Goal: Task Accomplishment & Management: Complete application form

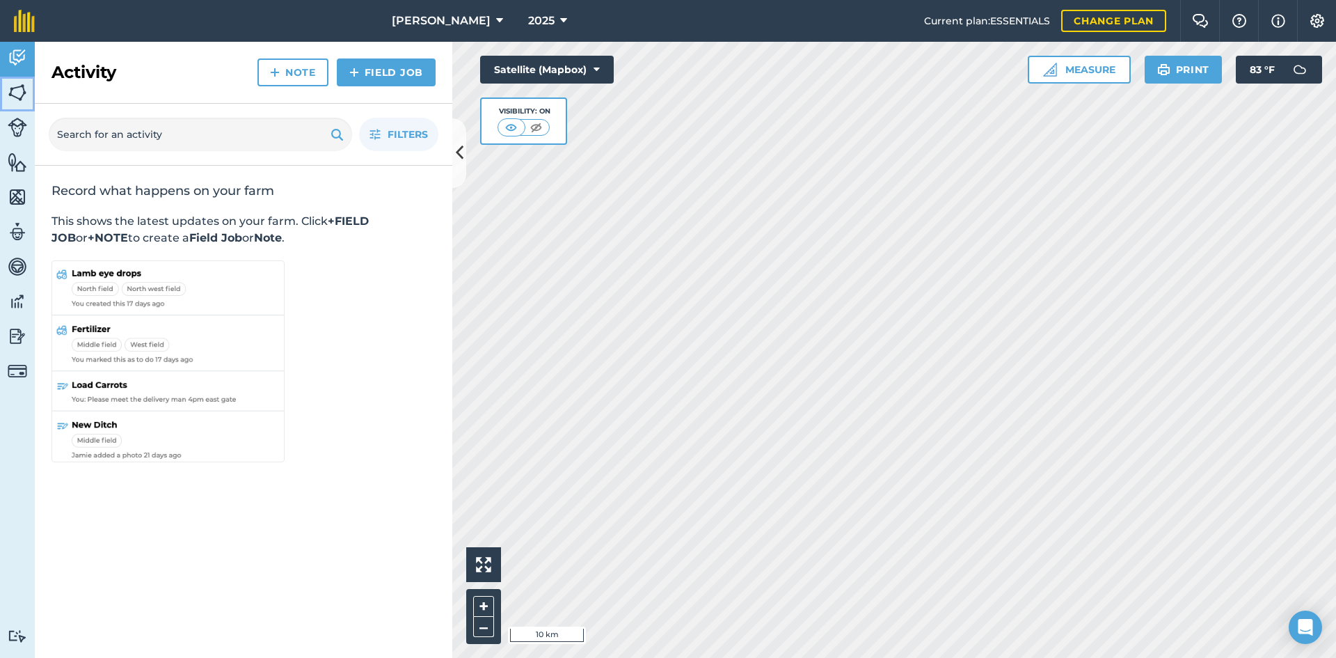
click at [29, 85] on link "Fields" at bounding box center [17, 94] width 35 height 35
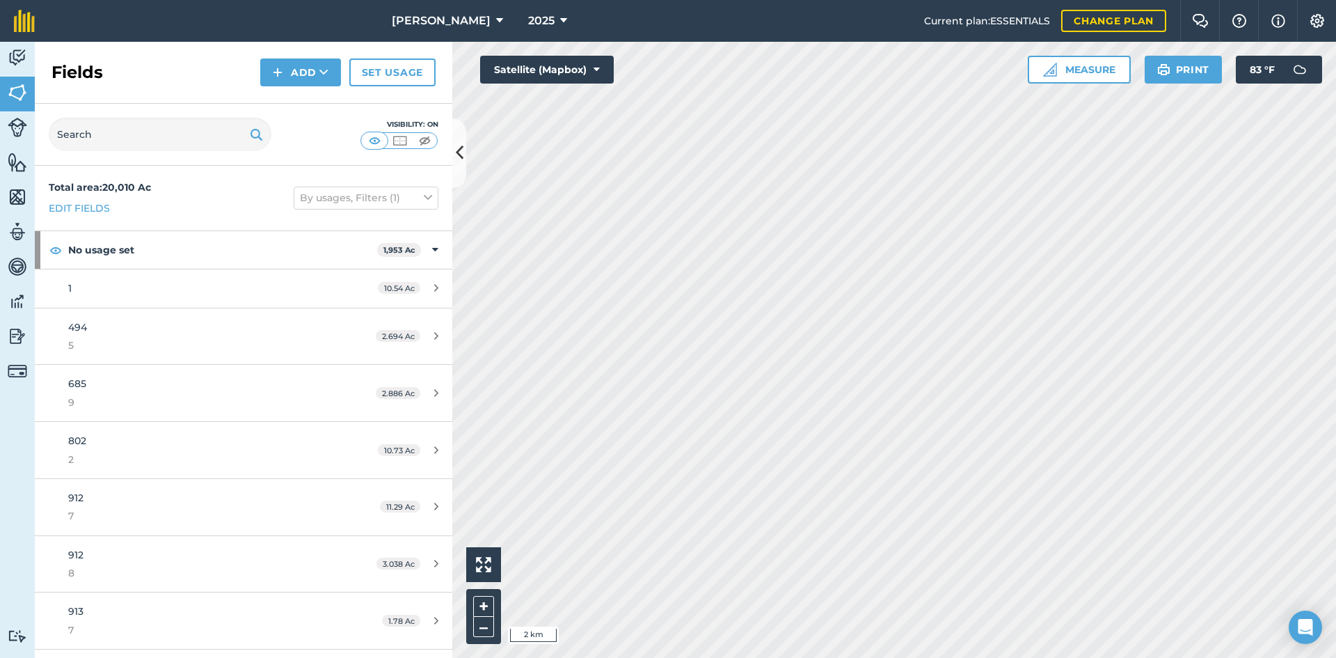
click at [1006, 657] on html "[PERSON_NAME] 2025 Current plan : ESSENTIALS Change plan Farm Chat Help Info Se…" at bounding box center [668, 329] width 1336 height 658
click at [65, 138] on input "text" at bounding box center [160, 134] width 223 height 33
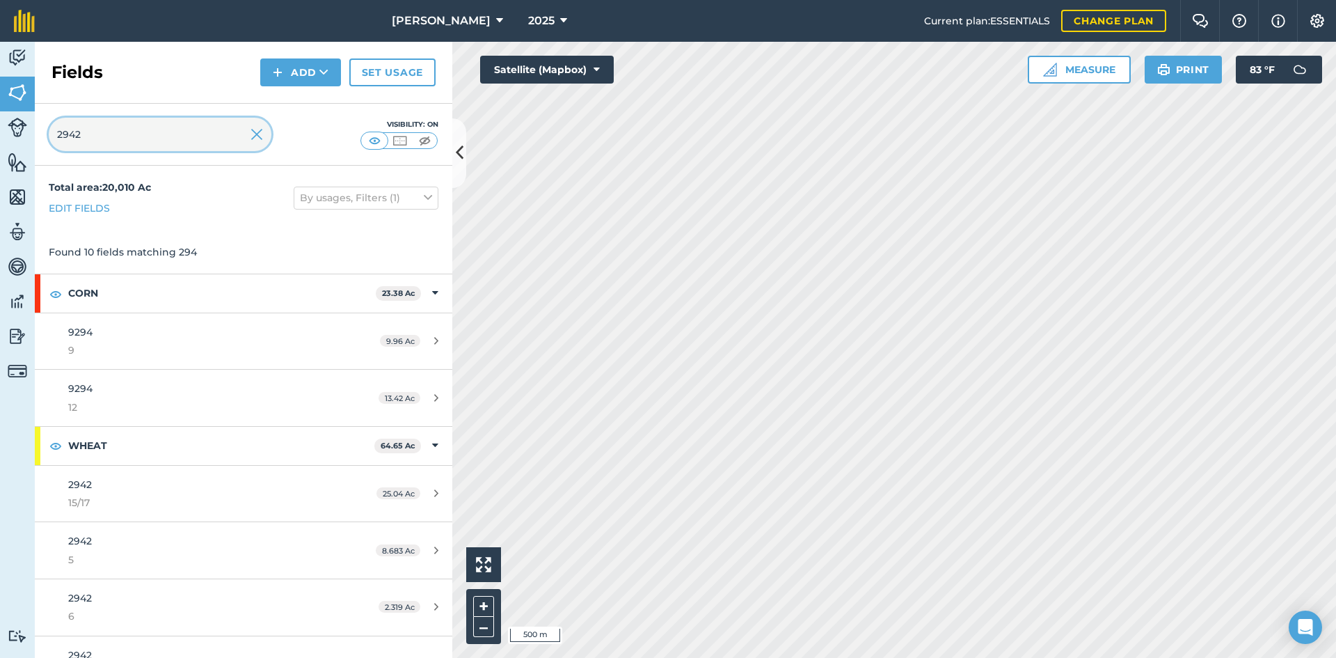
type input "2942"
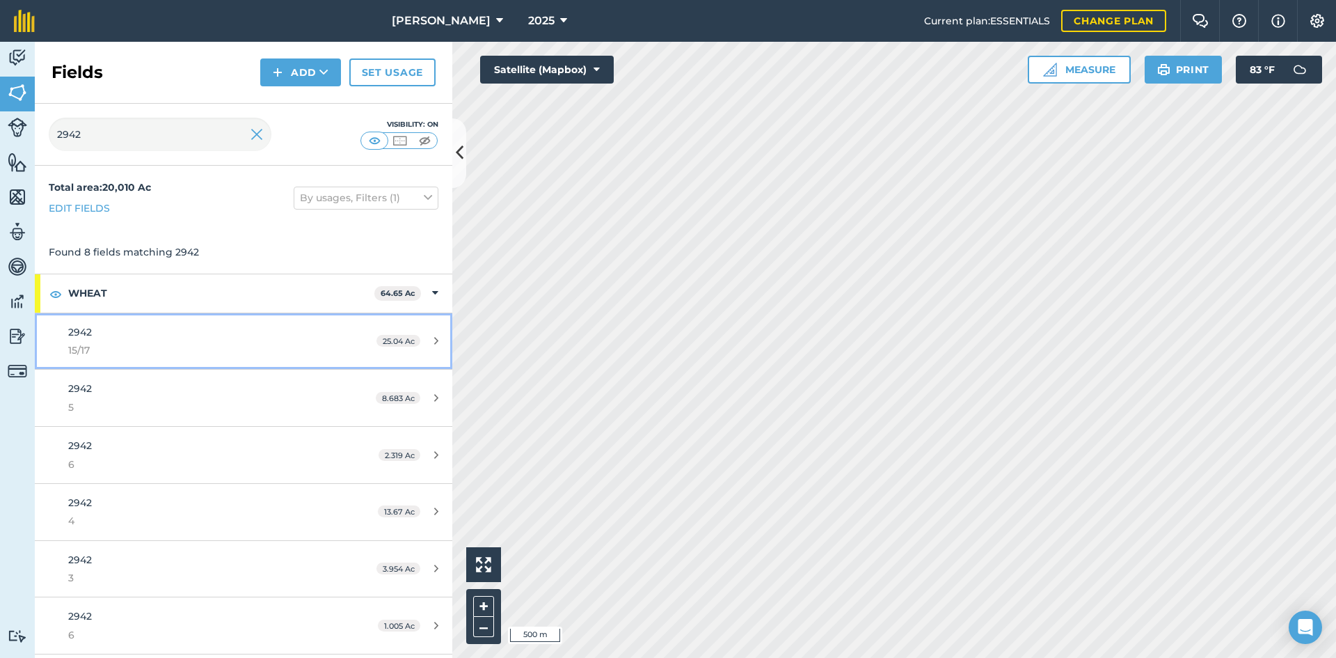
click at [128, 350] on span "15/17" at bounding box center [199, 349] width 262 height 15
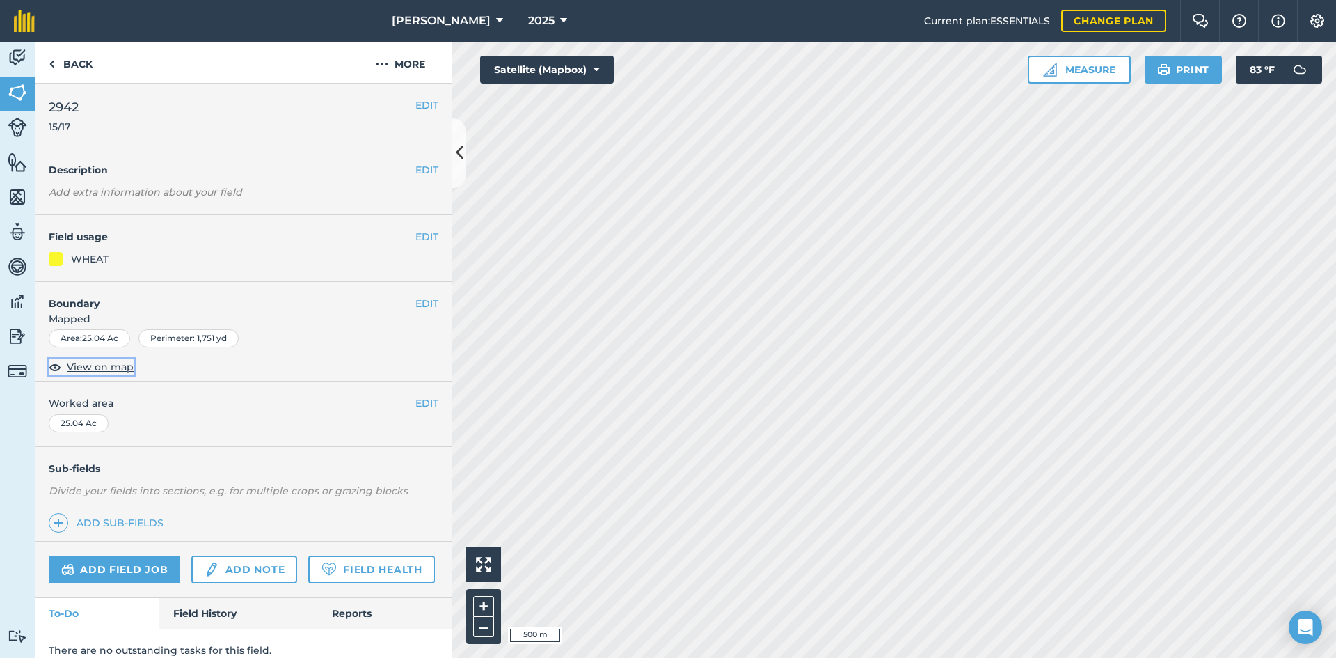
click at [111, 362] on span "View on map" at bounding box center [100, 366] width 67 height 15
click at [70, 63] on link "Back" at bounding box center [71, 62] width 72 height 41
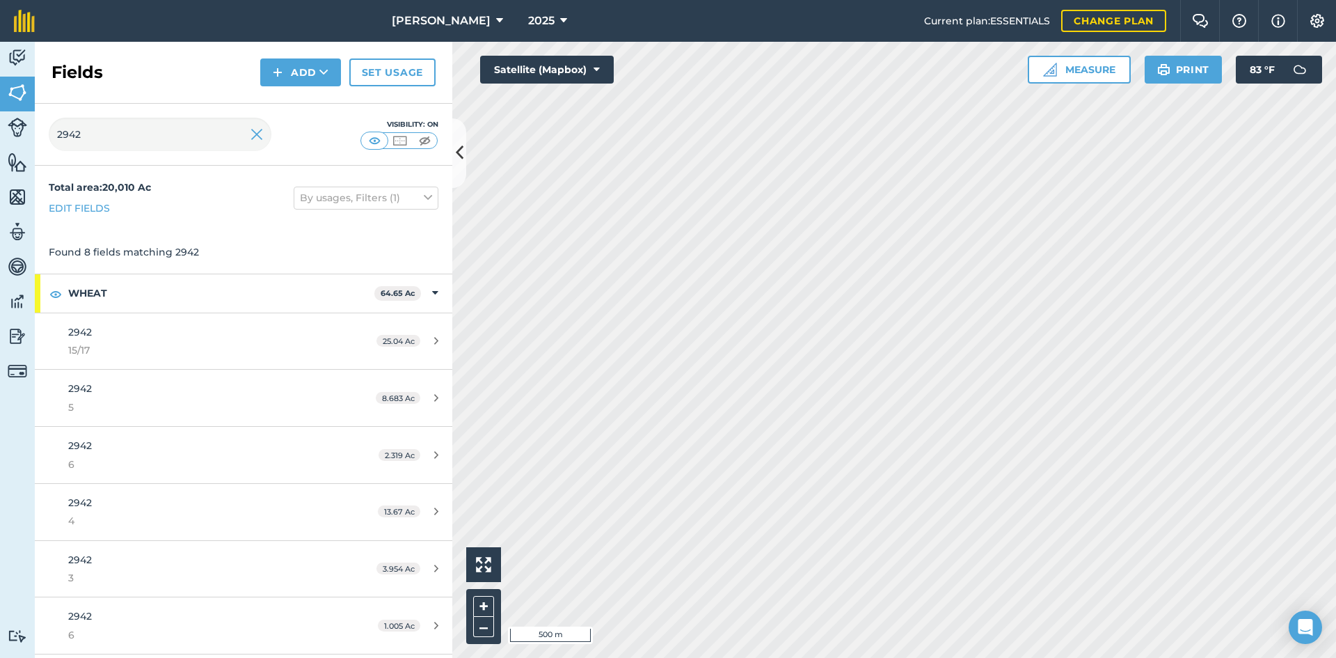
drag, startPoint x: 272, startPoint y: 142, endPoint x: 255, endPoint y: 134, distance: 18.7
click at [269, 142] on div "2942 Visibility: On" at bounding box center [244, 135] width 418 height 62
click at [253, 134] on img at bounding box center [257, 134] width 13 height 17
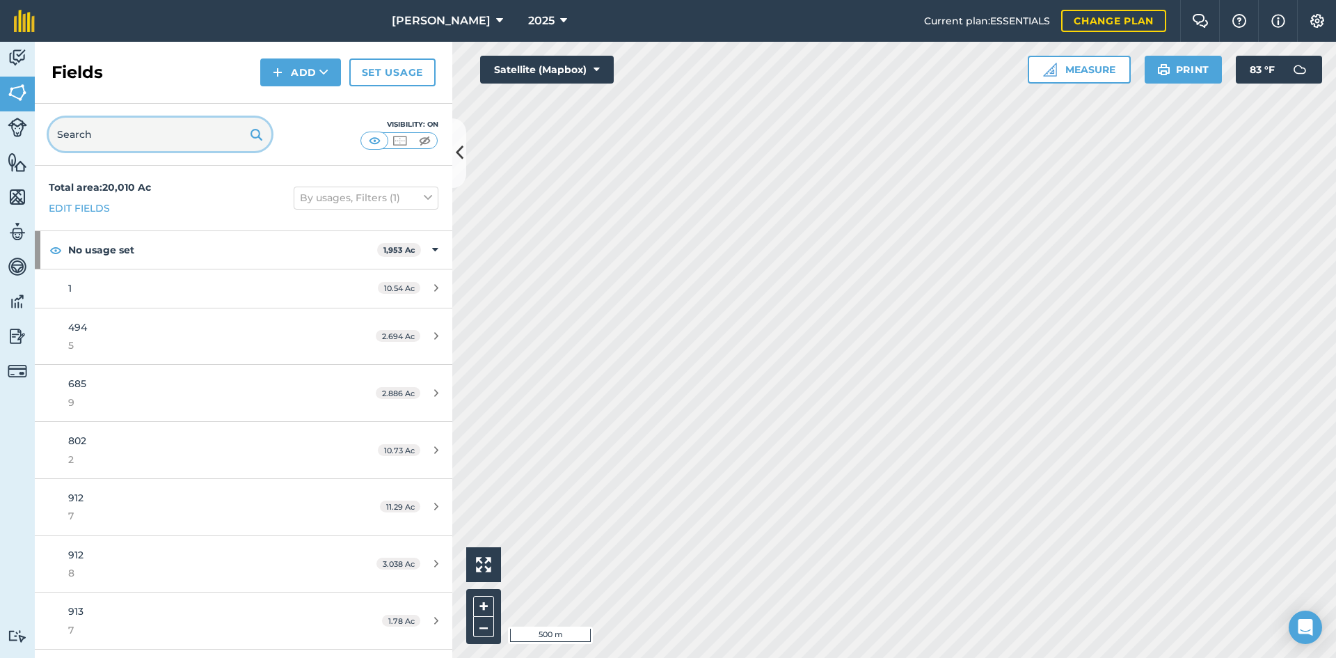
click at [119, 137] on input "text" at bounding box center [160, 134] width 223 height 33
type input "9065"
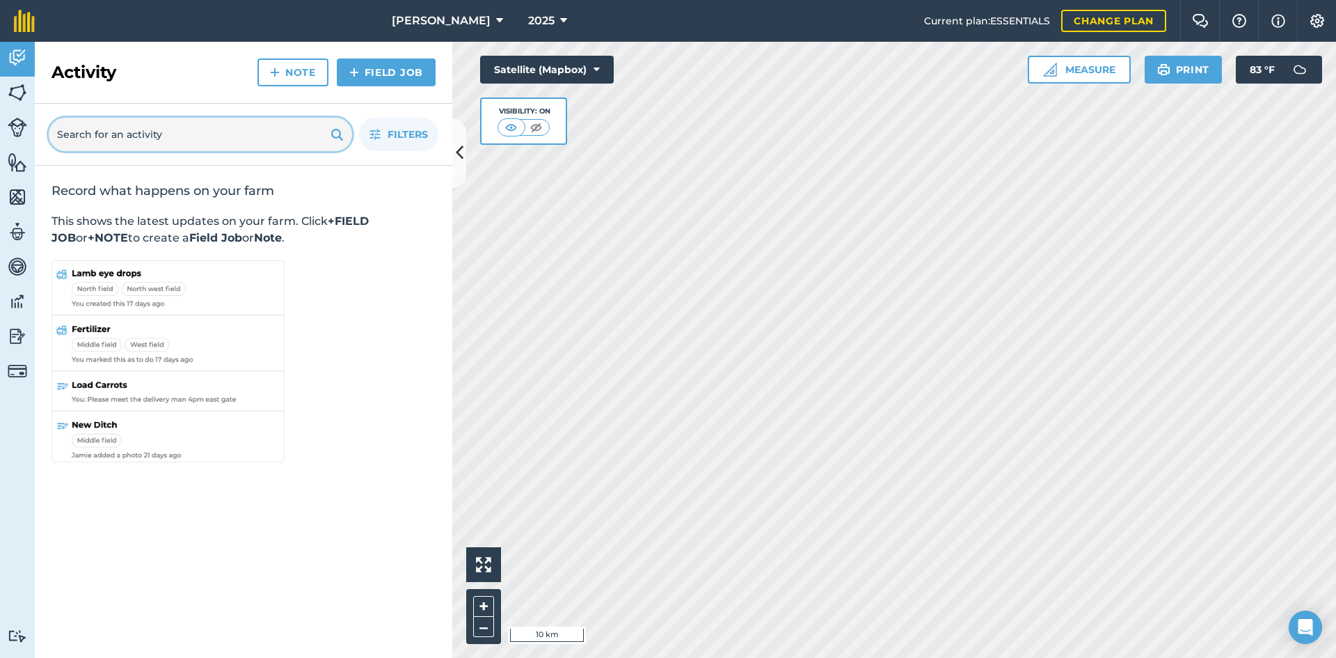
click at [150, 143] on input "text" at bounding box center [200, 134] width 303 height 33
click at [148, 141] on input "text" at bounding box center [200, 134] width 303 height 33
type input "3274"
click at [13, 88] on img at bounding box center [17, 92] width 19 height 21
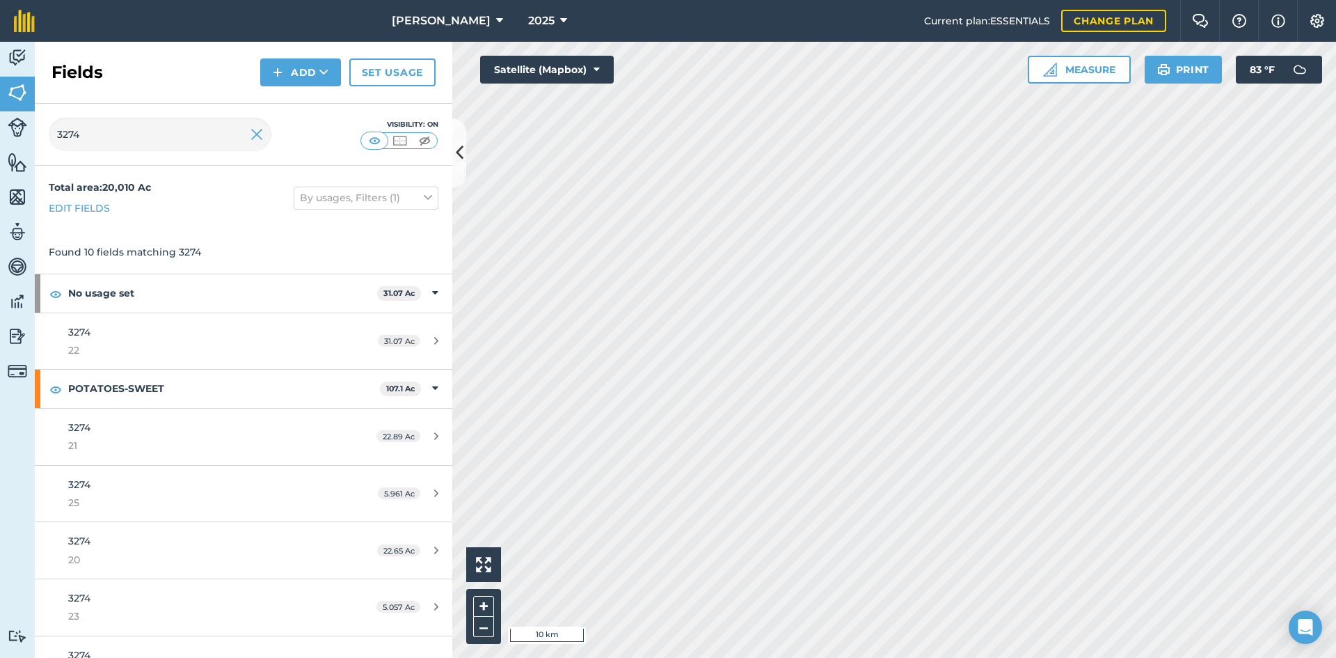
type input "3274"
click at [159, 426] on div "3274 21" at bounding box center [199, 437] width 262 height 34
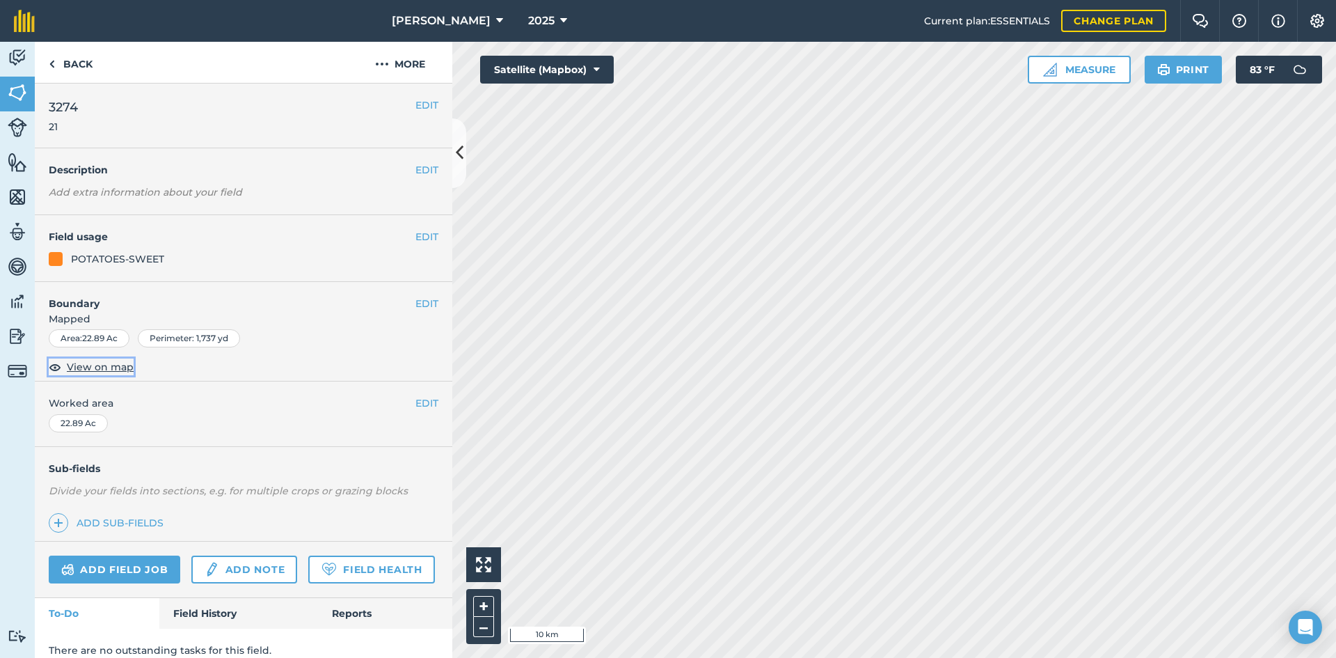
click at [102, 367] on span "View on map" at bounding box center [100, 366] width 67 height 15
click at [78, 64] on link "Back" at bounding box center [71, 62] width 72 height 41
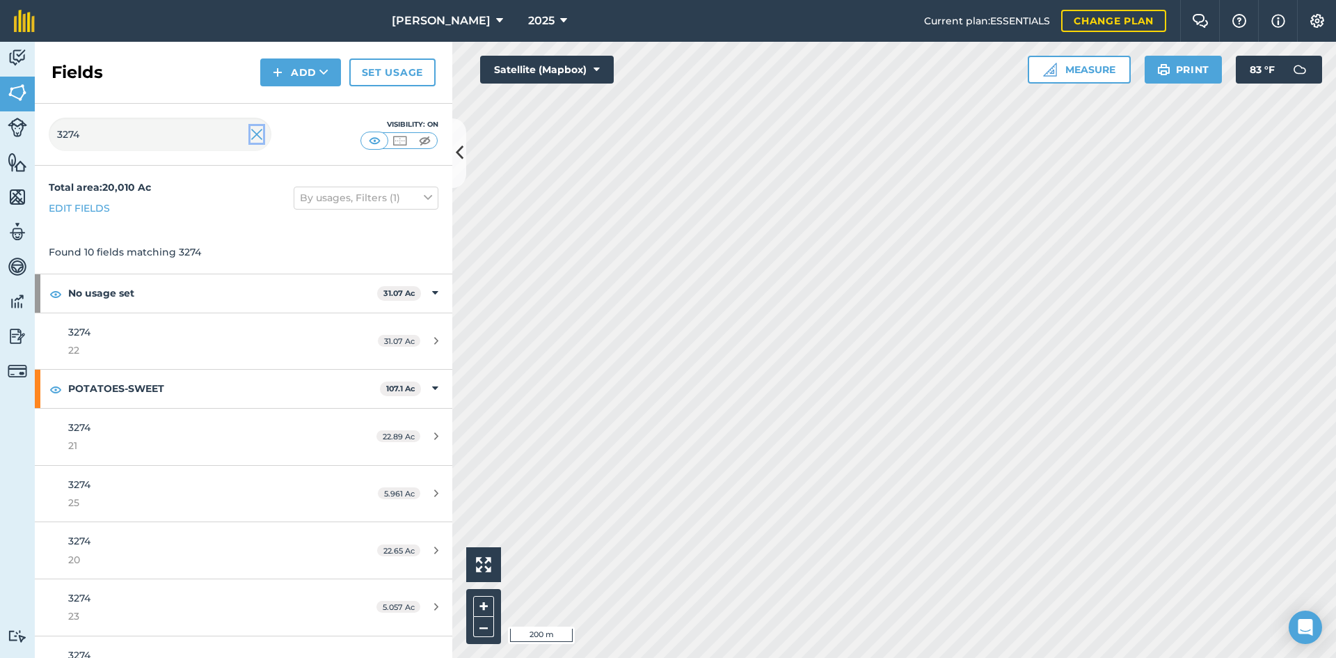
click at [256, 138] on img at bounding box center [257, 134] width 13 height 17
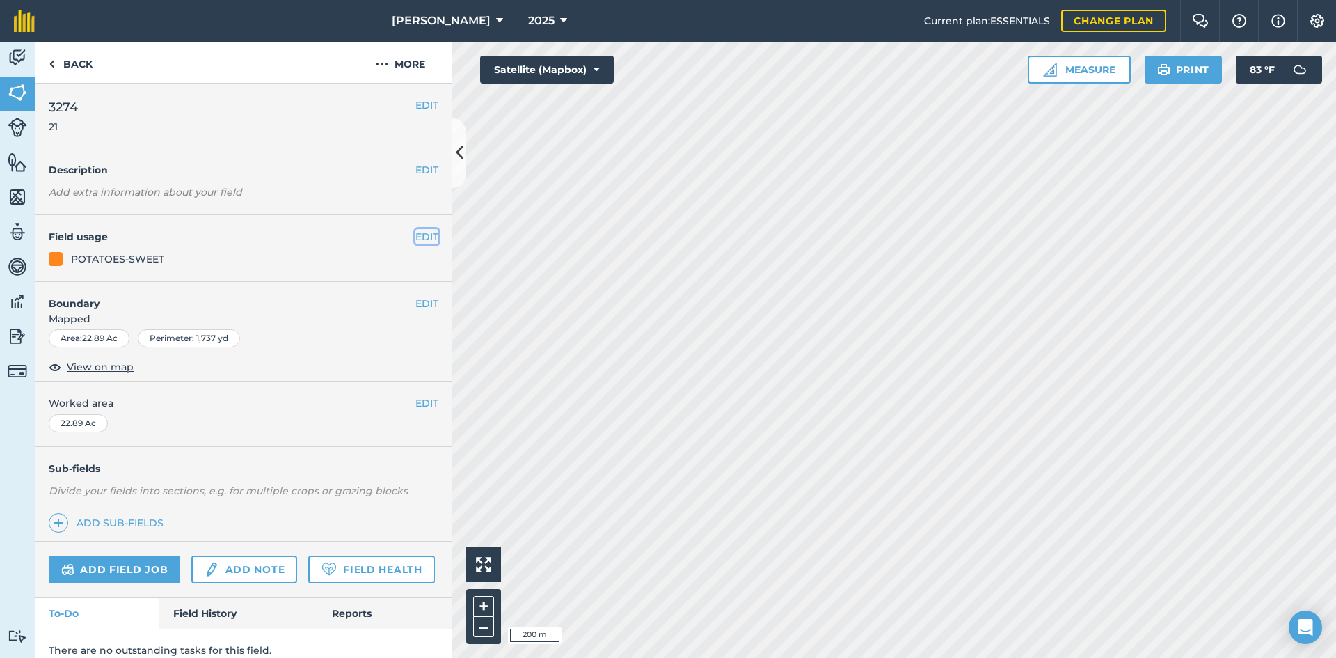
click at [415, 239] on button "EDIT" at bounding box center [426, 236] width 23 height 15
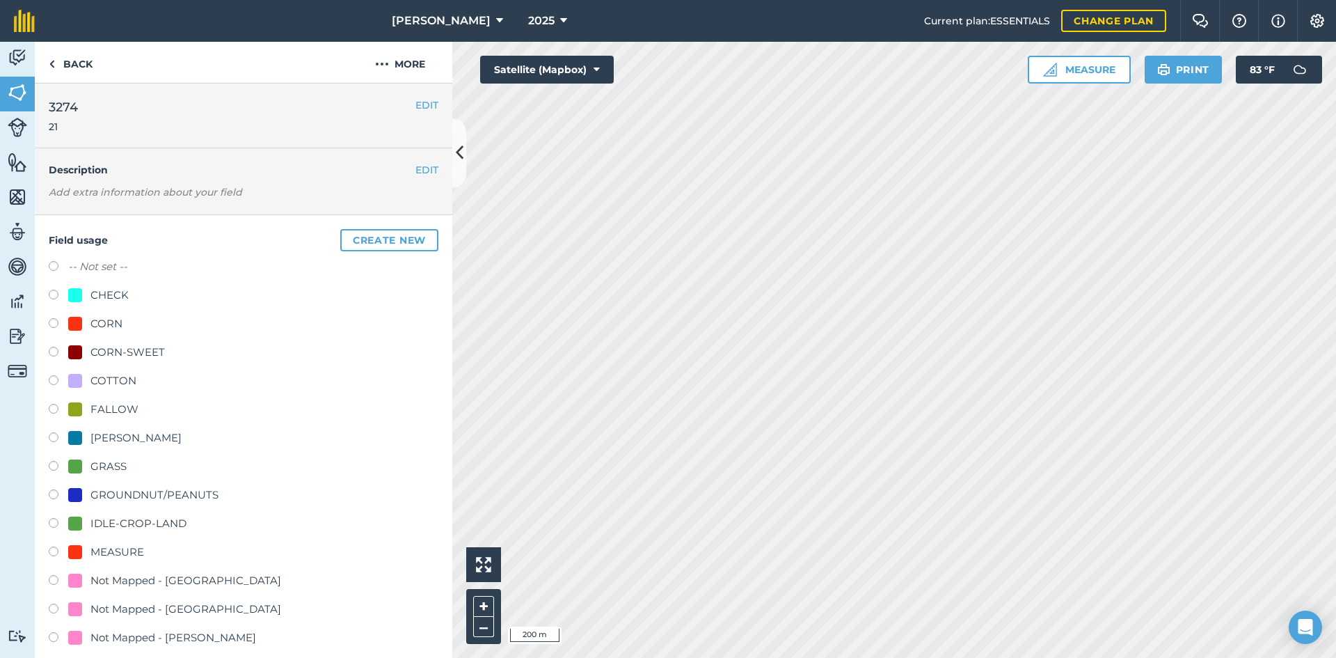
click at [85, 272] on label "-- Not set --" at bounding box center [97, 266] width 59 height 17
radio input "true"
radio input "false"
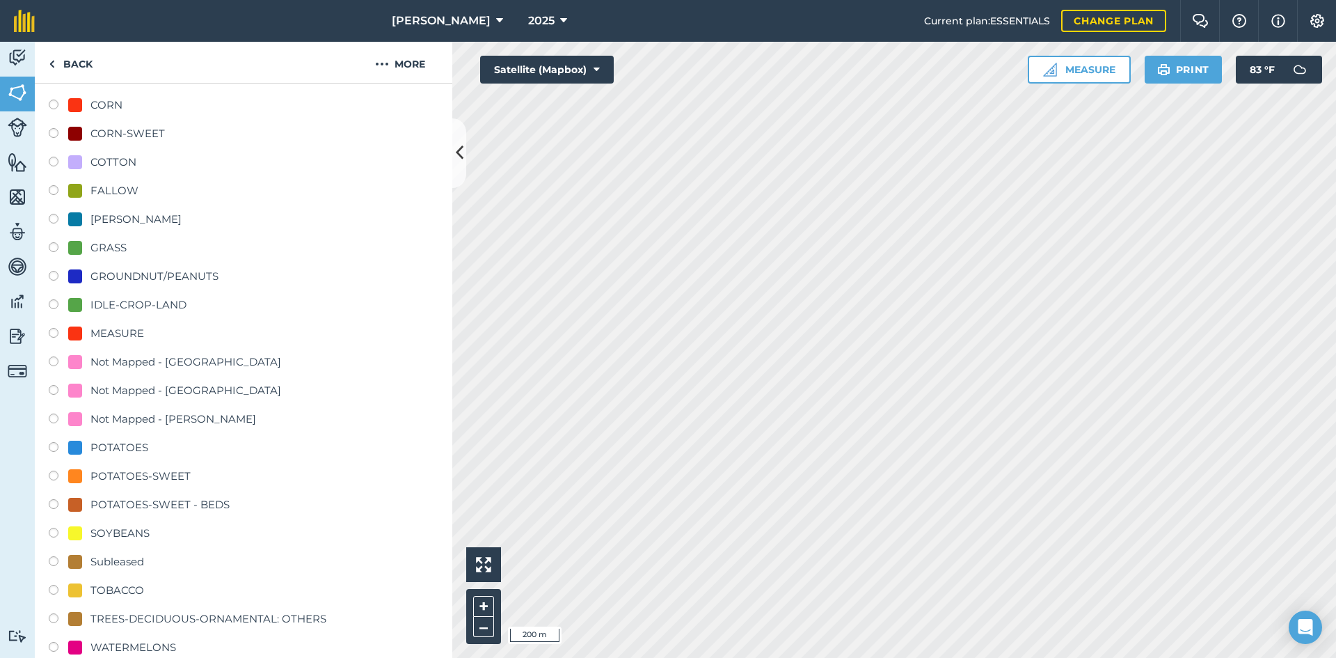
scroll to position [487, 0]
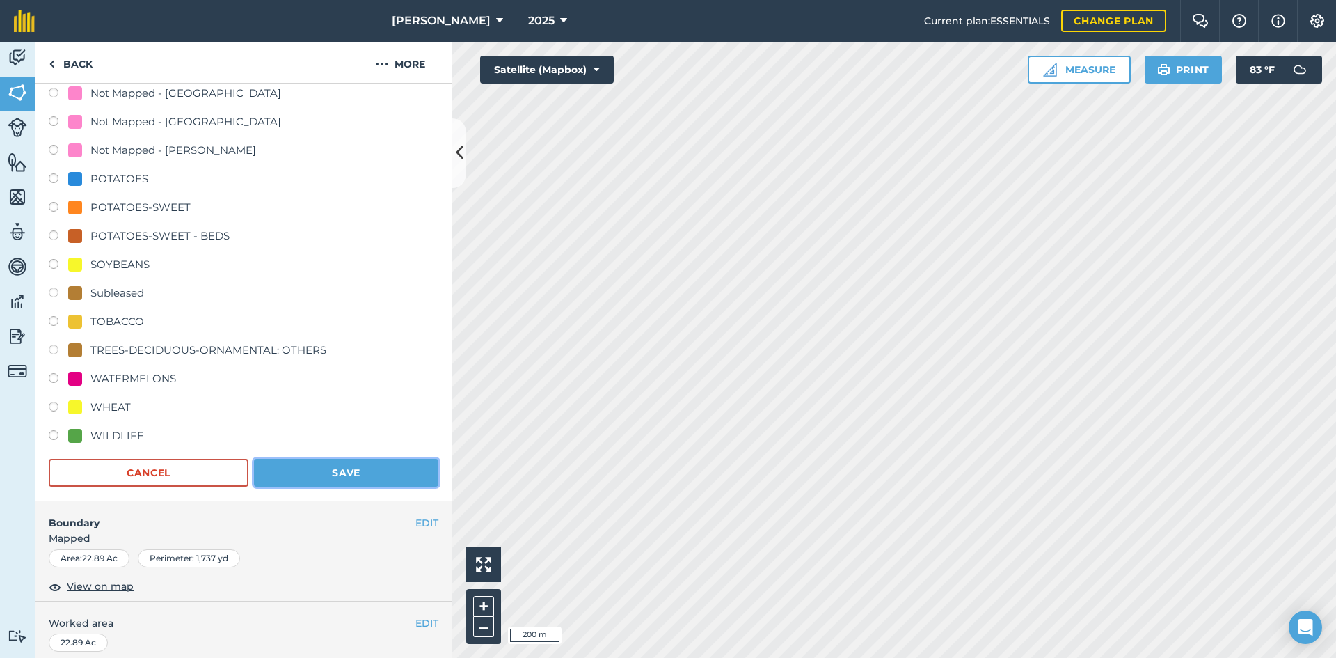
click at [381, 482] on button "Save" at bounding box center [346, 473] width 184 height 28
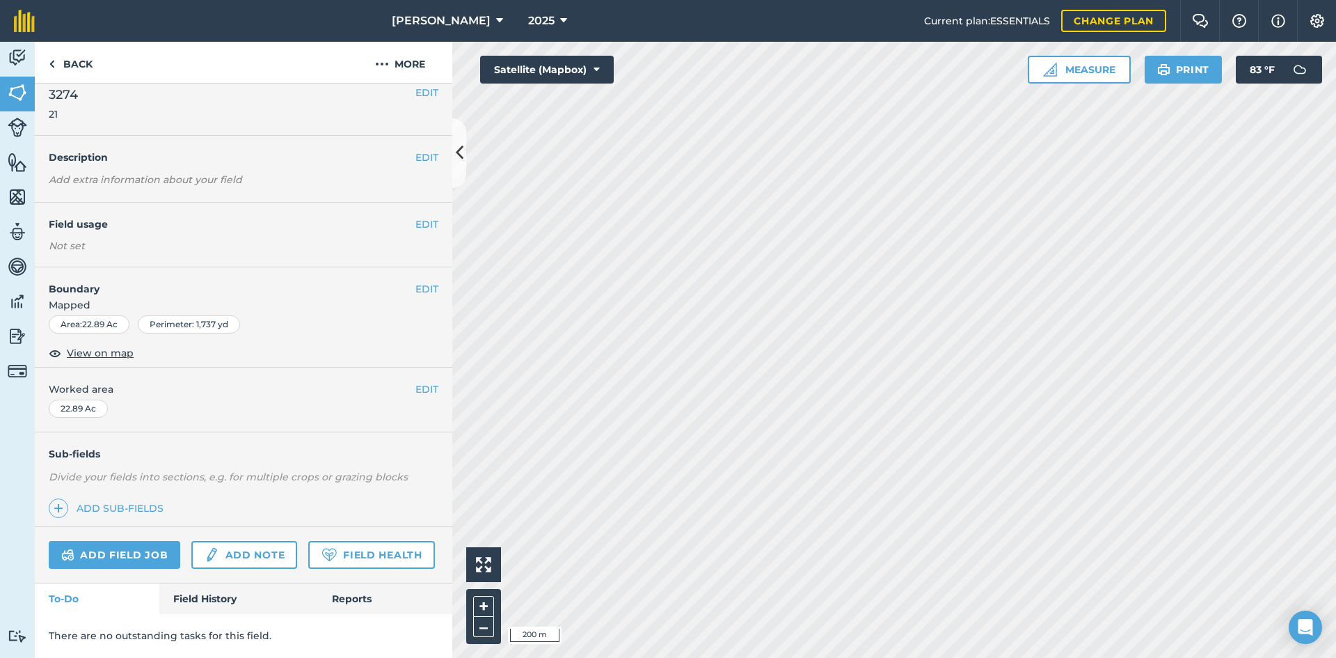
scroll to position [51, 0]
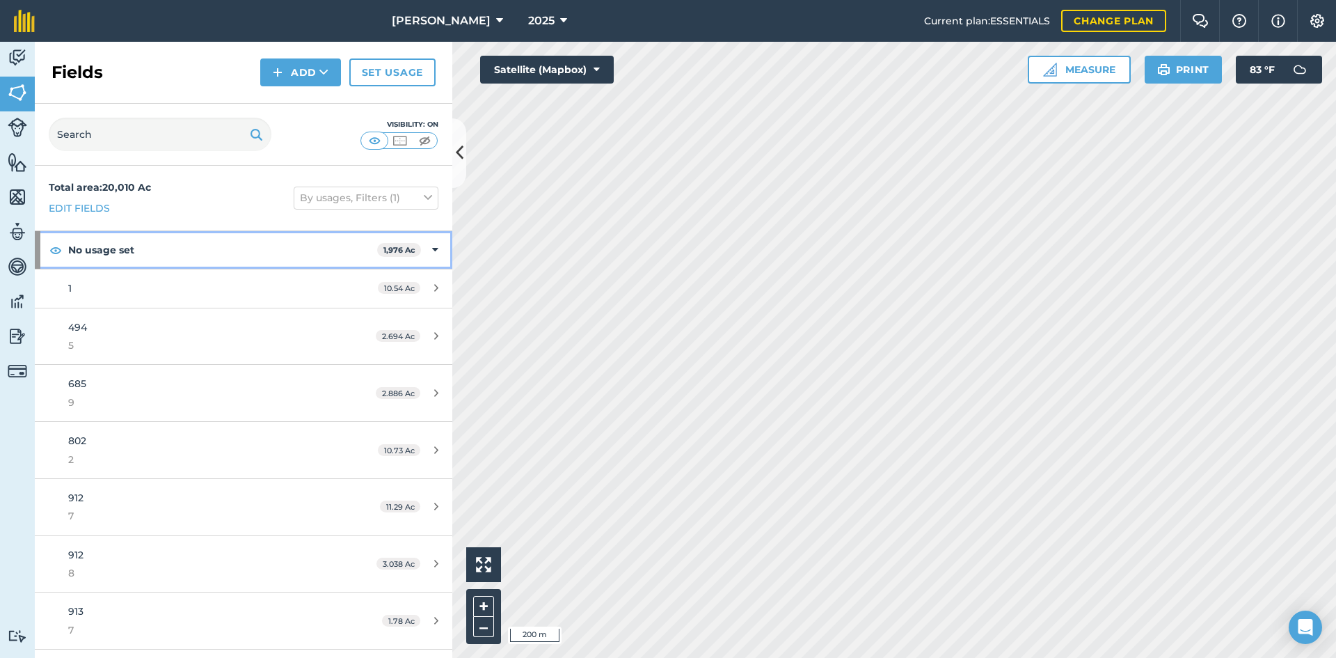
click at [121, 251] on strong "No usage set" at bounding box center [222, 250] width 309 height 38
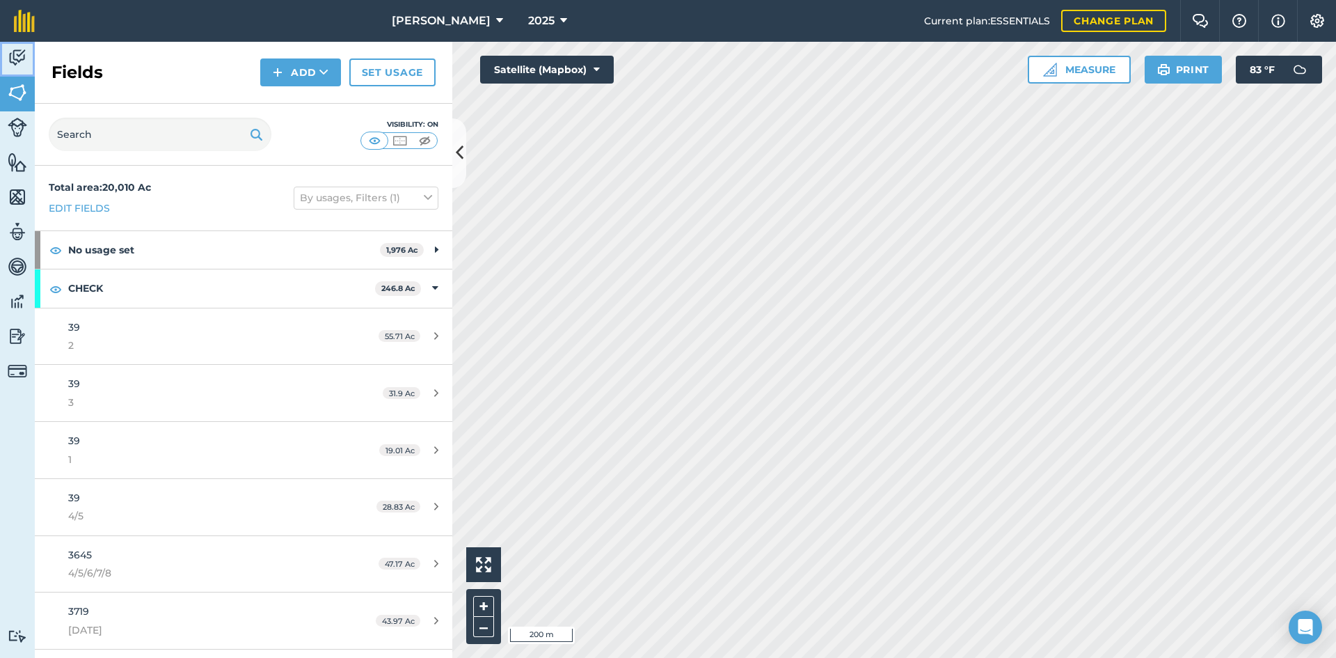
click at [15, 54] on img at bounding box center [17, 57] width 19 height 21
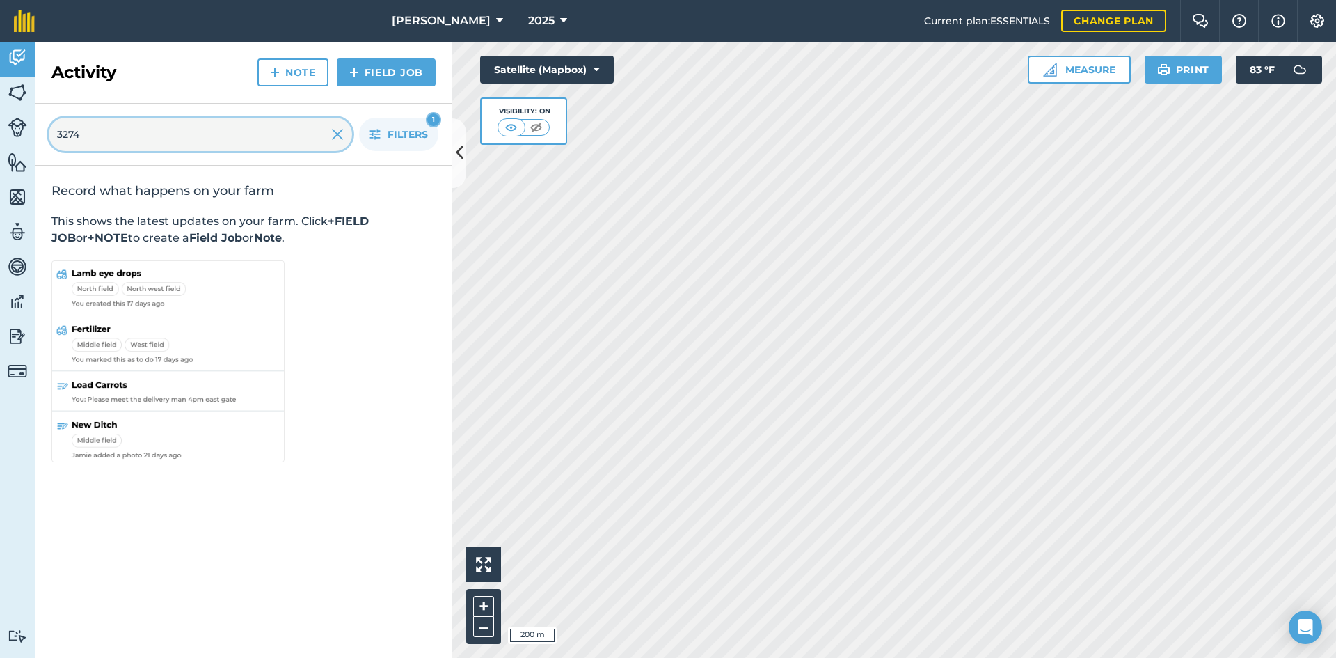
drag, startPoint x: 103, startPoint y: 132, endPoint x: 0, endPoint y: 120, distance: 103.7
click at [0, 120] on div "Activity Fields Livestock Features Maps Team Vehicles Data Reporting Billing Tu…" at bounding box center [668, 350] width 1336 height 616
type input "333"
click at [25, 88] on img at bounding box center [17, 92] width 19 height 21
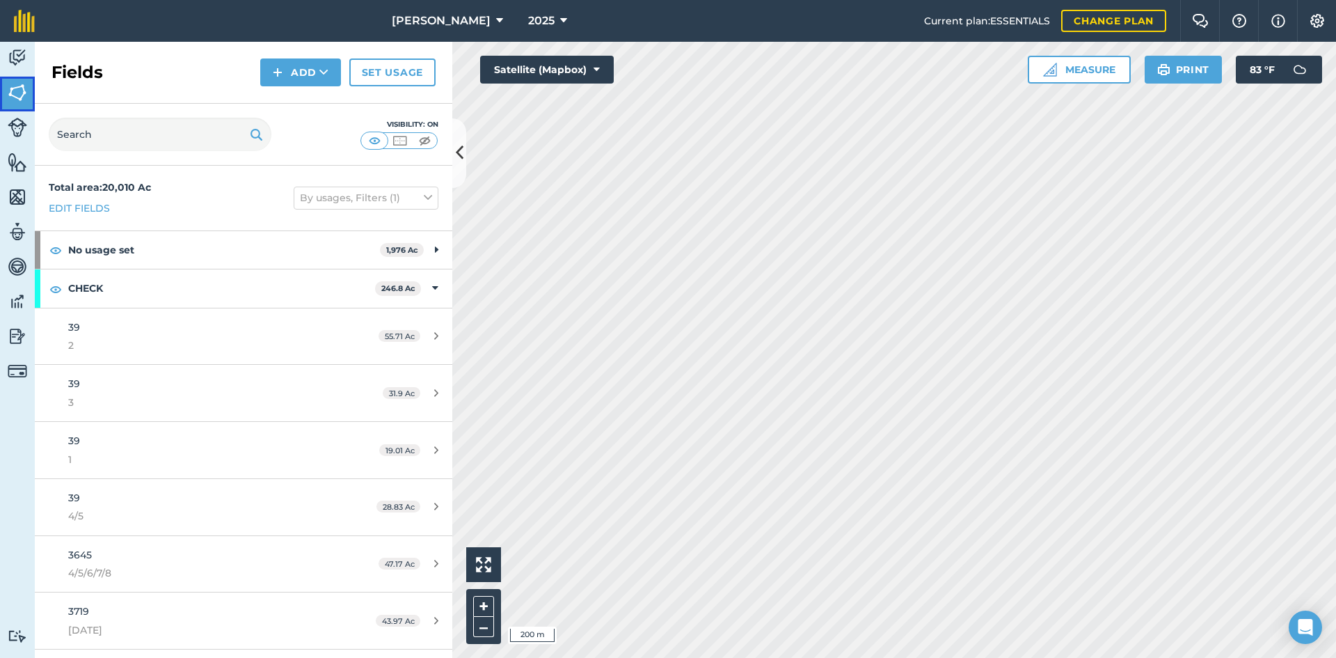
click at [27, 95] on link "Fields" at bounding box center [17, 94] width 35 height 35
click at [91, 130] on input "text" at bounding box center [160, 134] width 223 height 33
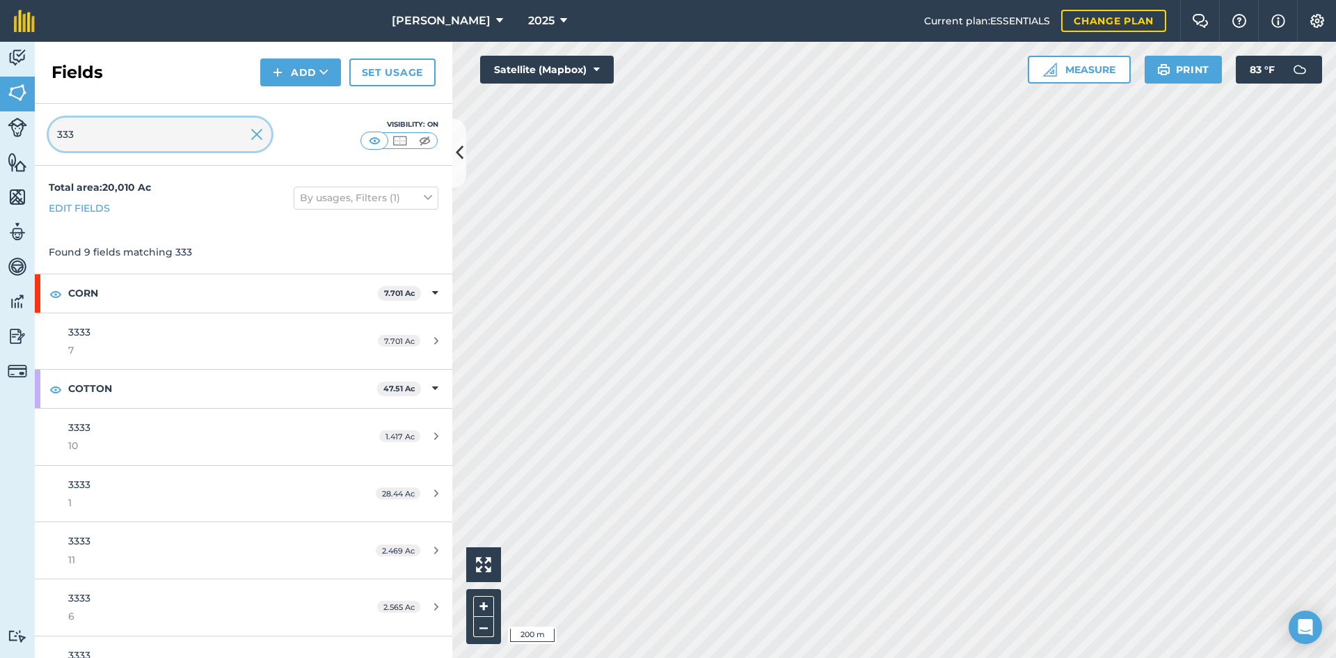
drag, startPoint x: 73, startPoint y: 143, endPoint x: 25, endPoint y: 130, distance: 49.6
click at [25, 130] on div "Activity Fields Livestock Features Maps Team Vehicles Data Reporting Billing Tu…" at bounding box center [668, 350] width 1336 height 616
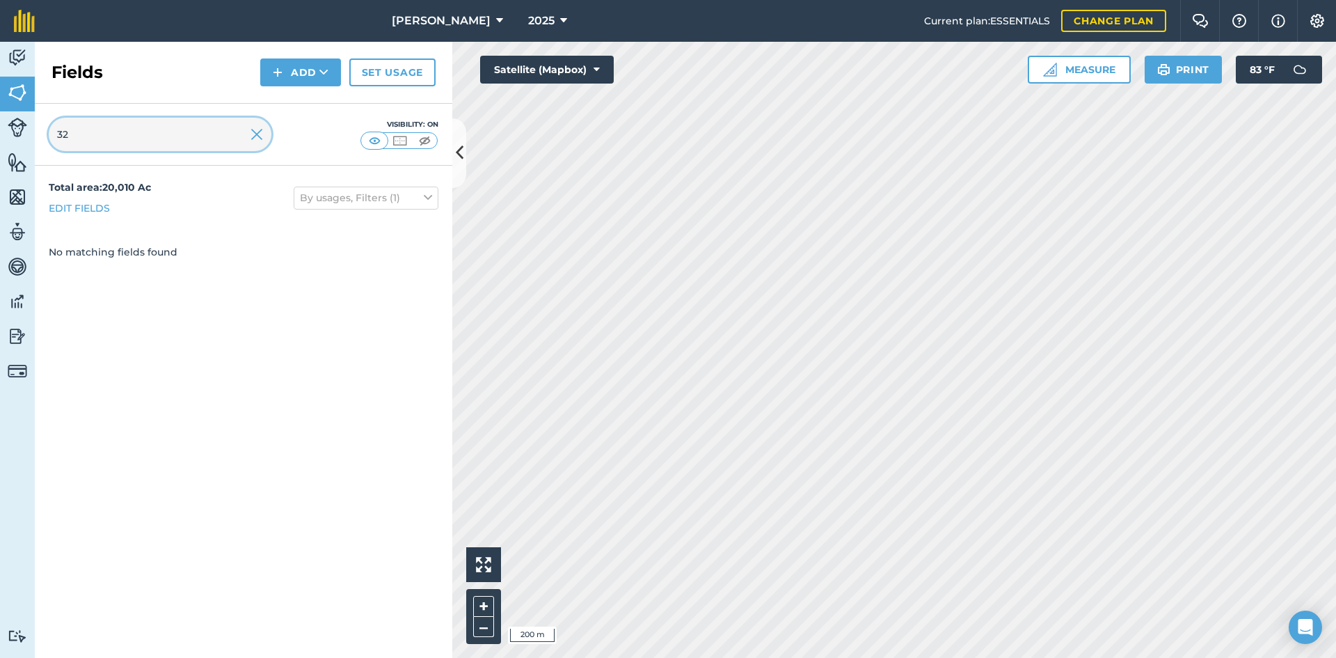
type input "3"
drag, startPoint x: 80, startPoint y: 137, endPoint x: 37, endPoint y: 123, distance: 45.3
click at [37, 123] on div "9539 Visibility: On" at bounding box center [244, 135] width 418 height 62
drag, startPoint x: 185, startPoint y: 129, endPoint x: 47, endPoint y: 116, distance: 139.1
click at [47, 116] on div "8961 Visibility: On" at bounding box center [244, 135] width 418 height 62
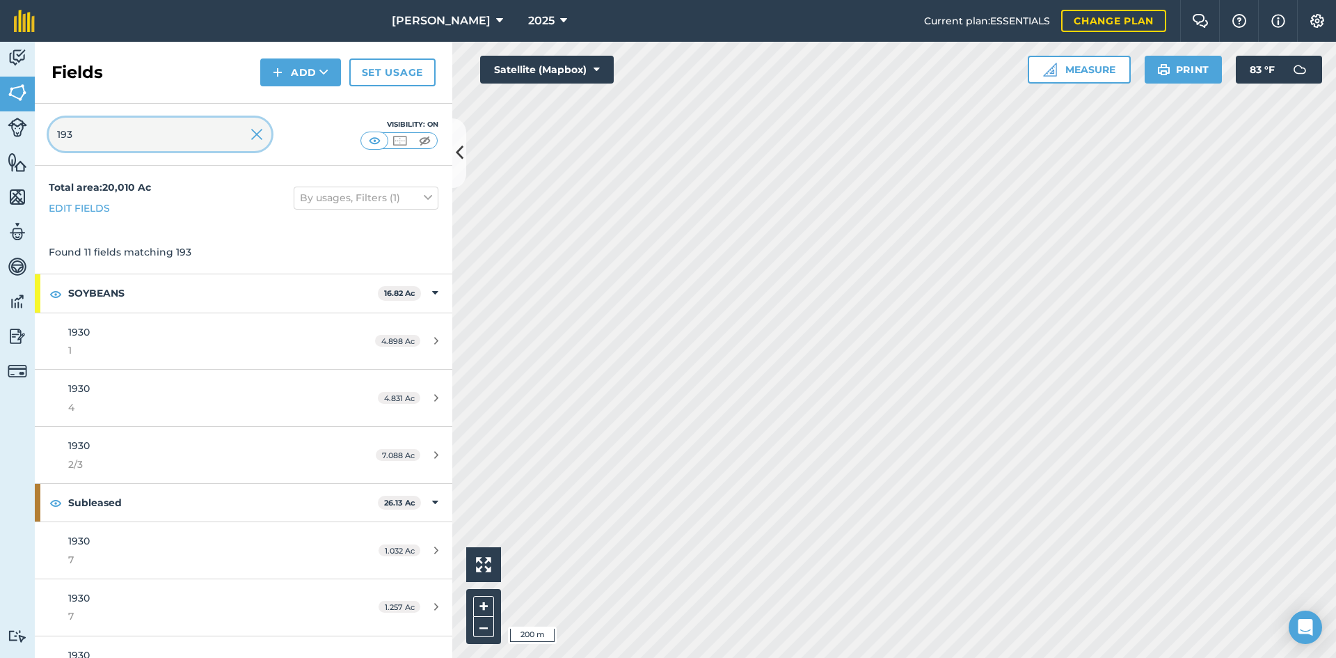
drag, startPoint x: 57, startPoint y: 127, endPoint x: 22, endPoint y: 120, distance: 36.3
click at [22, 120] on div "Activity Fields Livestock Features Maps Team Vehicles Data Reporting Billing Tu…" at bounding box center [668, 350] width 1336 height 616
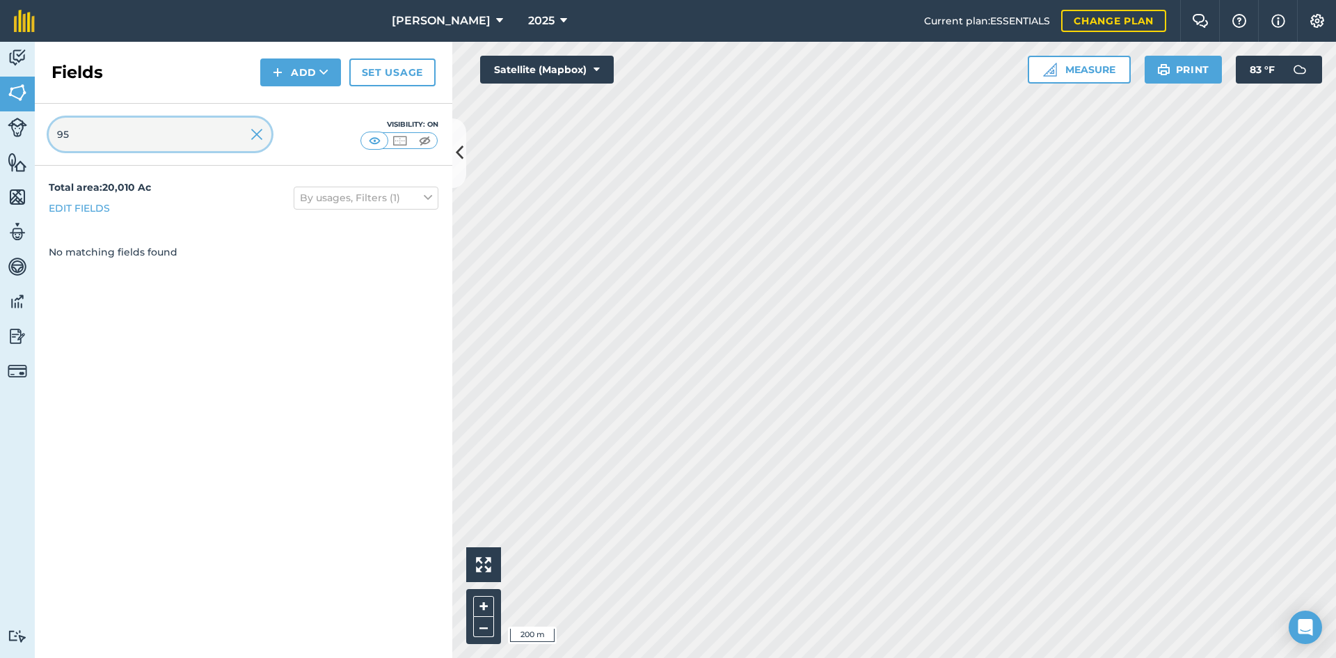
type input "9"
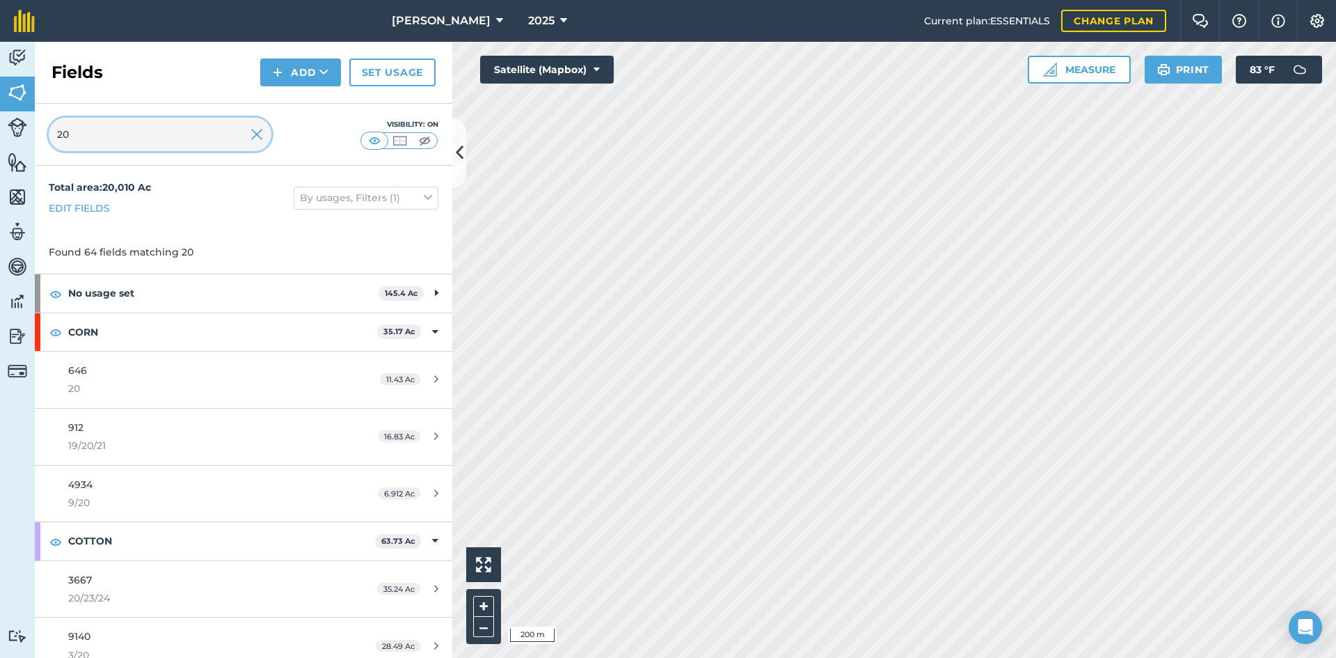
type input "2"
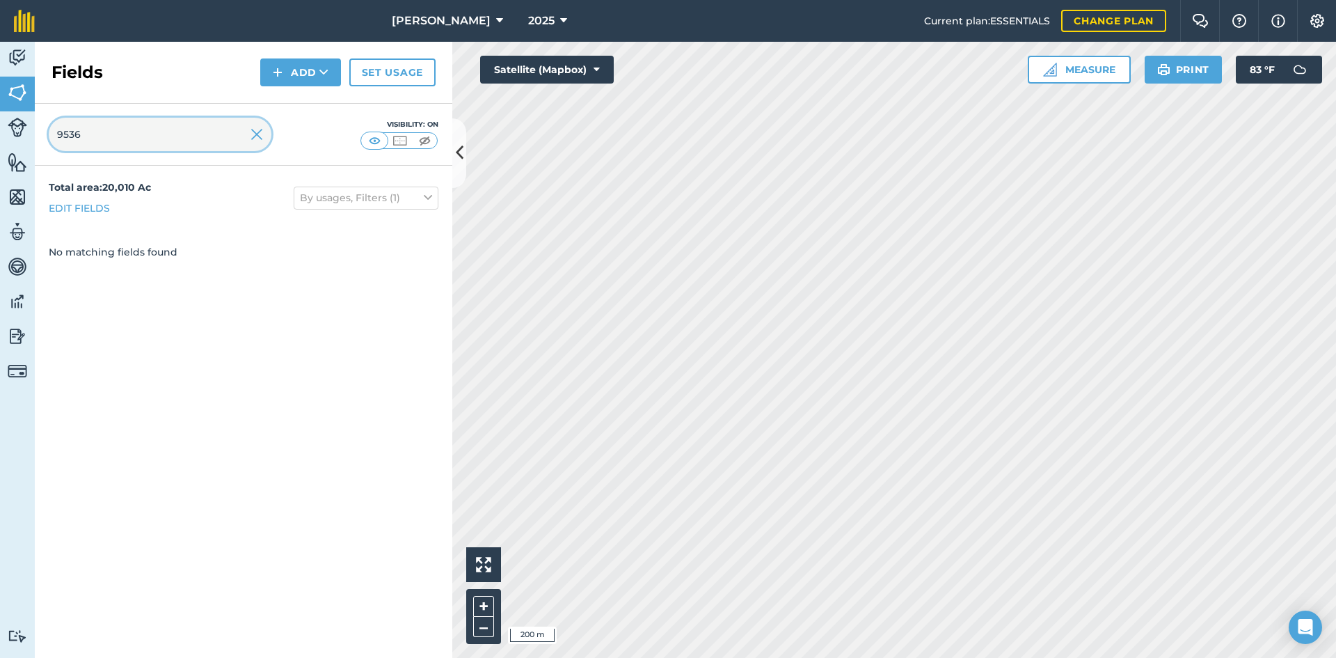
click at [150, 148] on input "9536" at bounding box center [160, 134] width 223 height 33
type input "9538"
click at [262, 132] on img at bounding box center [257, 134] width 13 height 17
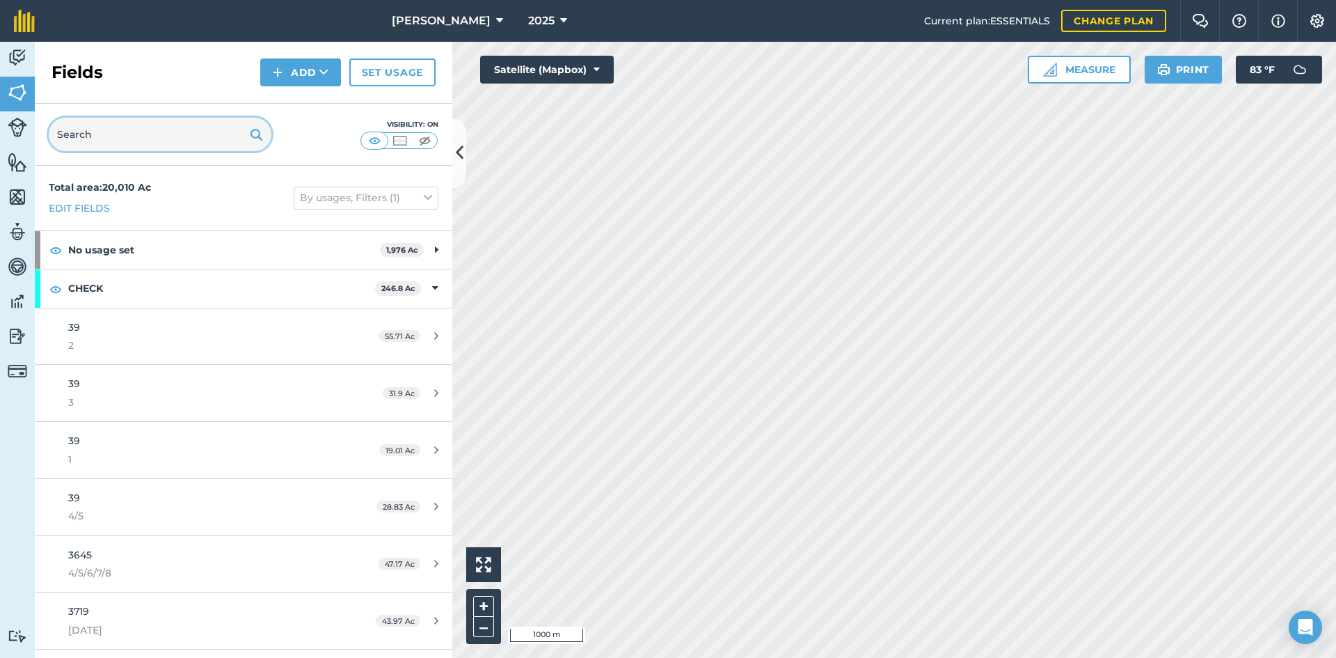
click at [125, 147] on input "text" at bounding box center [160, 134] width 223 height 33
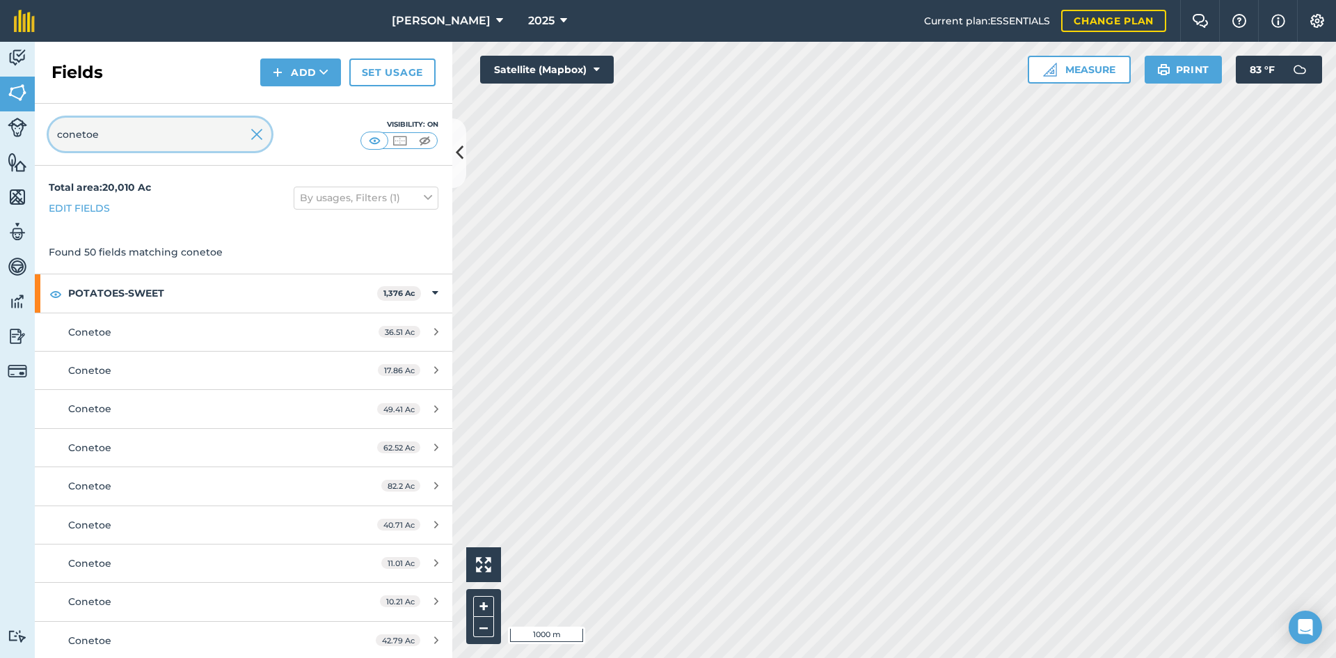
type input "conetoe"
click at [254, 136] on img at bounding box center [257, 134] width 13 height 17
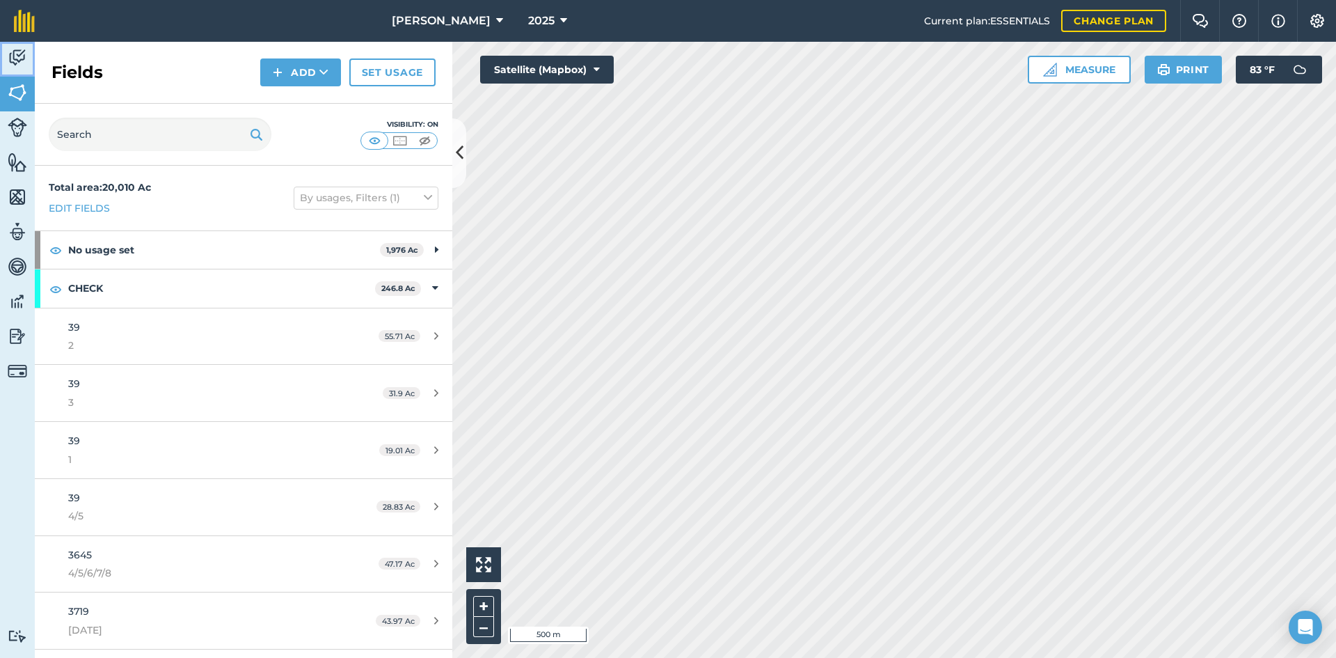
click at [15, 69] on link "Activity" at bounding box center [17, 59] width 35 height 35
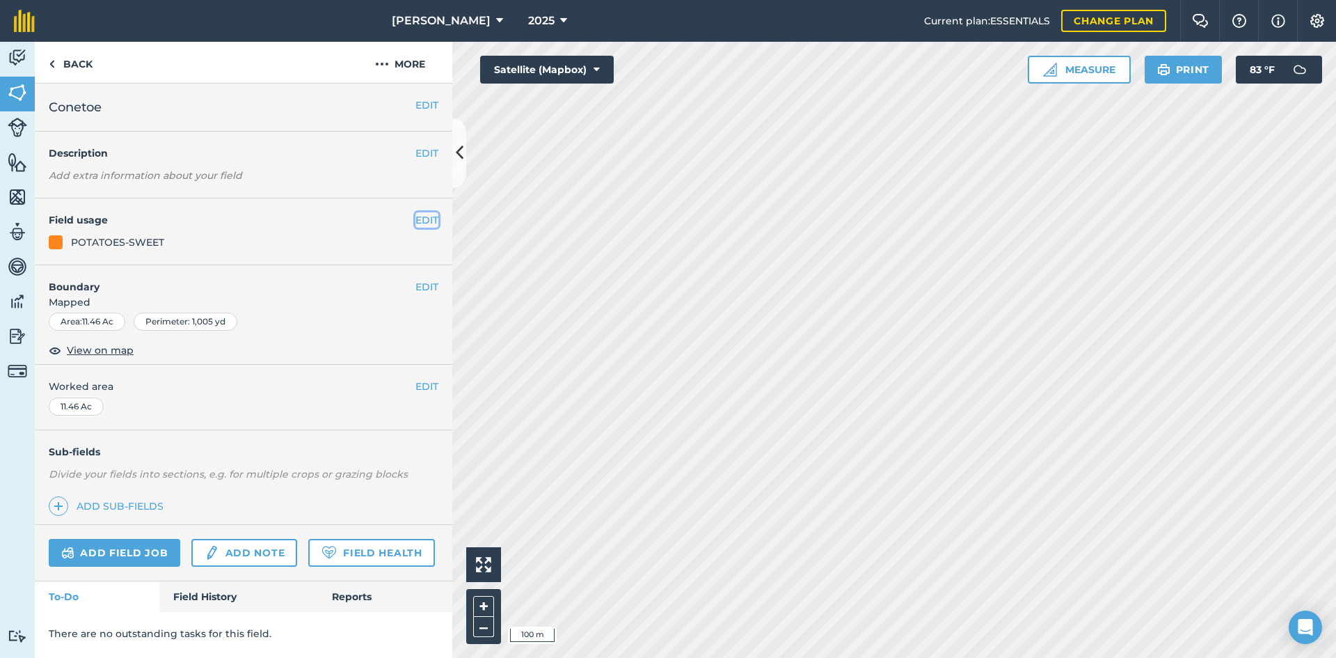
click at [420, 221] on button "EDIT" at bounding box center [426, 219] width 23 height 15
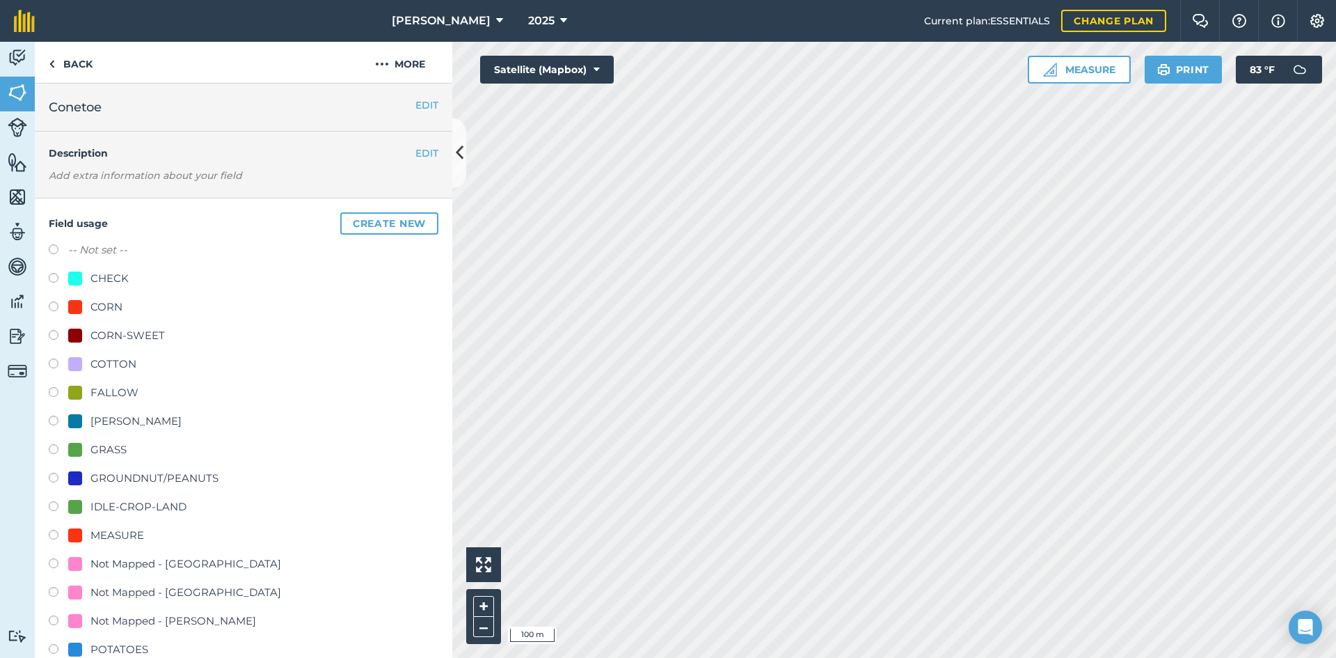
click at [104, 253] on label "-- Not set --" at bounding box center [97, 249] width 59 height 17
radio input "true"
radio input "false"
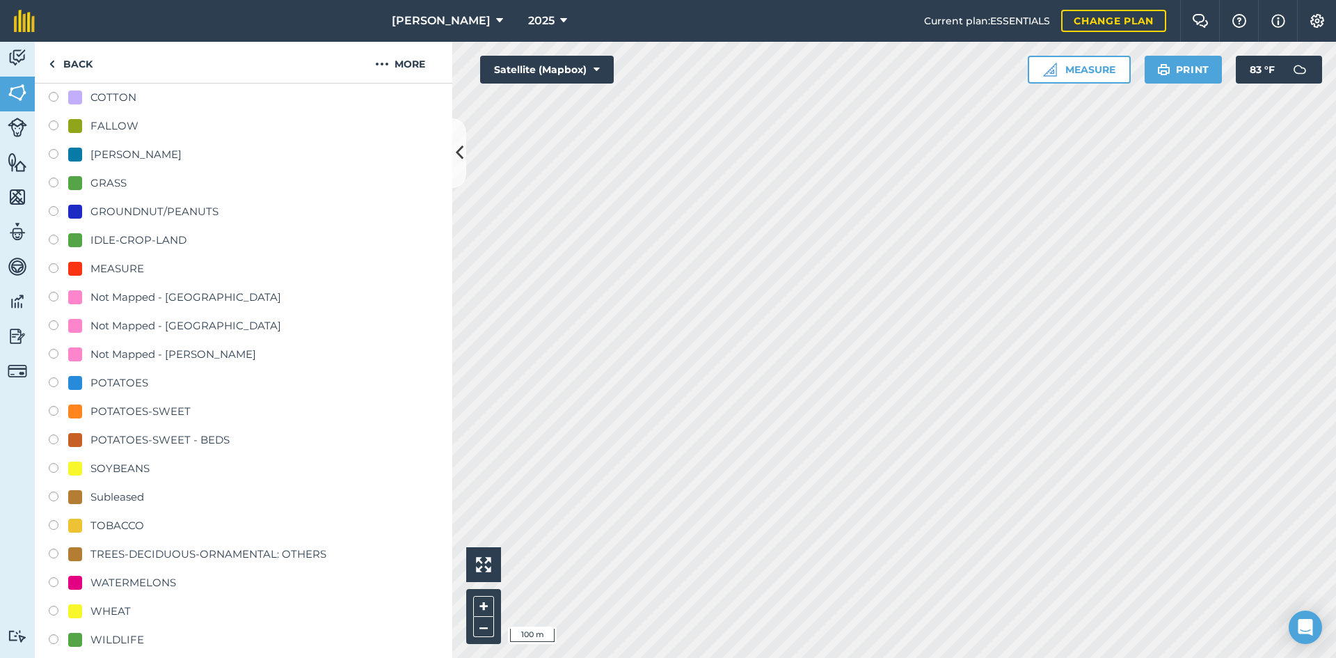
scroll to position [557, 0]
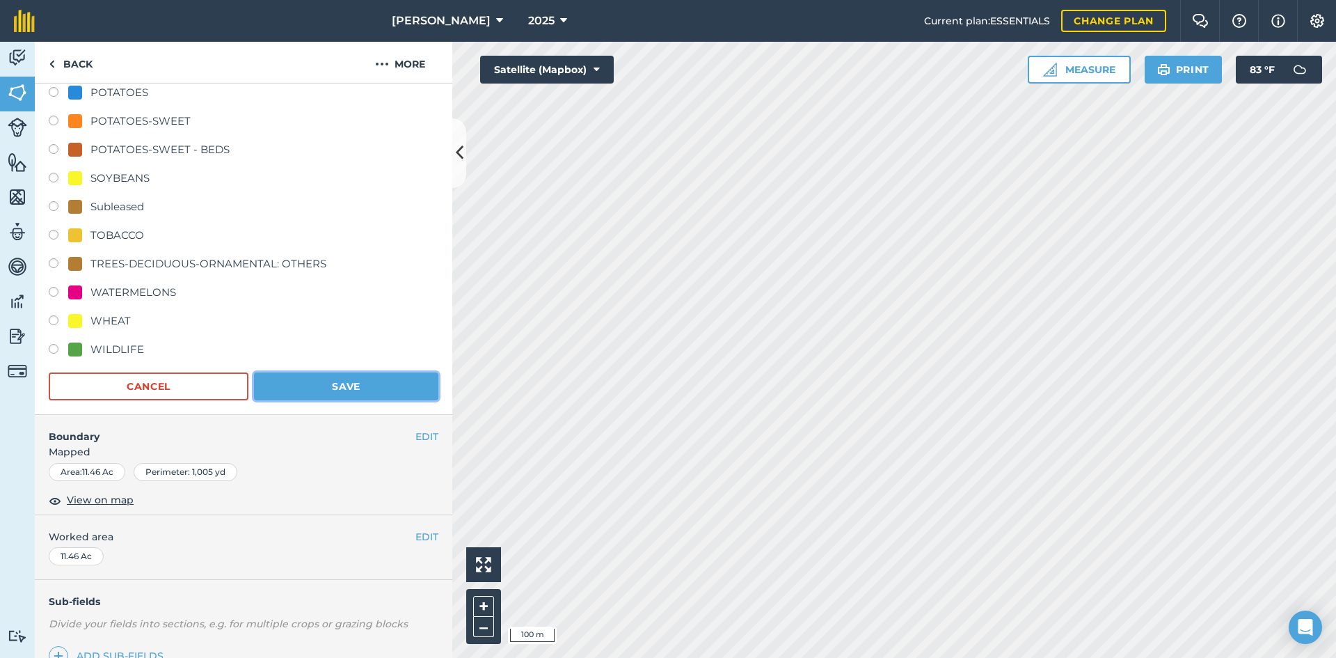
click at [352, 385] on button "Save" at bounding box center [346, 386] width 184 height 28
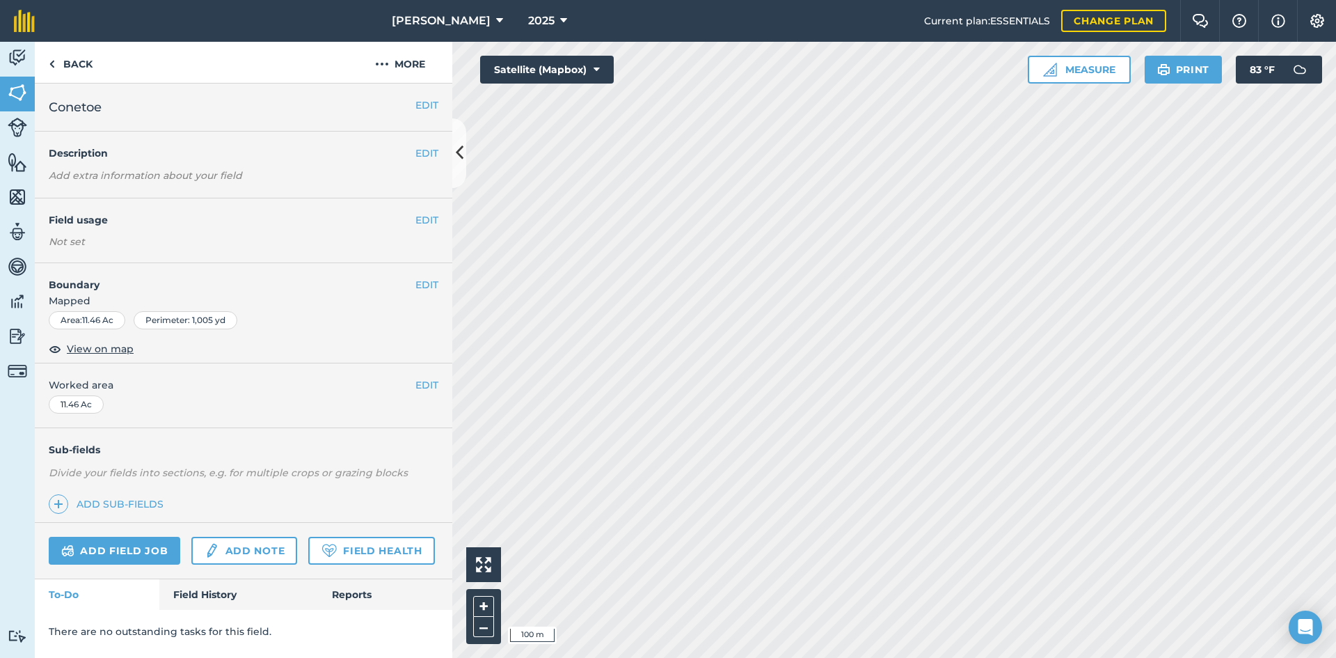
scroll to position [0, 0]
click at [417, 216] on button "EDIT" at bounding box center [426, 219] width 23 height 15
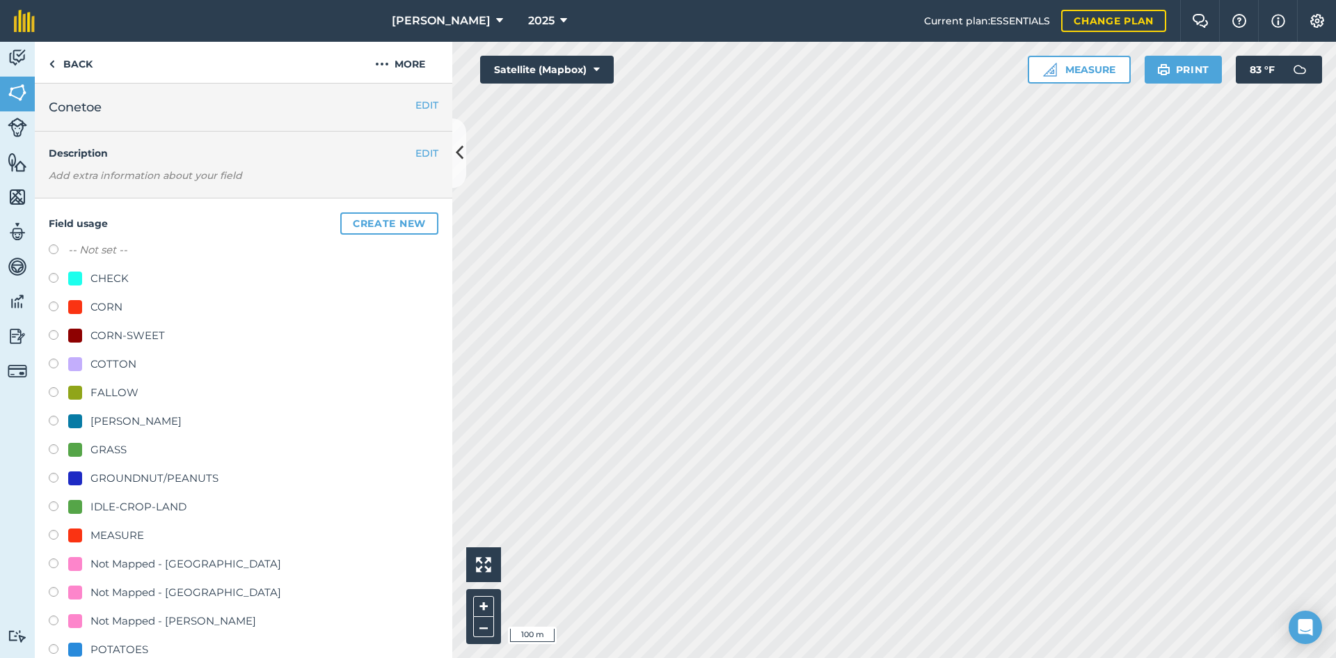
click at [104, 251] on label "-- Not set --" at bounding box center [97, 249] width 59 height 17
radio input "true"
radio input "false"
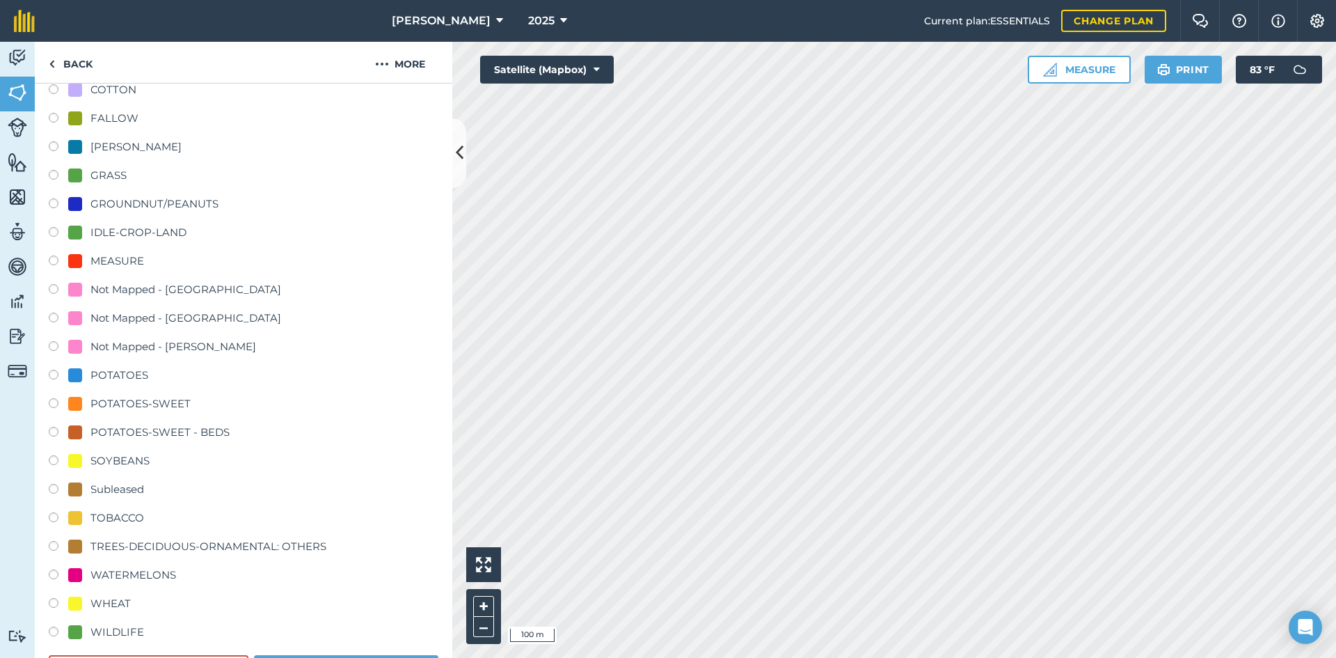
scroll to position [487, 0]
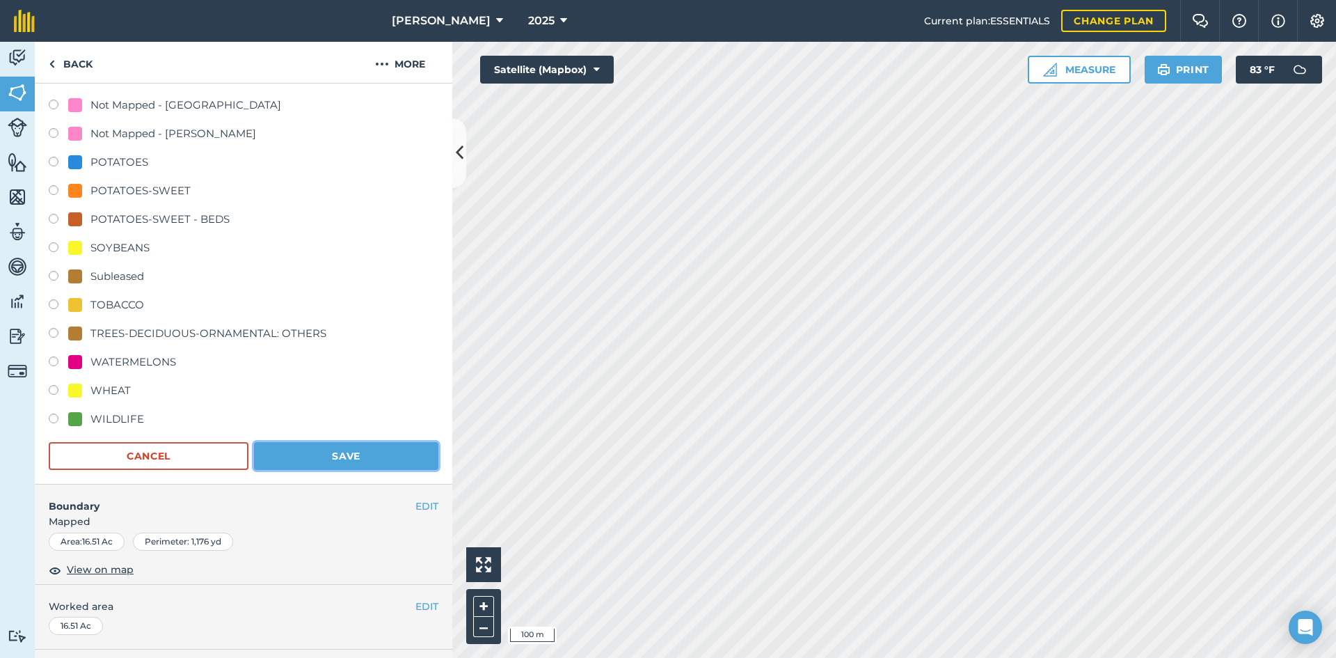
click at [357, 443] on button "Save" at bounding box center [346, 456] width 184 height 28
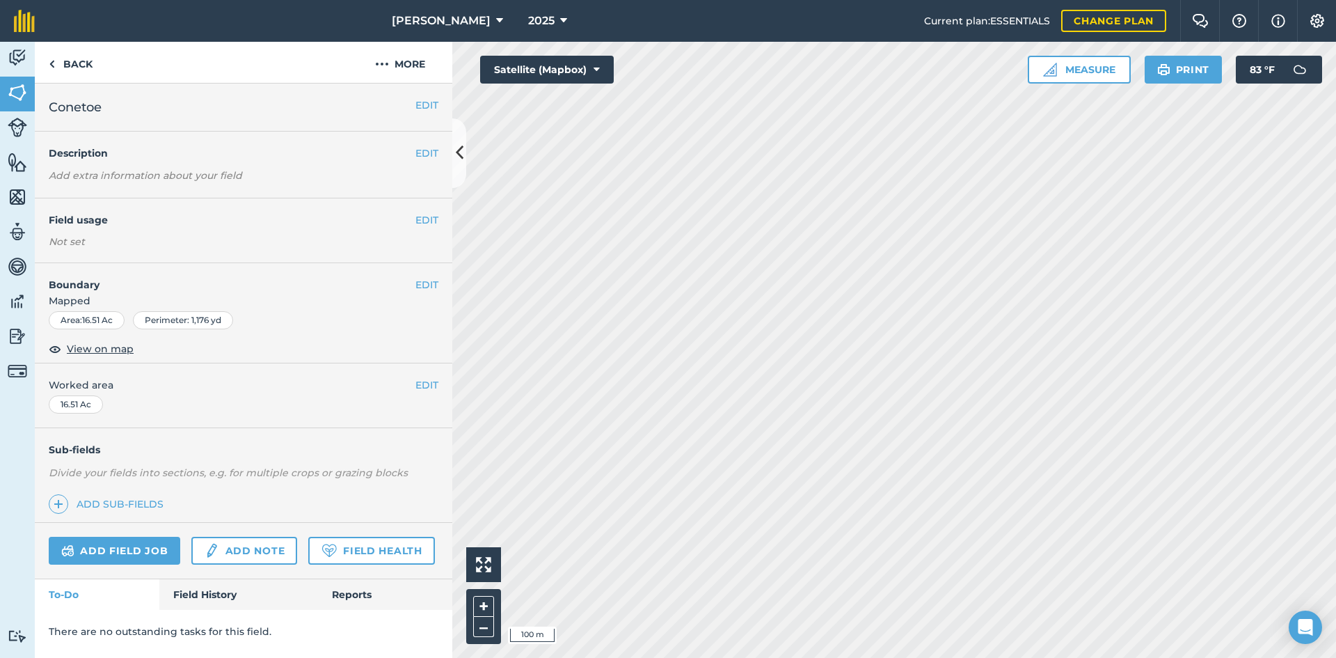
scroll to position [0, 0]
click at [420, 214] on button "EDIT" at bounding box center [426, 219] width 23 height 15
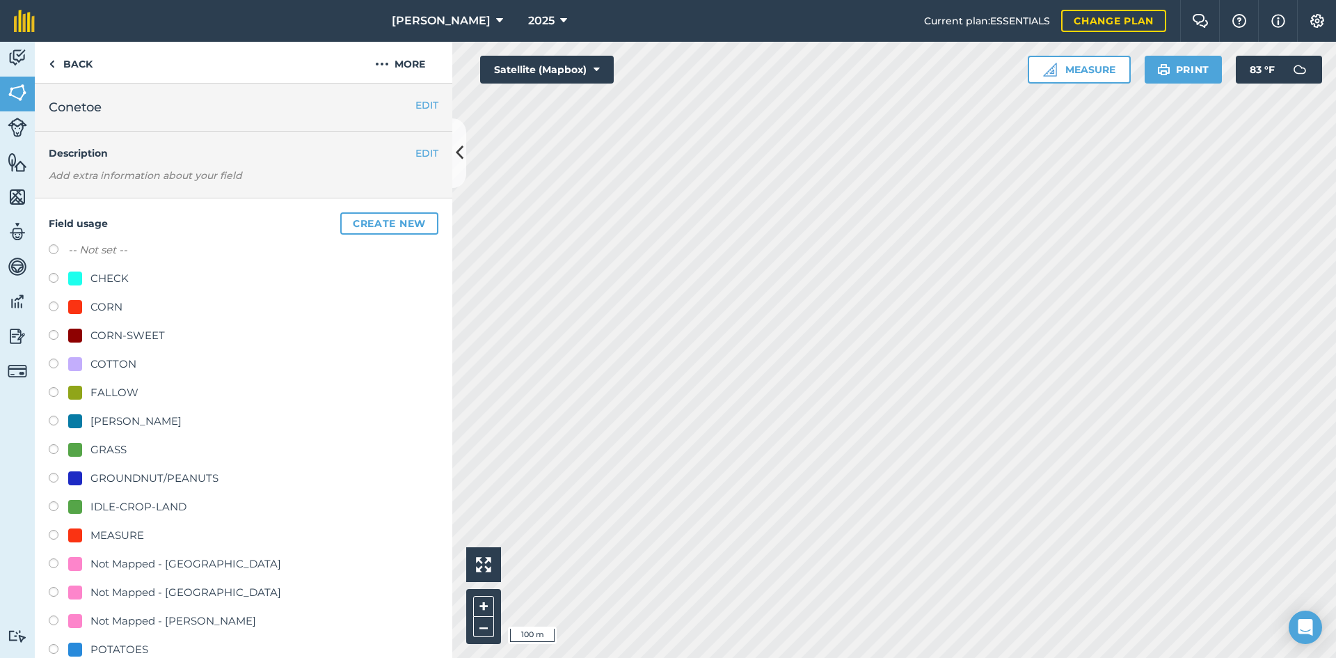
click at [106, 250] on label "-- Not set --" at bounding box center [97, 249] width 59 height 17
radio input "true"
radio input "false"
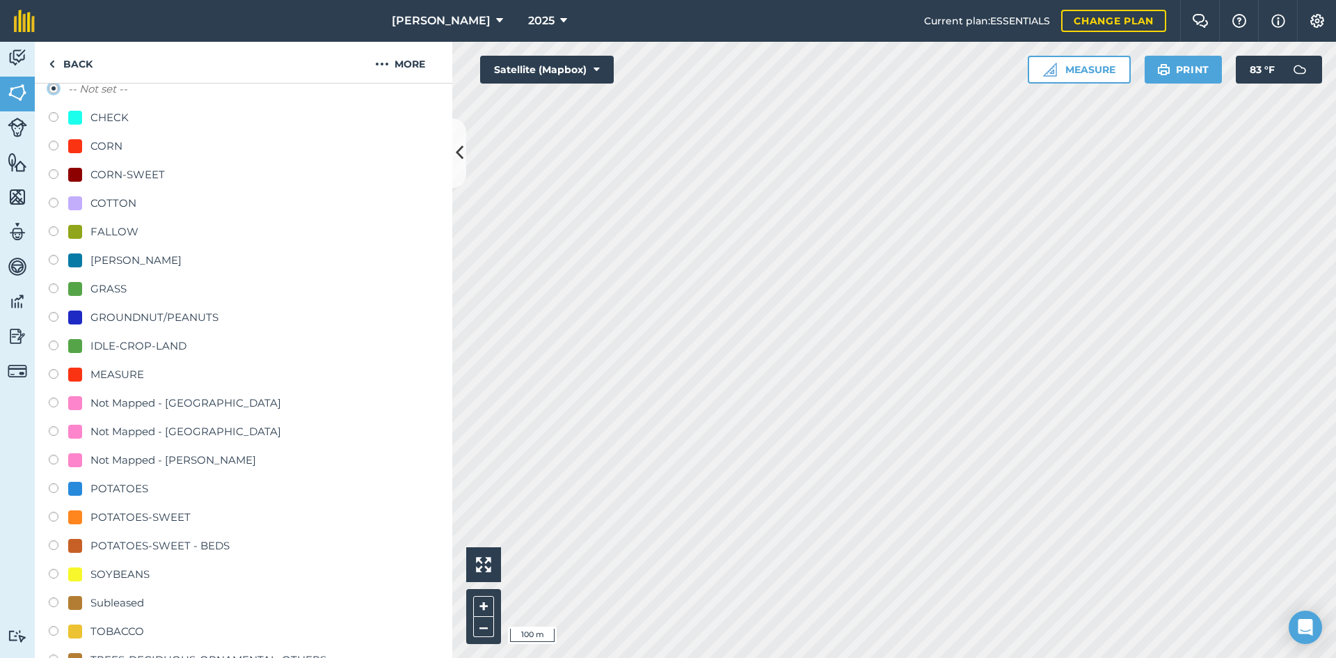
scroll to position [418, 0]
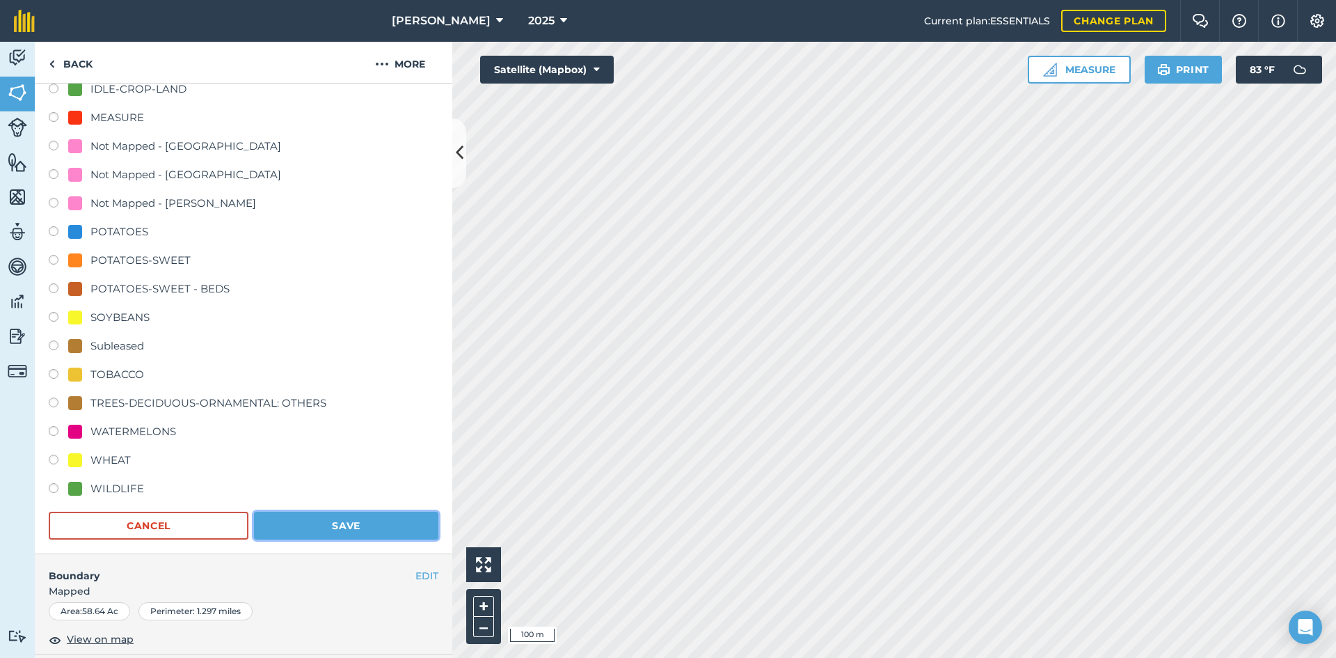
click at [382, 521] on button "Save" at bounding box center [346, 525] width 184 height 28
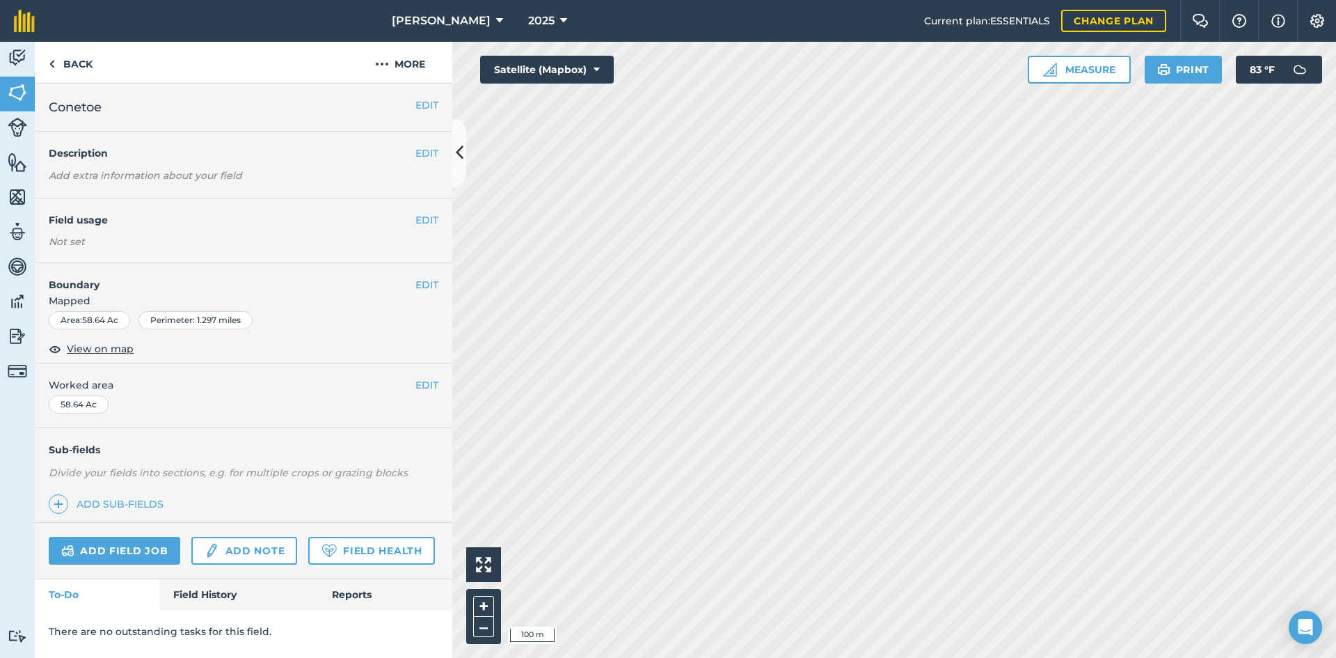
scroll to position [0, 0]
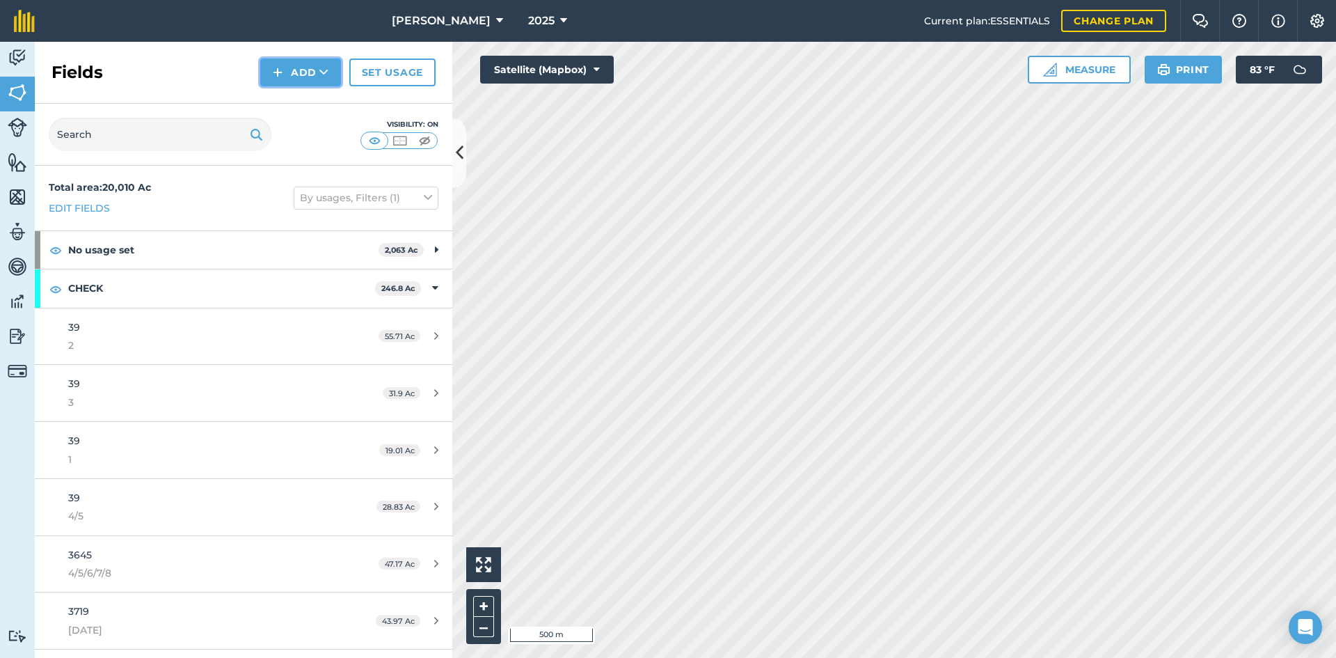
click at [325, 68] on icon at bounding box center [323, 72] width 9 height 14
click at [299, 99] on link "Draw" at bounding box center [300, 103] width 77 height 31
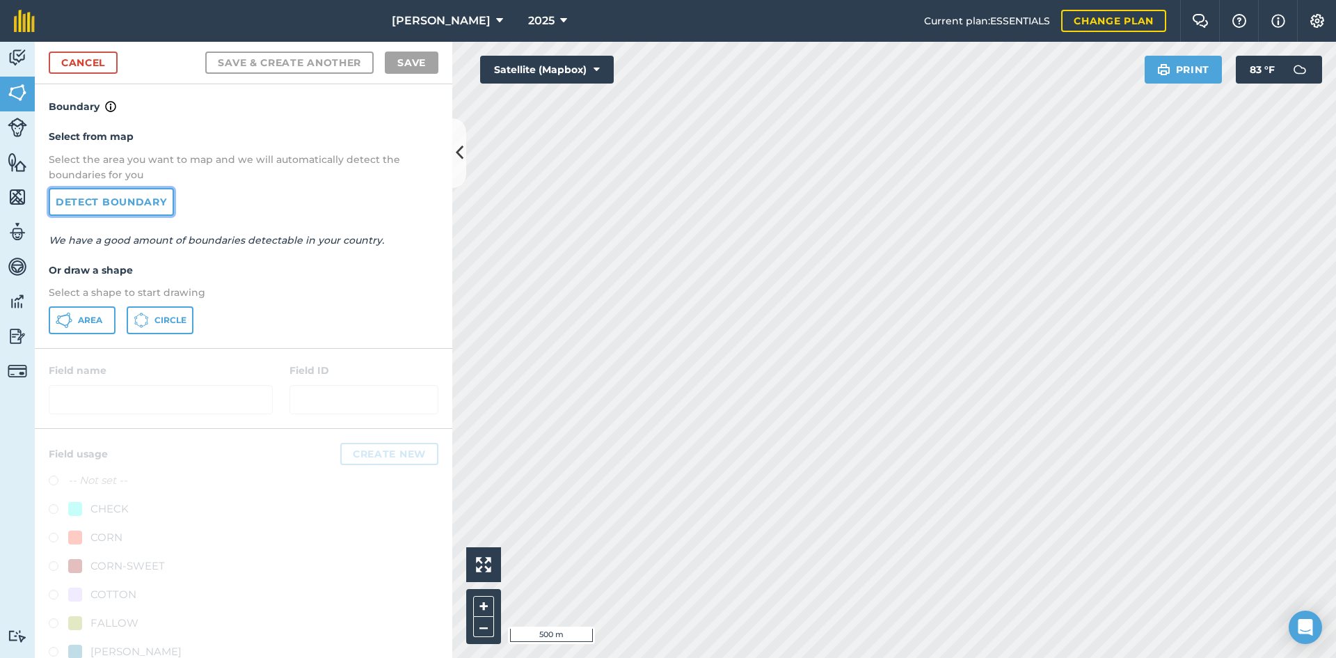
click at [143, 203] on link "Detect boundary" at bounding box center [111, 202] width 125 height 28
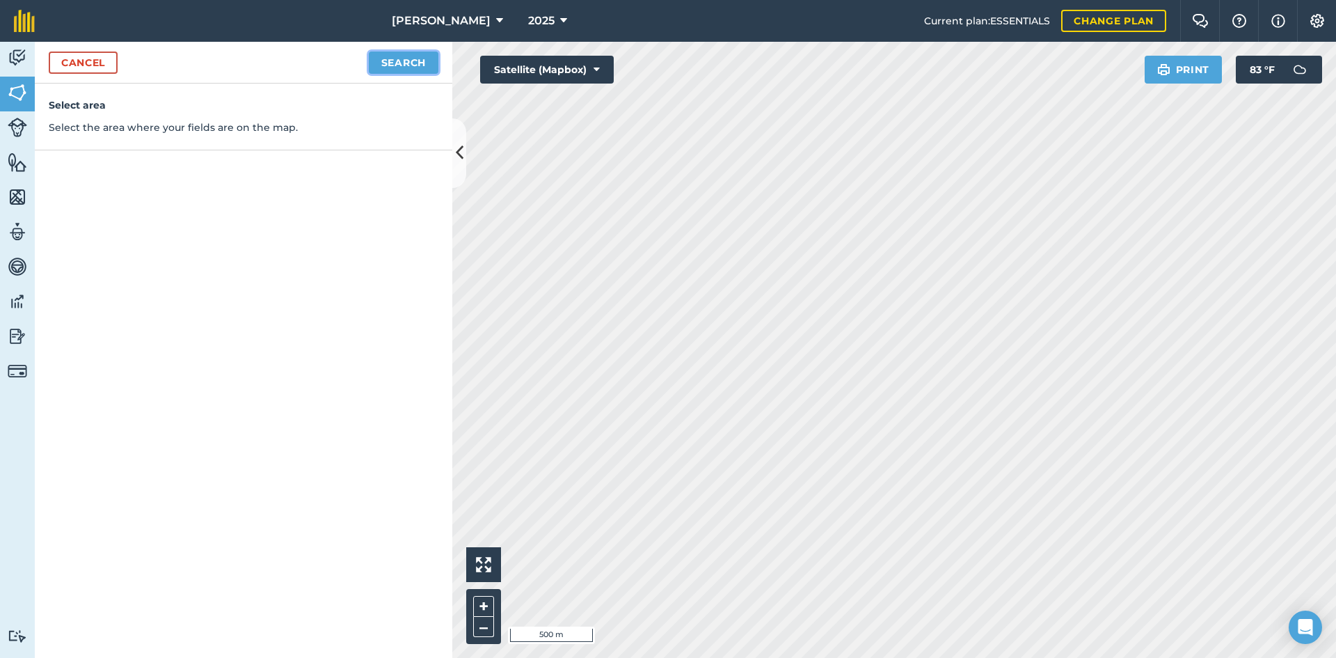
click at [410, 58] on button "Search" at bounding box center [404, 62] width 70 height 22
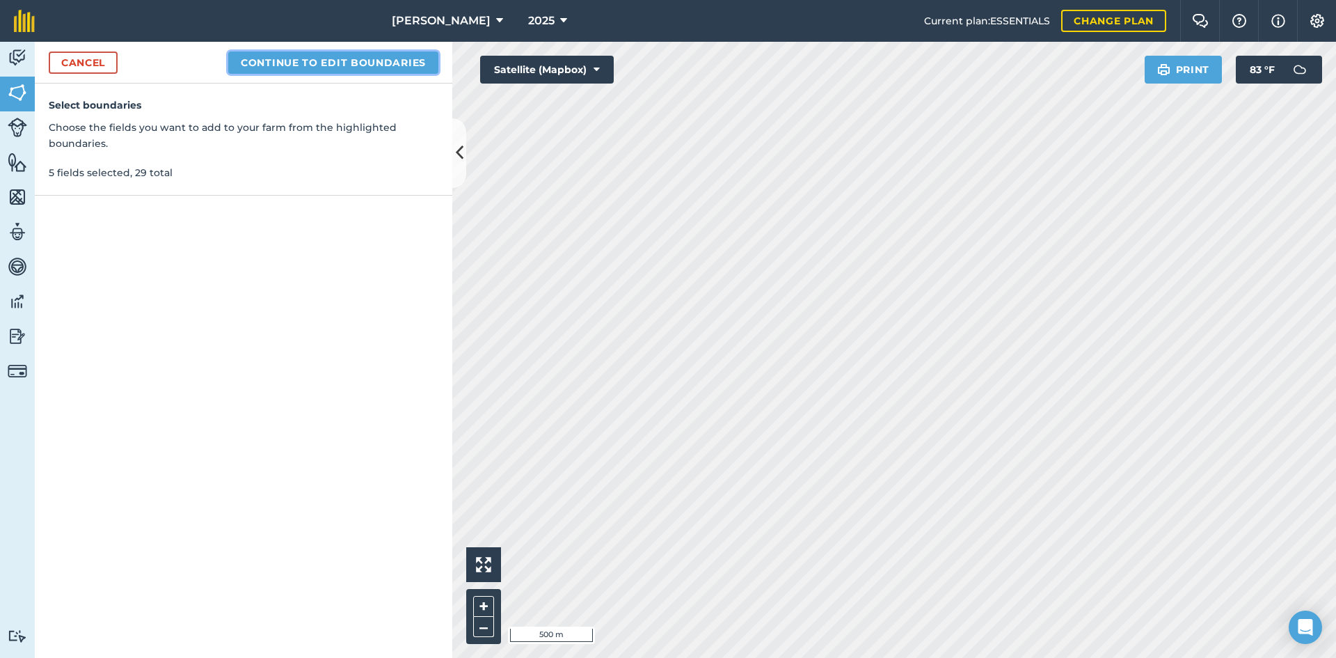
click at [271, 56] on button "Continue to edit boundaries" at bounding box center [333, 62] width 210 height 22
click at [288, 59] on button "Continue to name fields" at bounding box center [348, 62] width 180 height 22
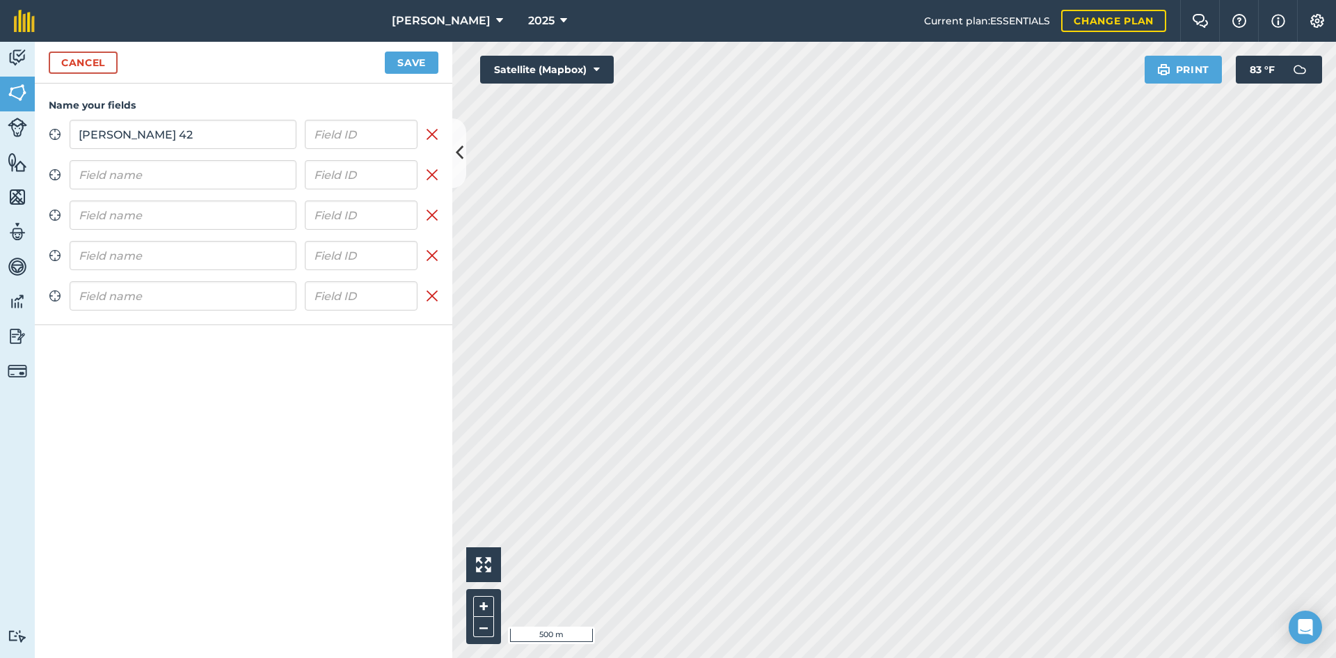
type input "Wayne 42"
type input "1"
click at [184, 182] on input "text" at bounding box center [183, 174] width 227 height 29
type input "S"
type input "Wayne 42"
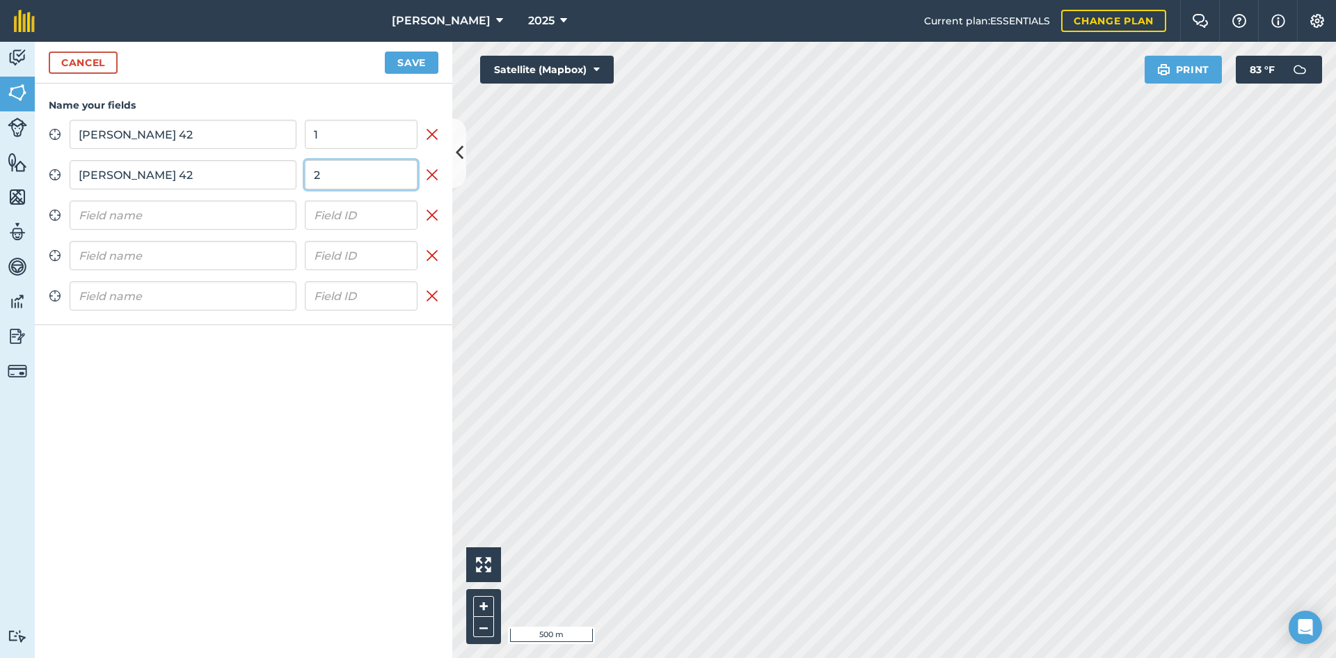
type input "2"
click at [175, 207] on input "text" at bounding box center [183, 214] width 227 height 29
type input "Wayne 42"
type input "2"
drag, startPoint x: 326, startPoint y: 214, endPoint x: 294, endPoint y: 203, distance: 33.9
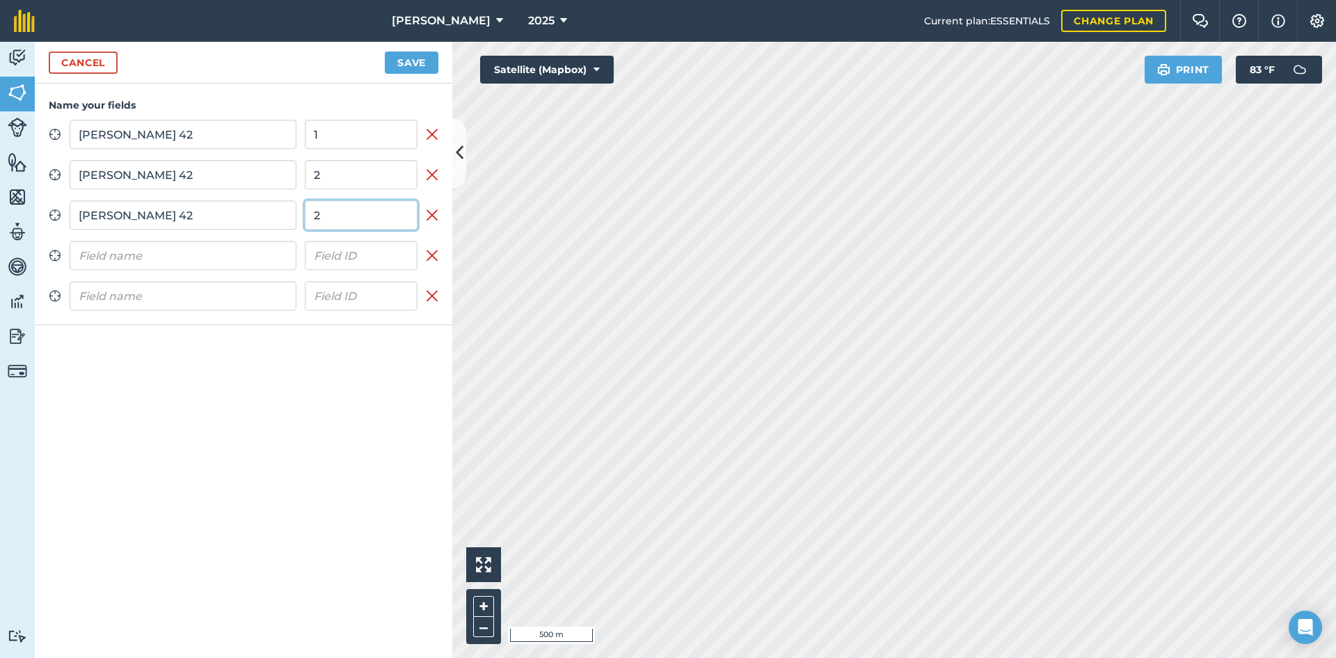
click at [294, 203] on div "Wayne 42 2" at bounding box center [244, 214] width 348 height 29
type input "3"
click at [205, 253] on input "text" at bounding box center [183, 255] width 227 height 29
type input "Wayne 42"
type input "4"
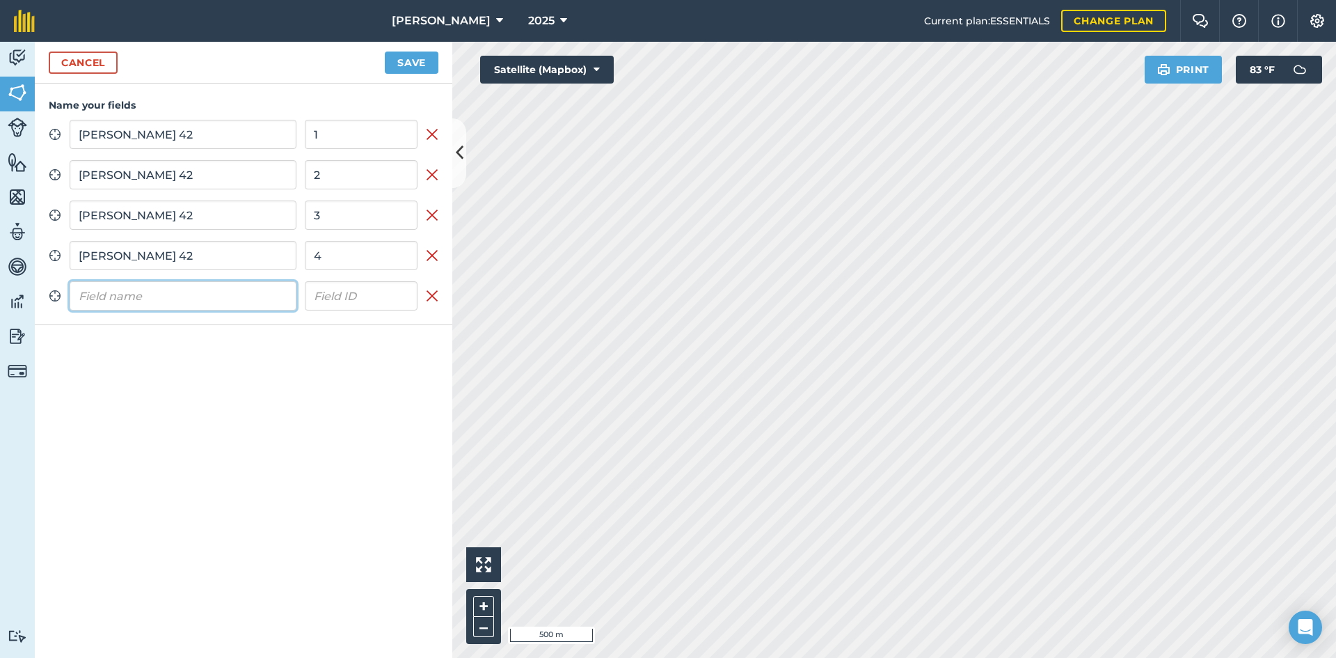
click at [208, 293] on input "text" at bounding box center [183, 295] width 227 height 29
type input "Wayne 42"
type input "5"
click at [415, 70] on button "Save" at bounding box center [412, 62] width 54 height 22
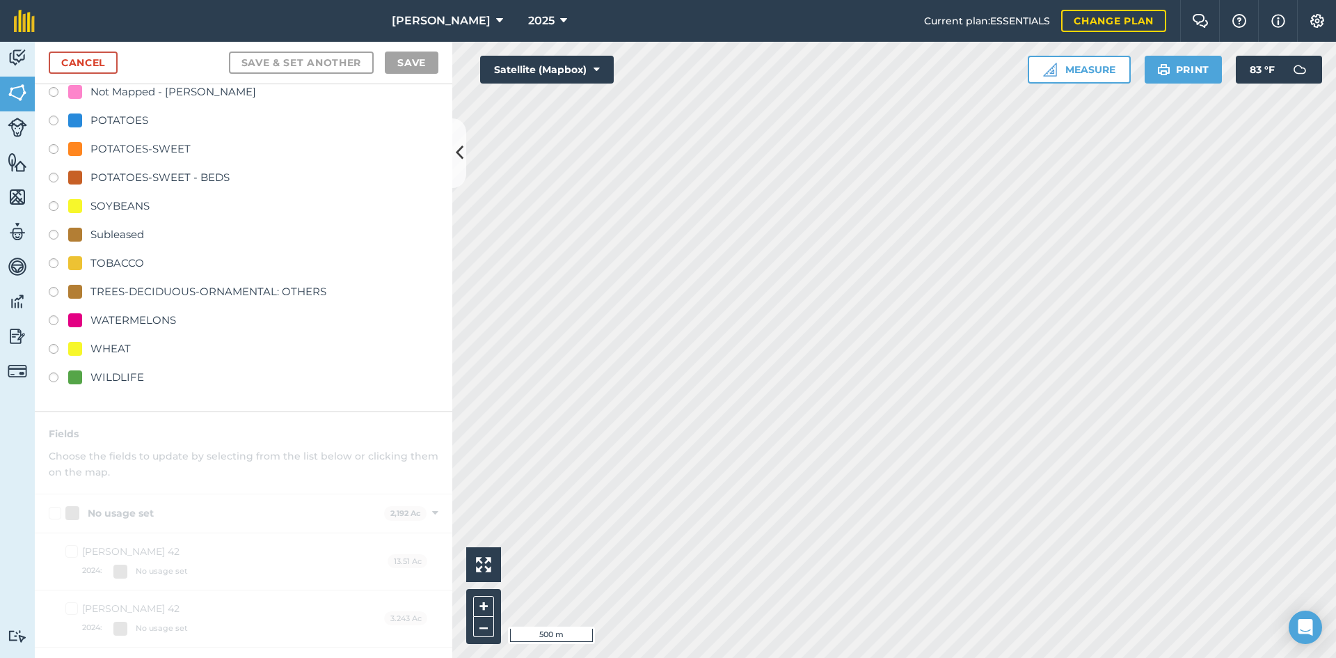
scroll to position [418, 0]
click at [125, 145] on div "POTATOES-SWEET" at bounding box center [140, 146] width 100 height 17
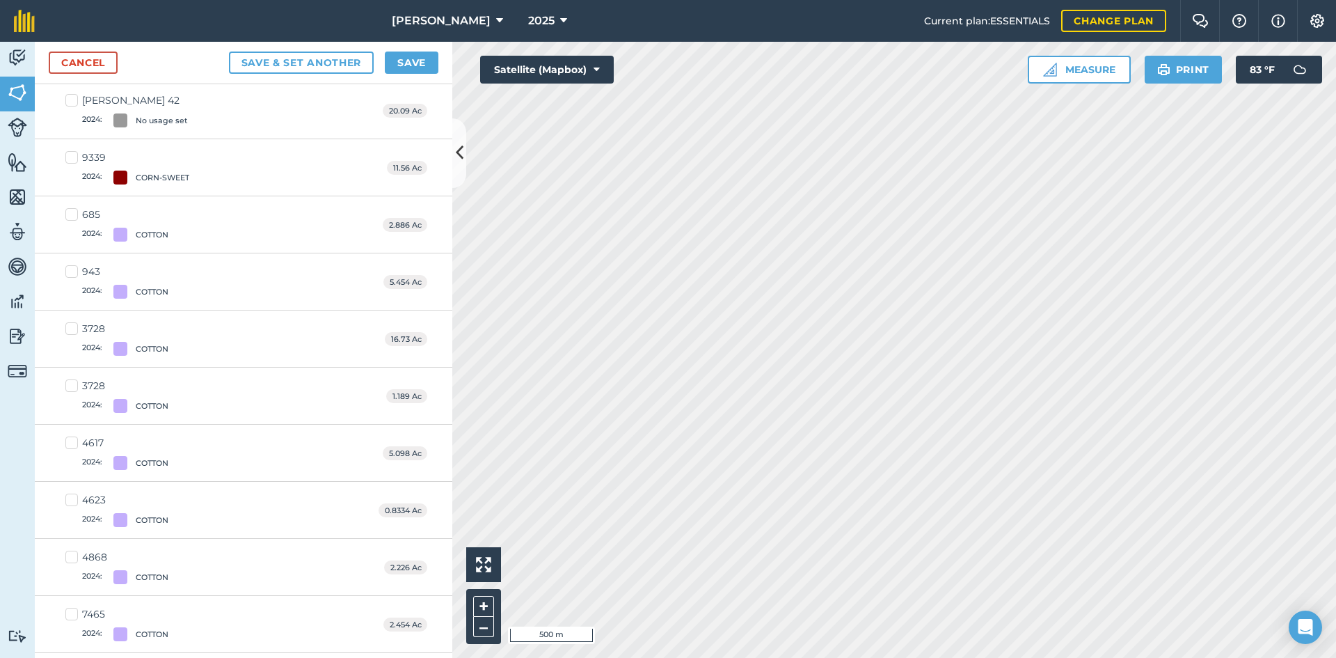
scroll to position [0, 0]
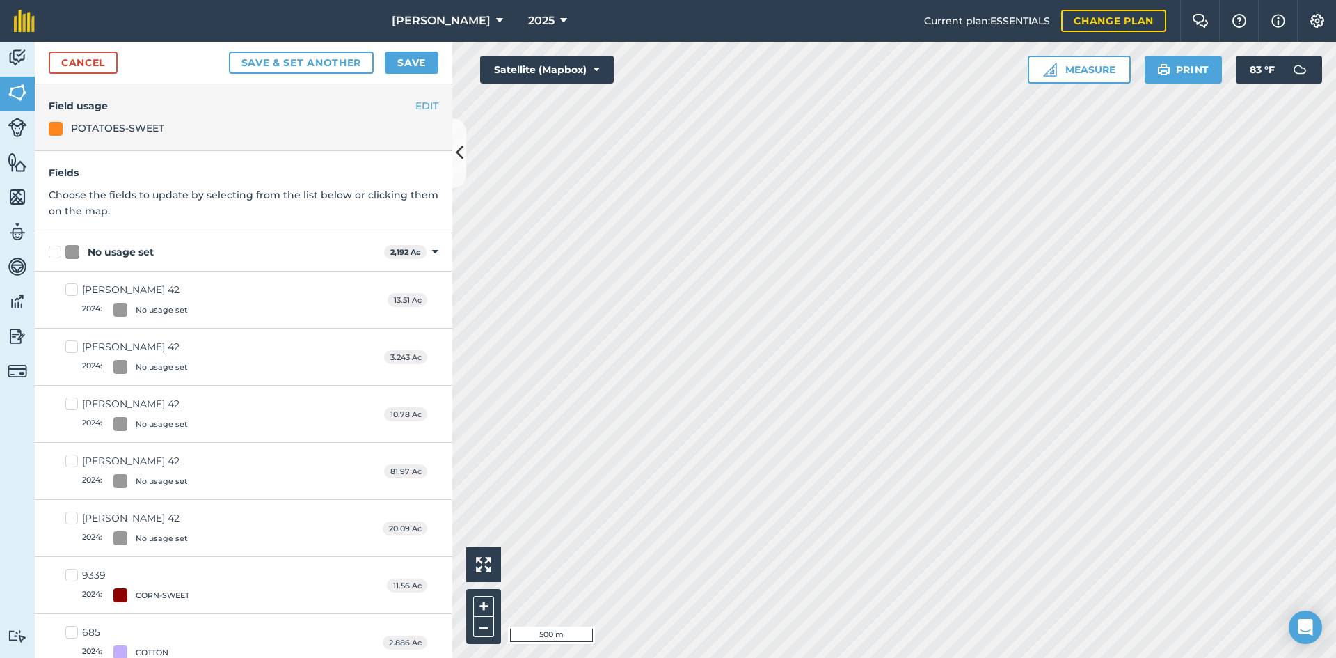
click at [58, 248] on label "No usage set" at bounding box center [214, 252] width 330 height 15
click at [58, 248] on input "No usage set" at bounding box center [53, 249] width 9 height 9
checkbox input "true"
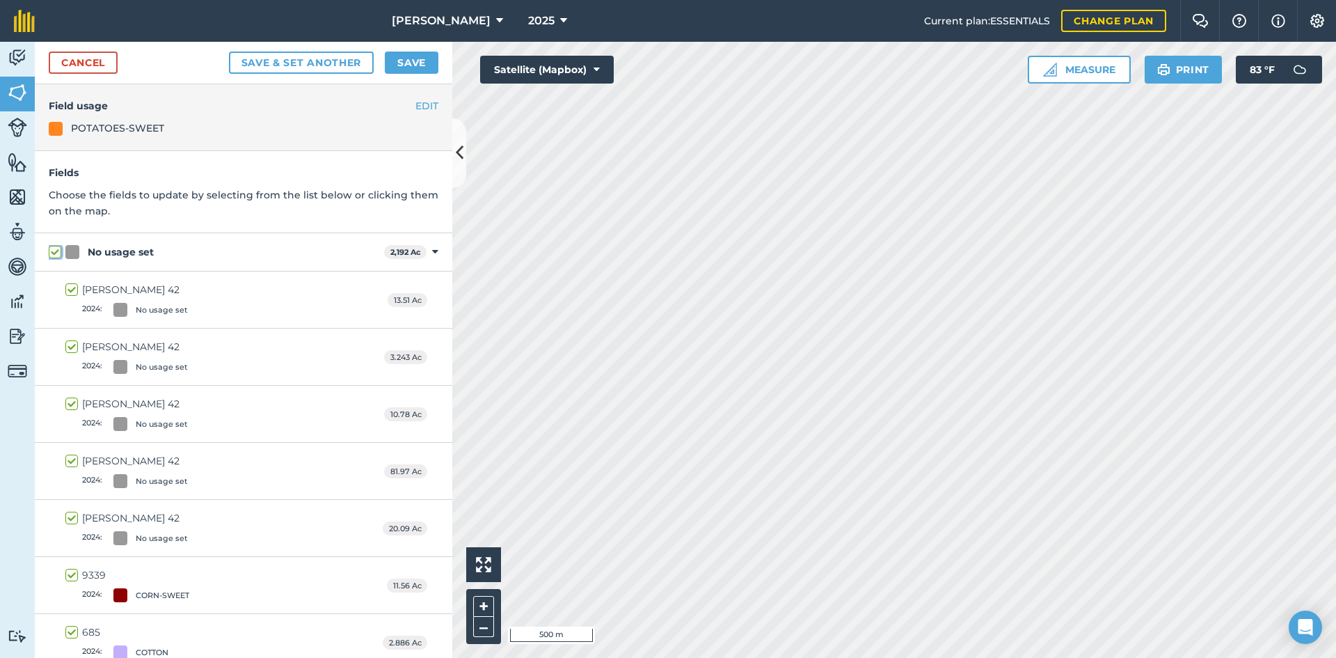
checkbox input "true"
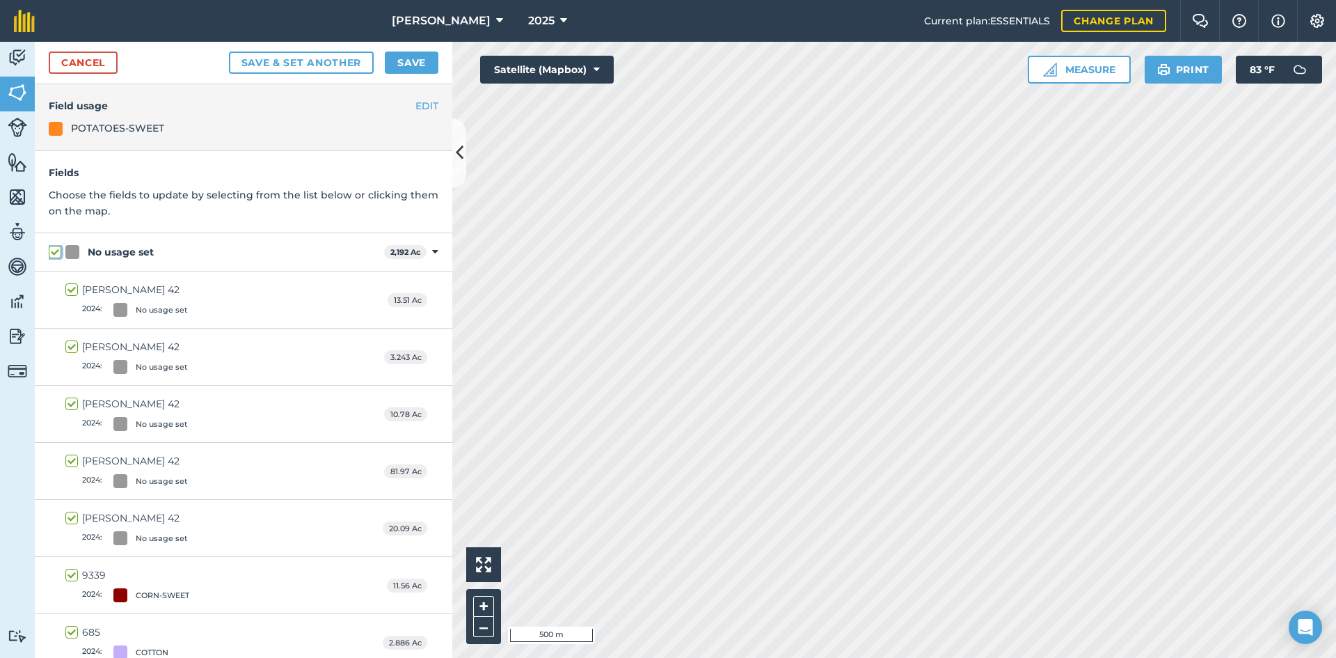
checkbox input "true"
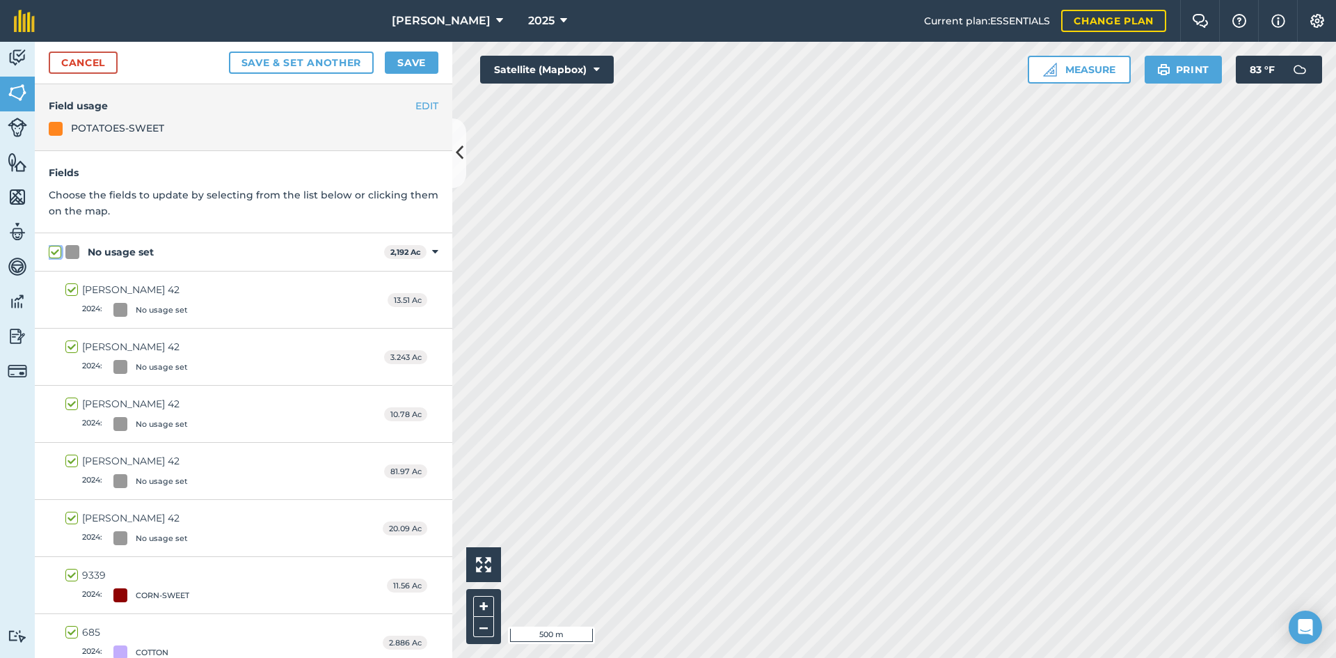
checkbox input "true"
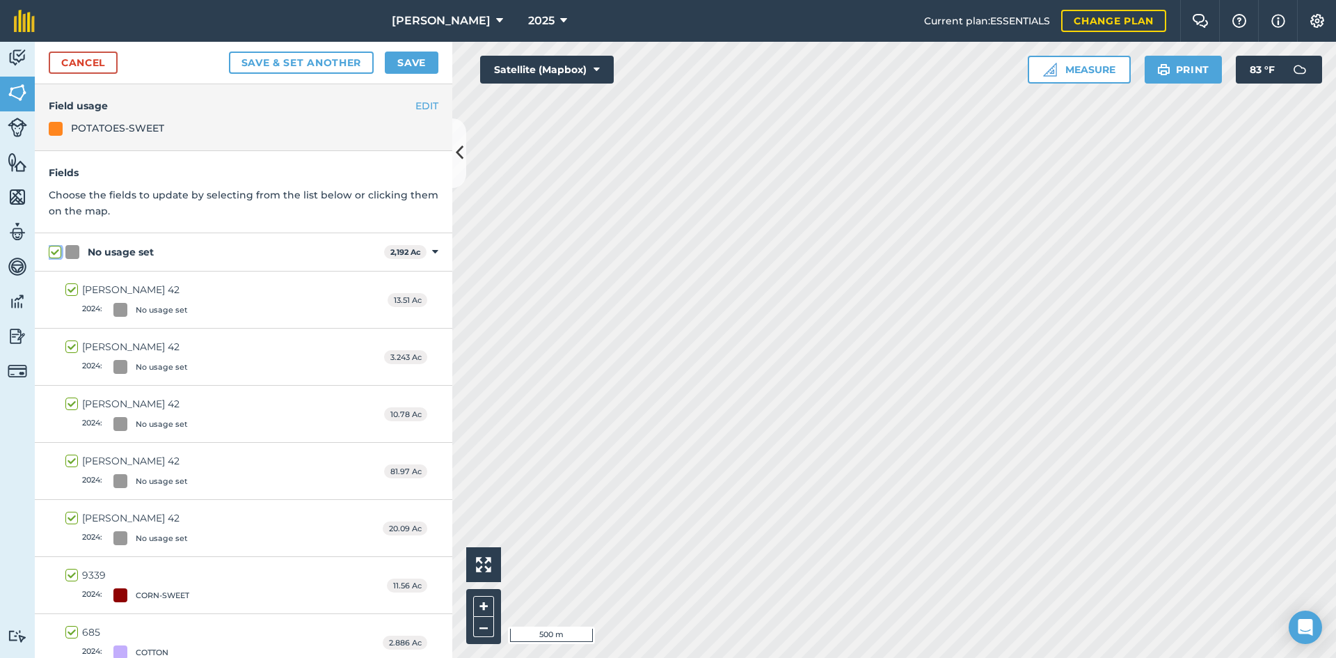
checkbox input "true"
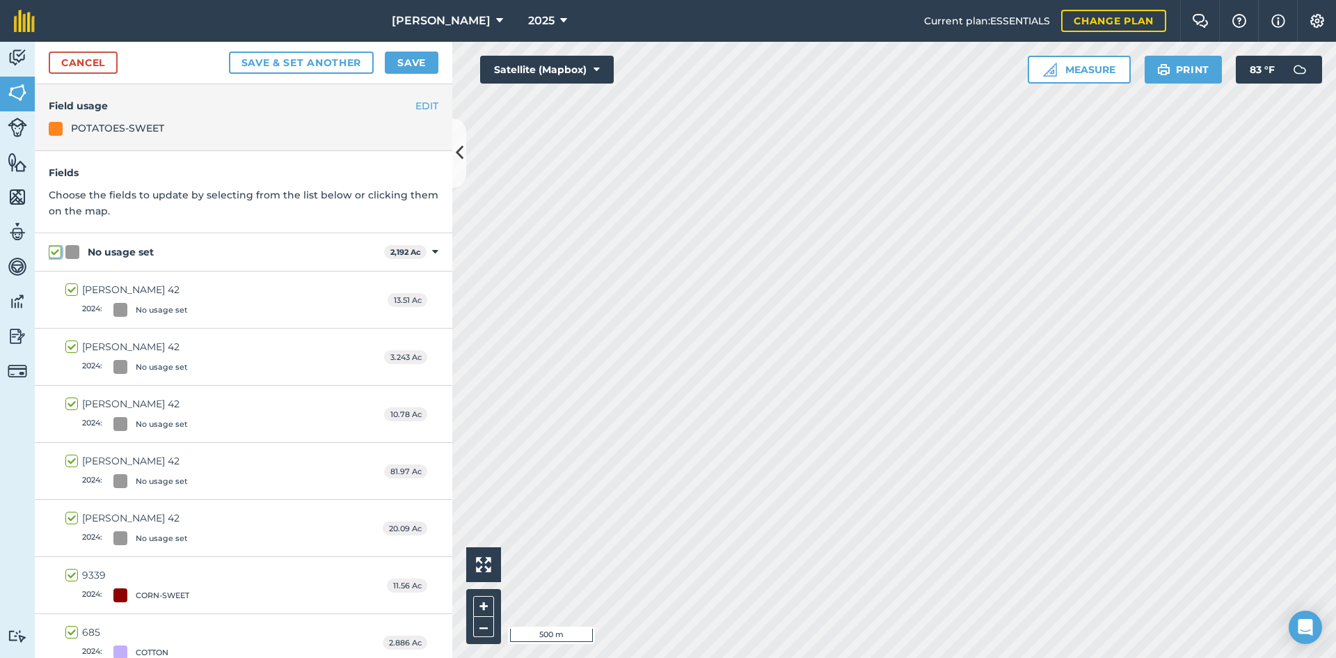
checkbox input "true"
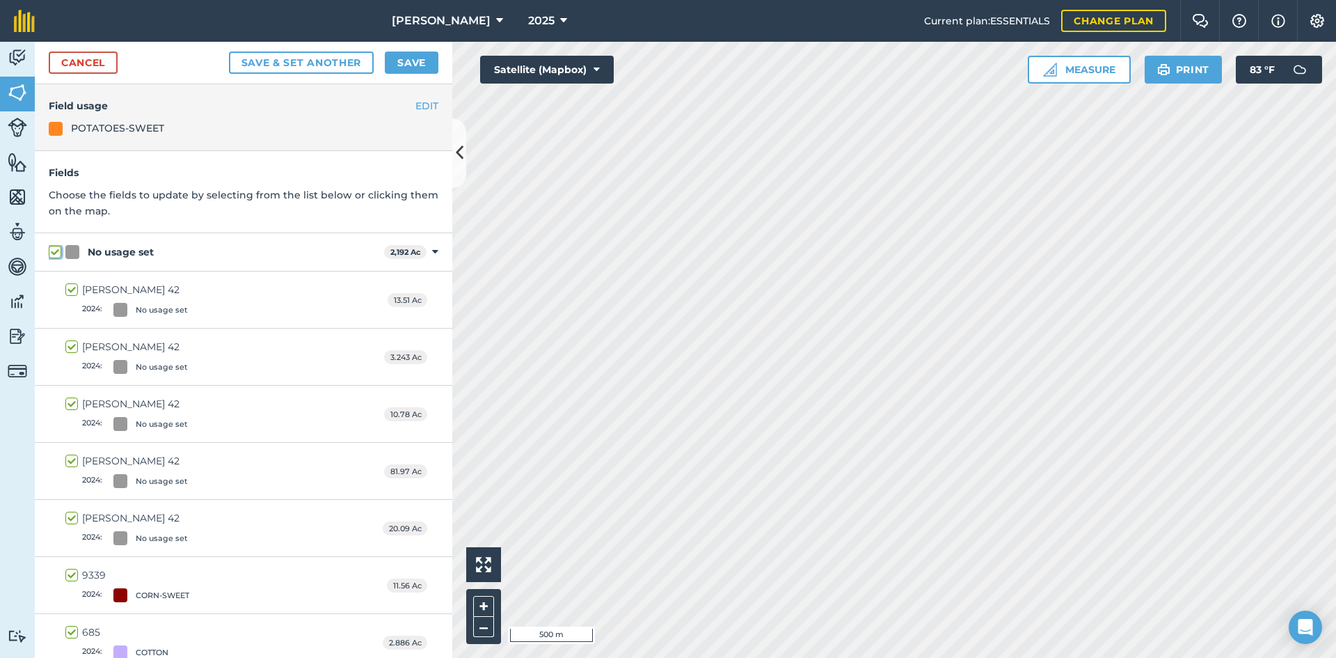
checkbox input "true"
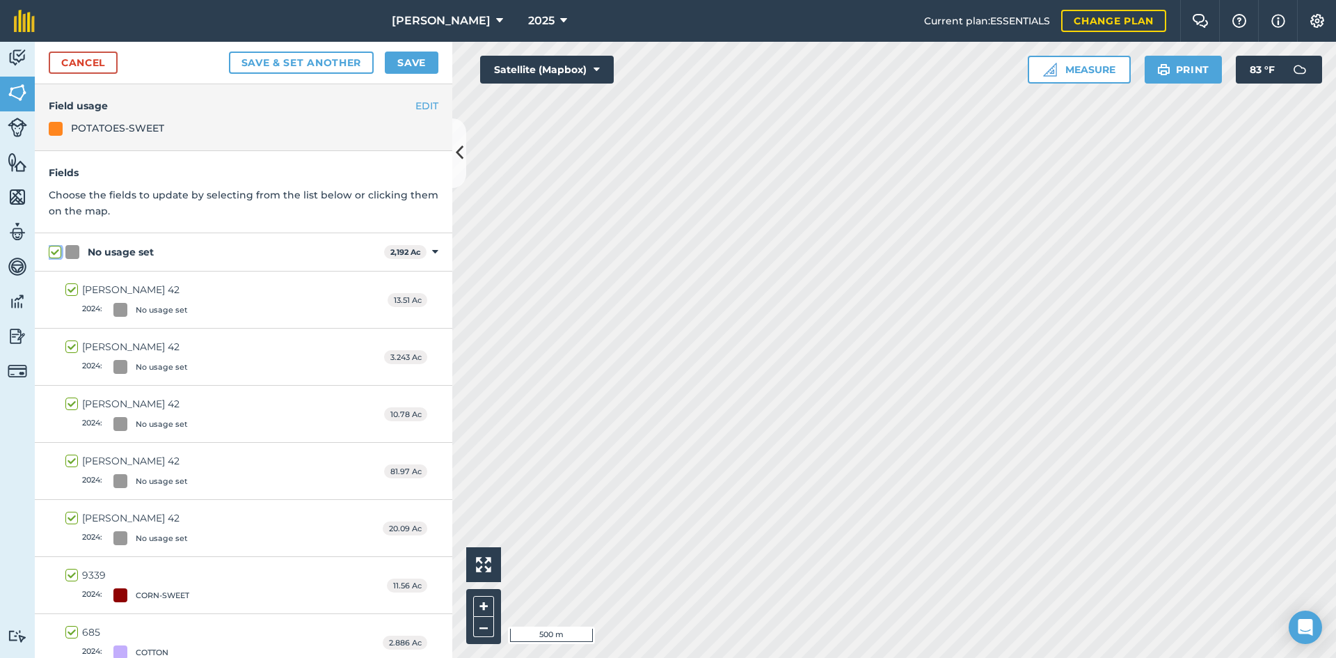
checkbox input "true"
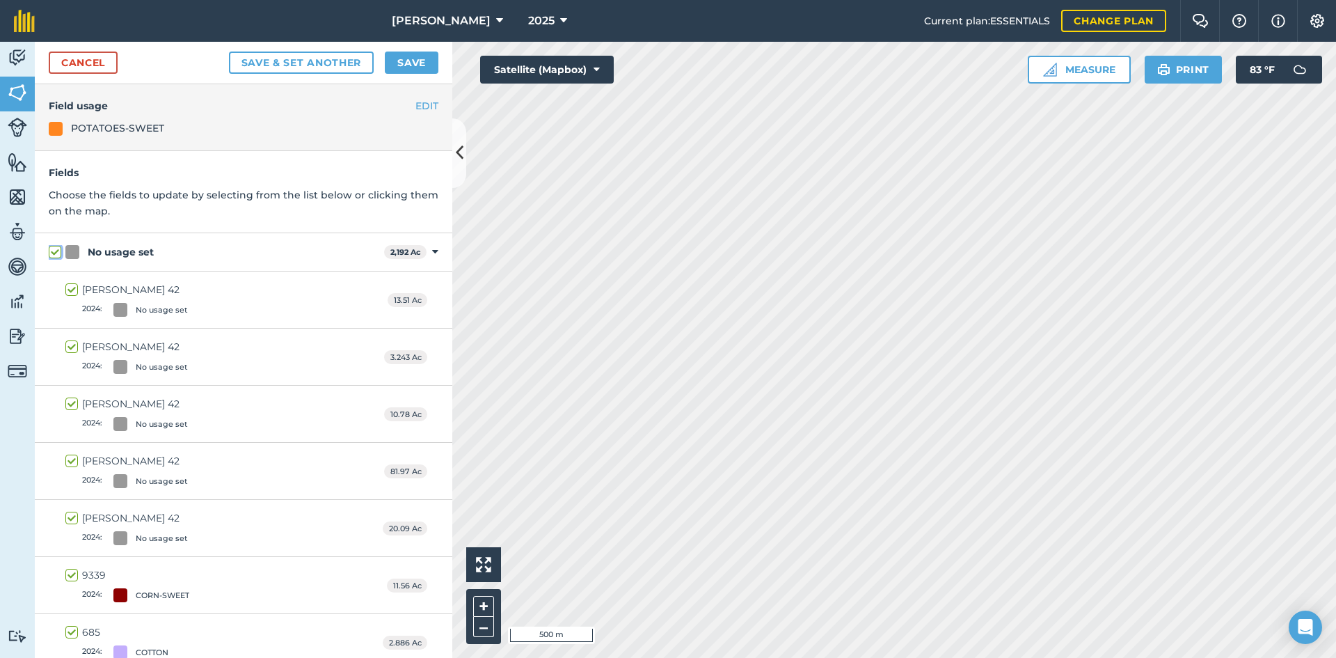
checkbox input "true"
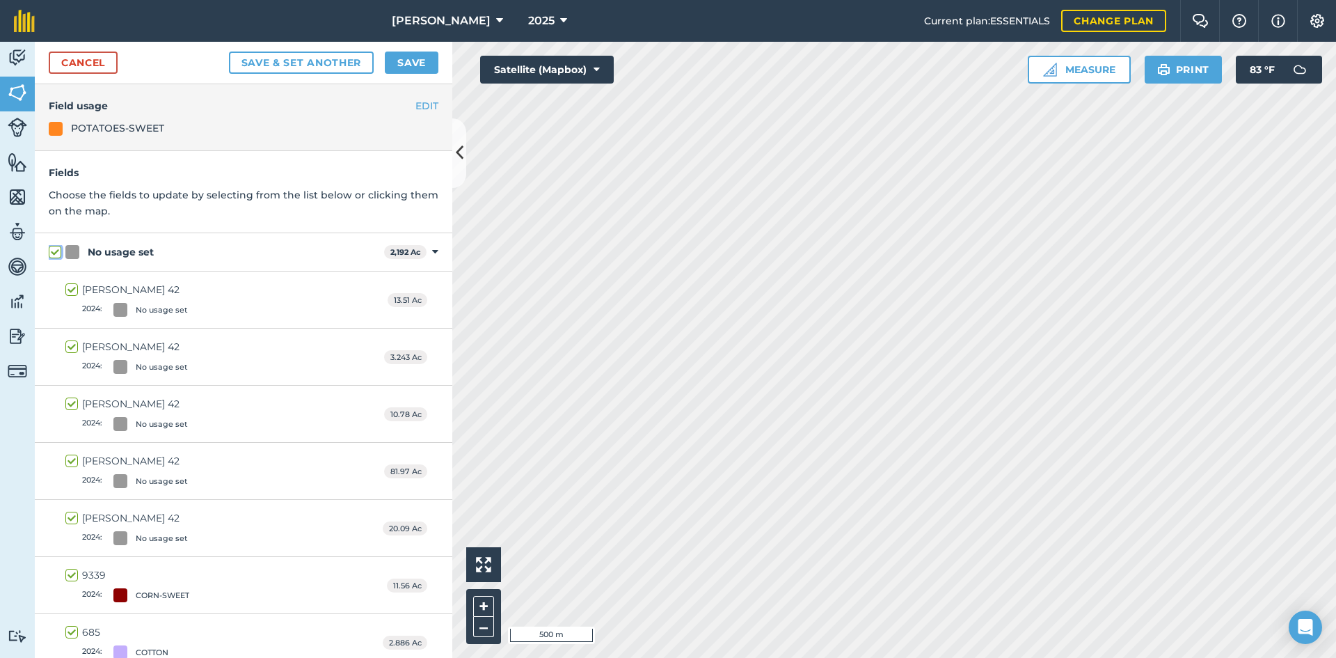
checkbox input "true"
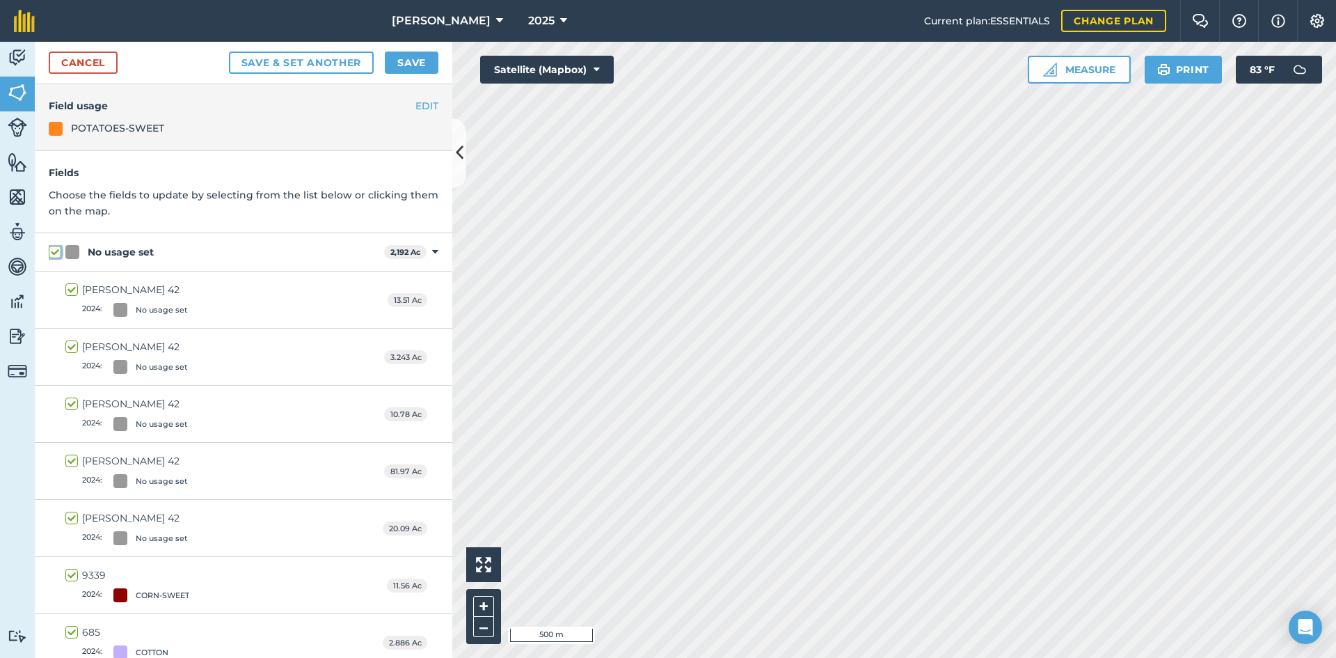
checkbox input "true"
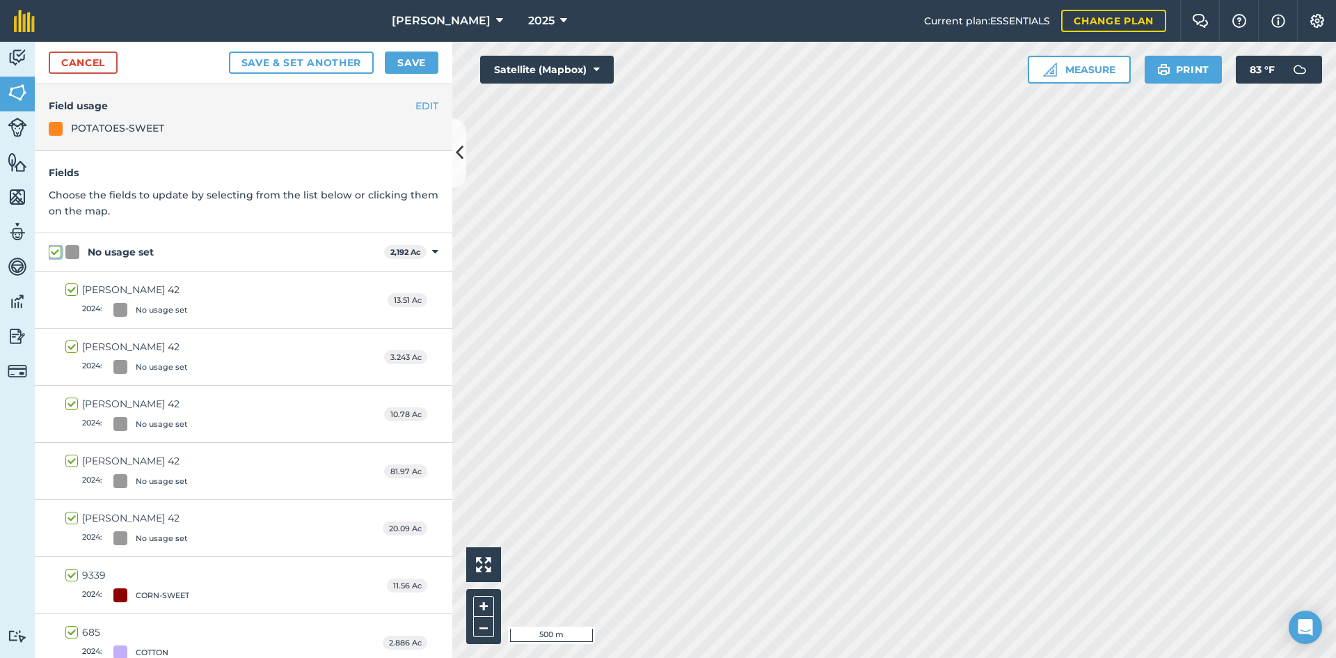
checkbox input "true"
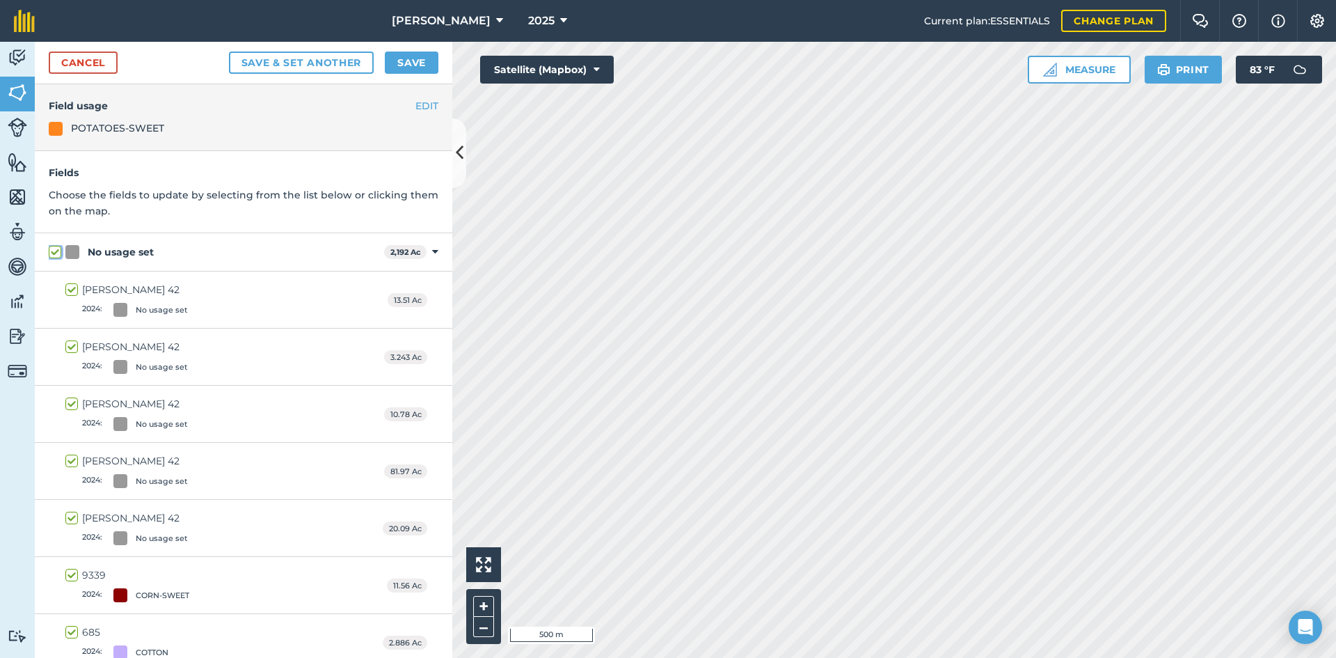
checkbox input "true"
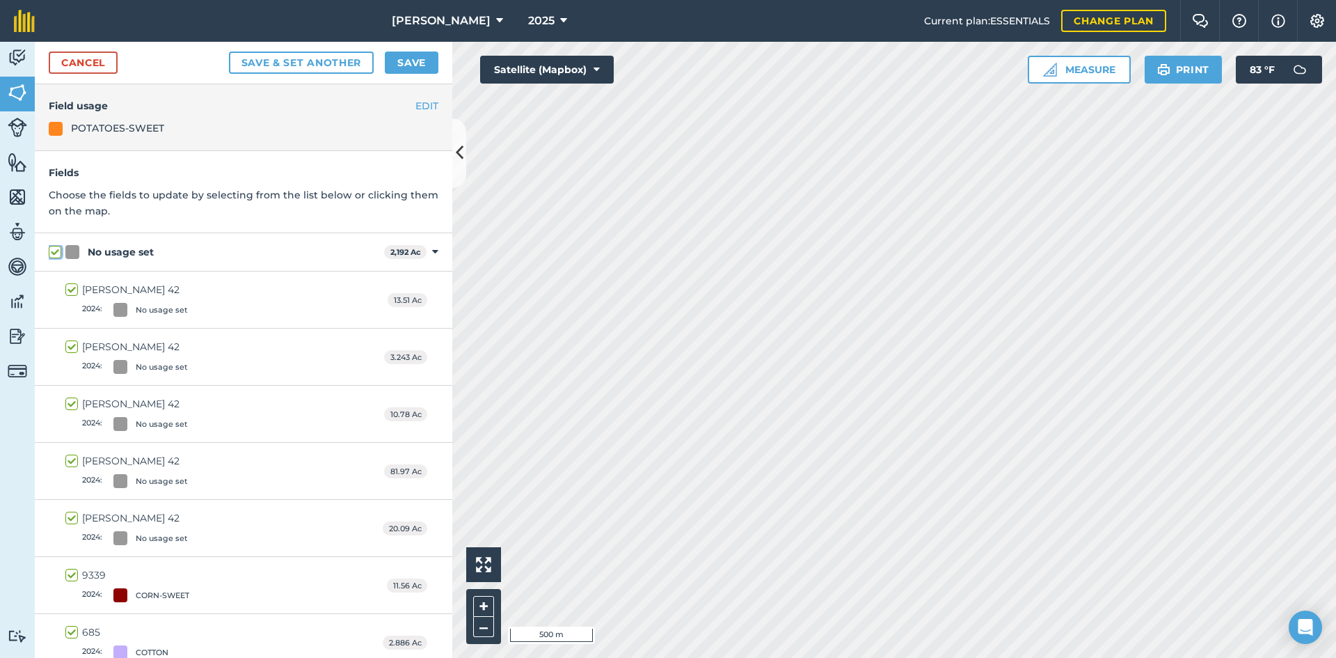
checkbox input "true"
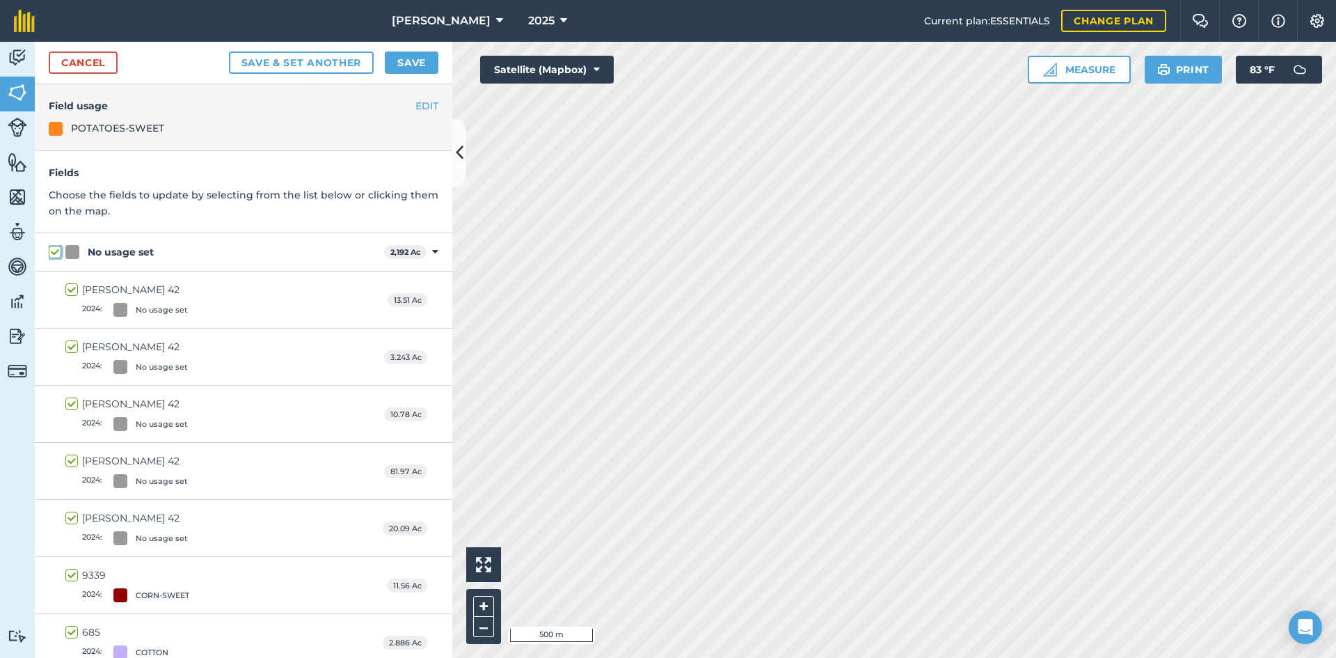
checkbox input "true"
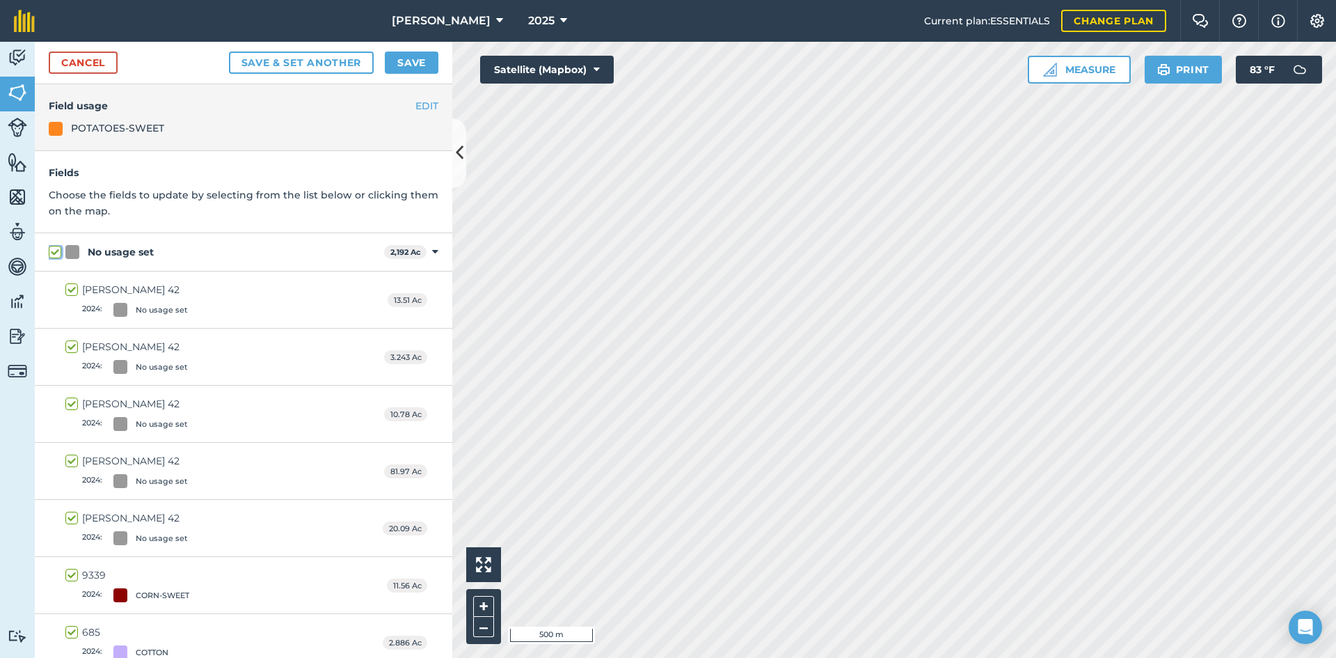
checkbox input "true"
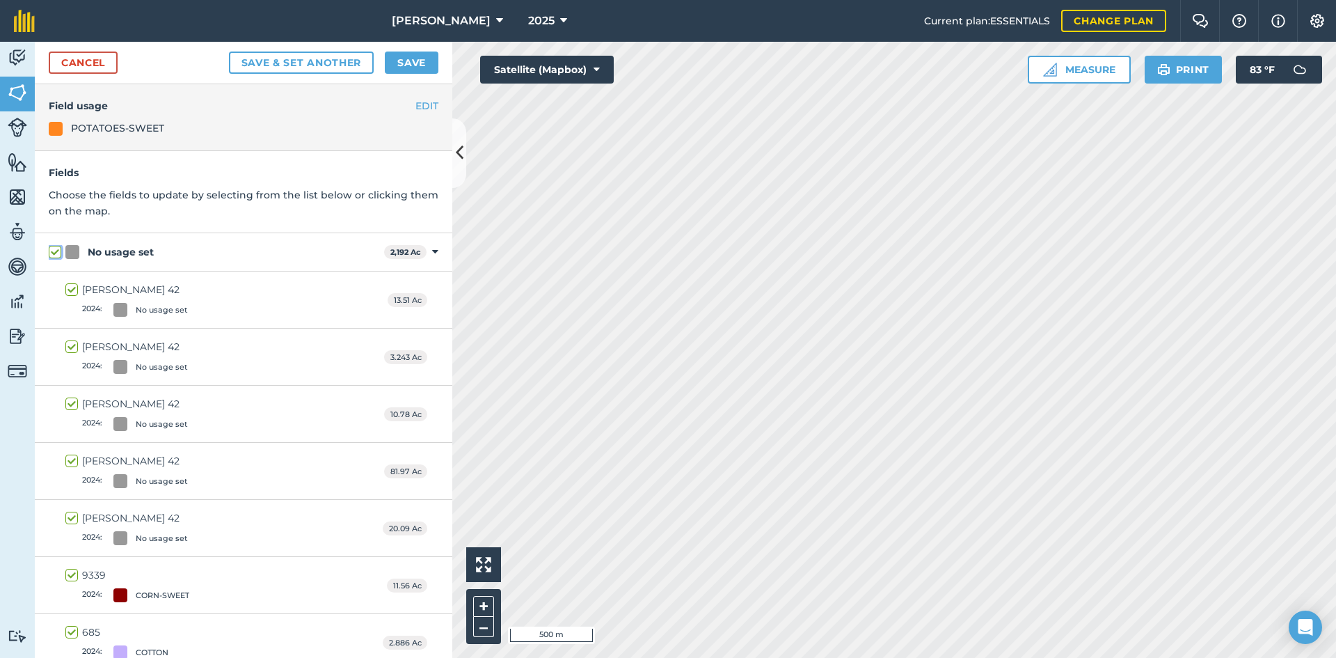
checkbox input "true"
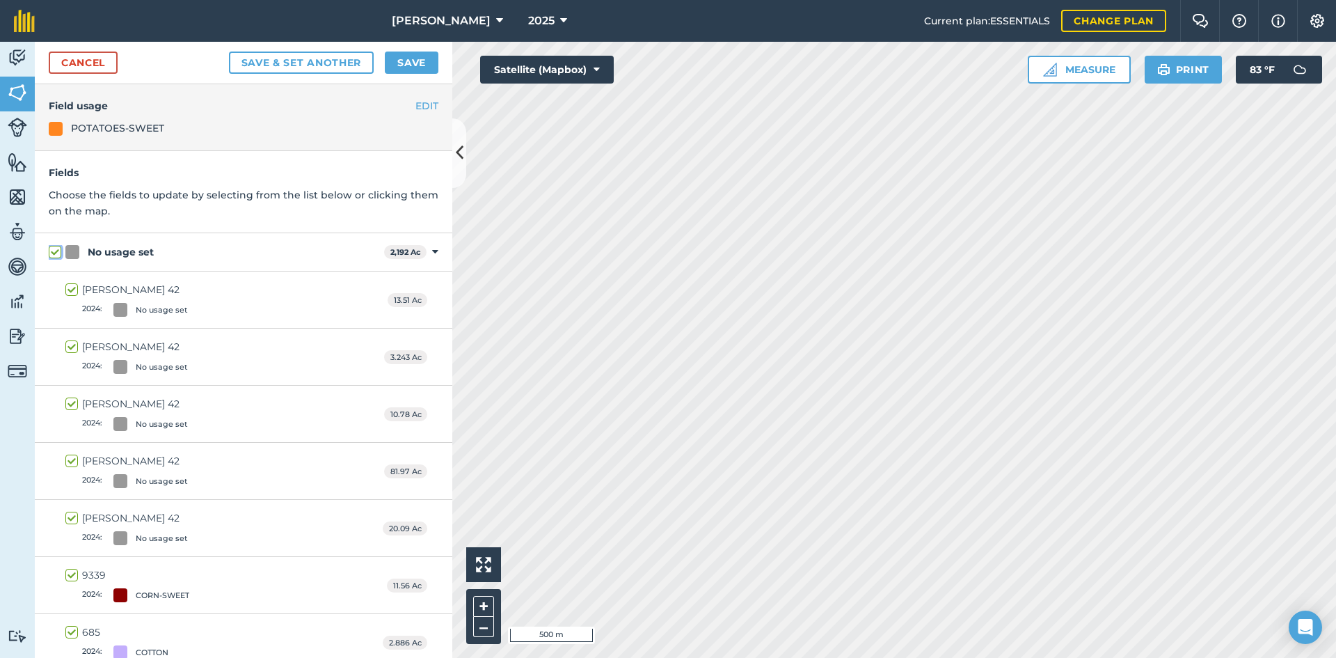
checkbox input "true"
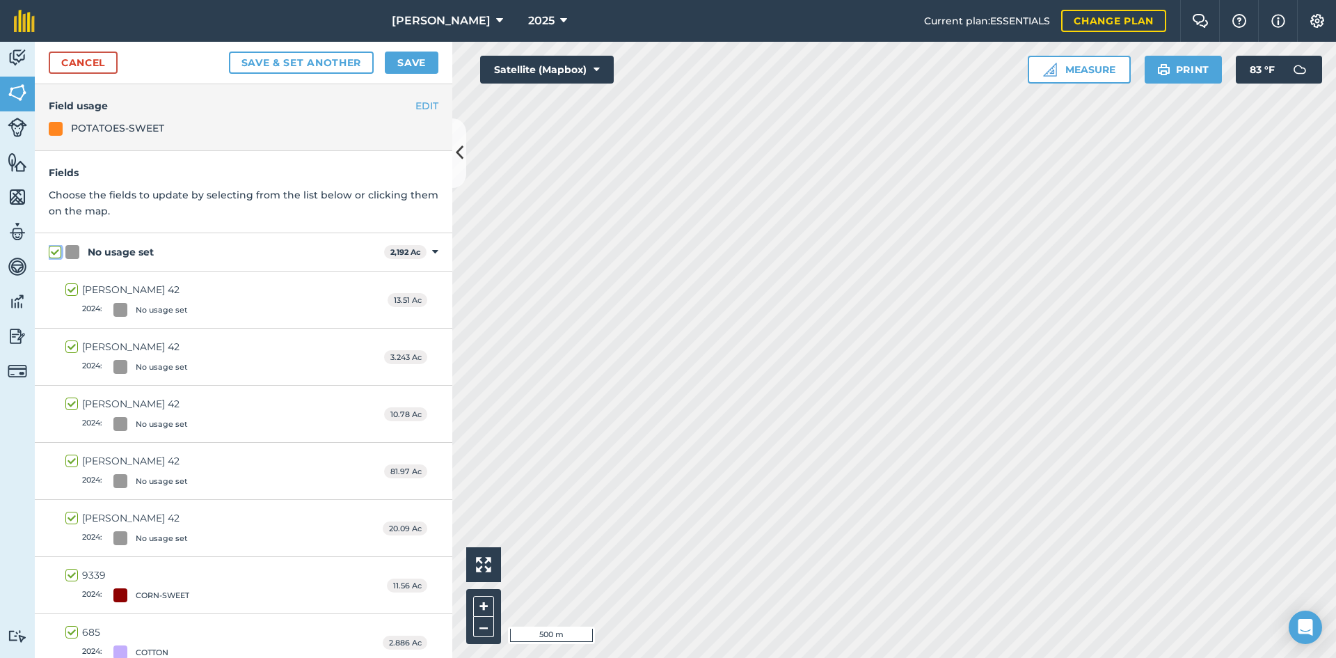
checkbox input "true"
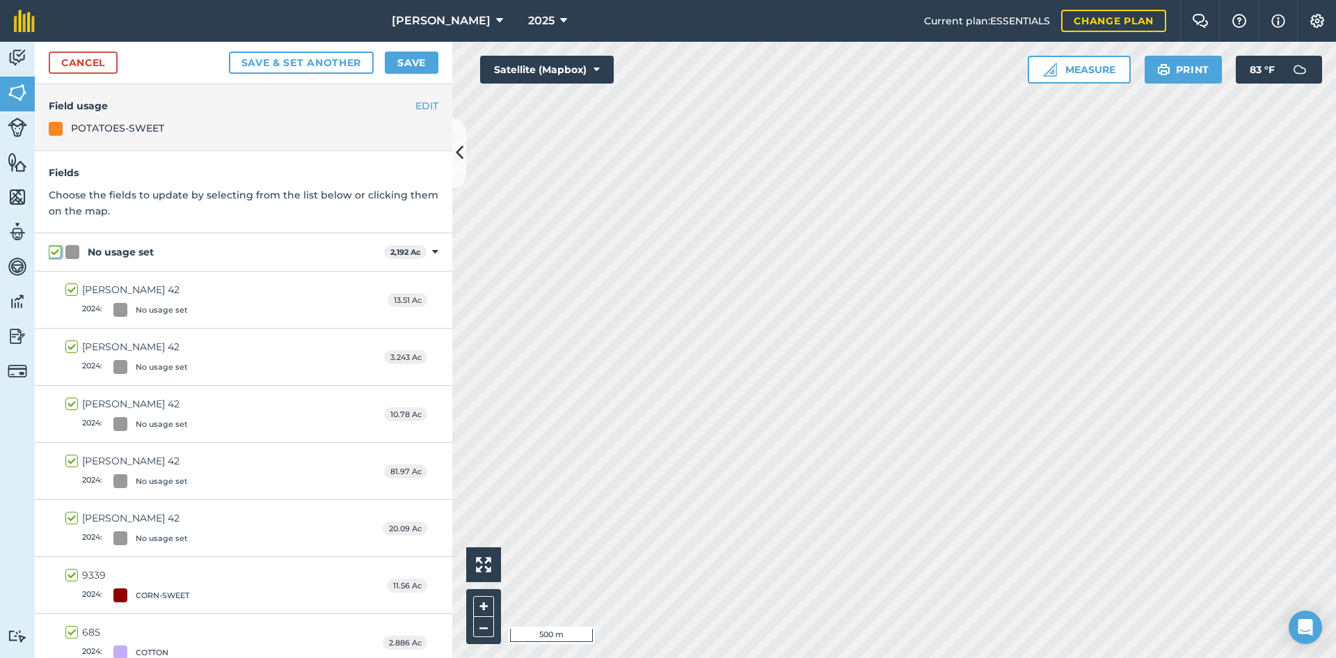
checkbox input "true"
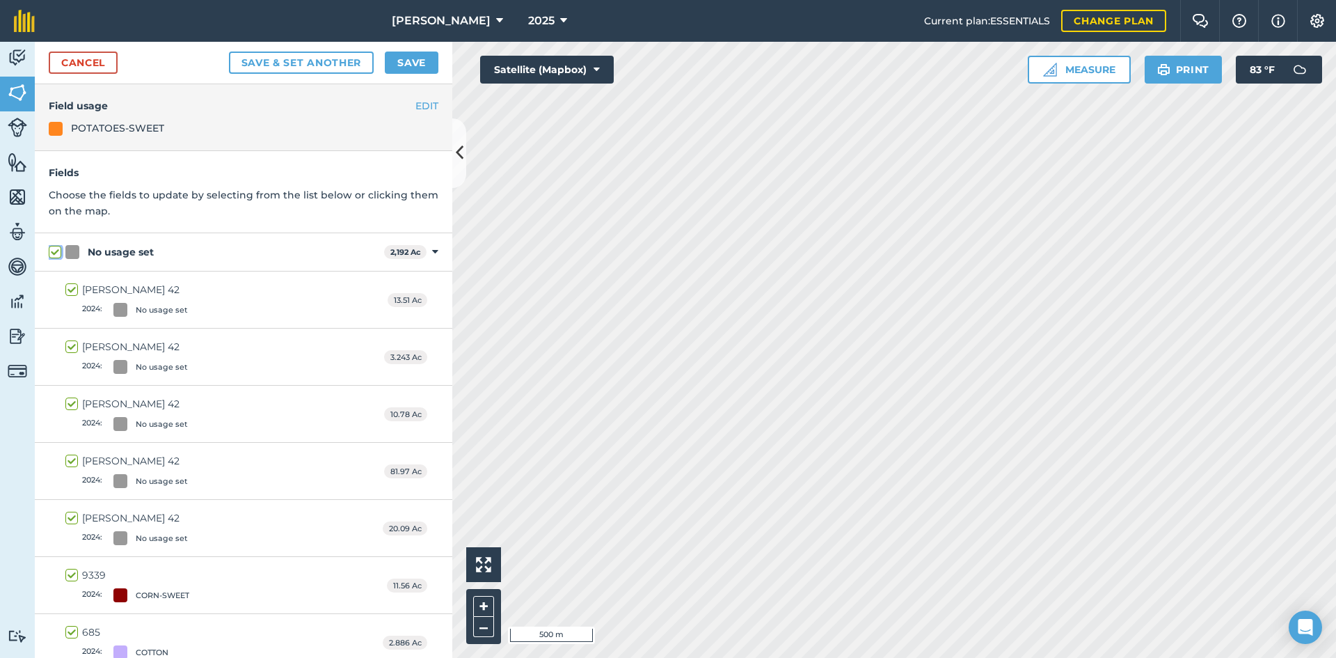
checkbox input "true"
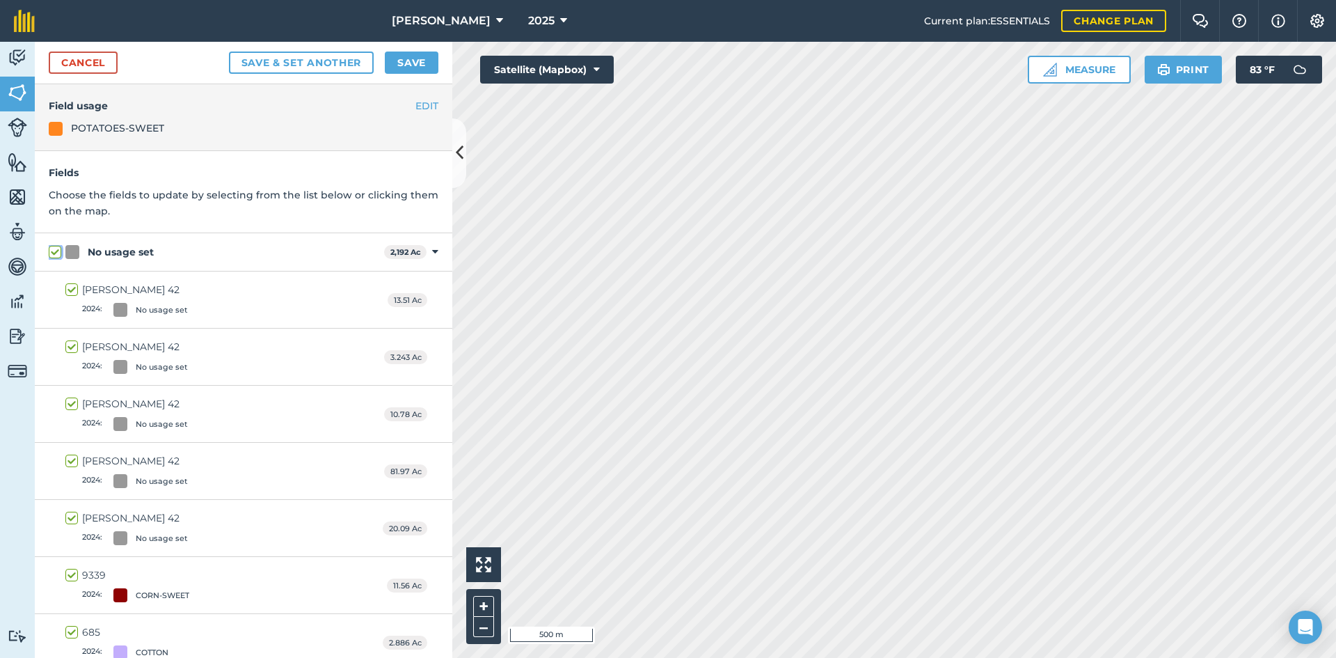
checkbox input "true"
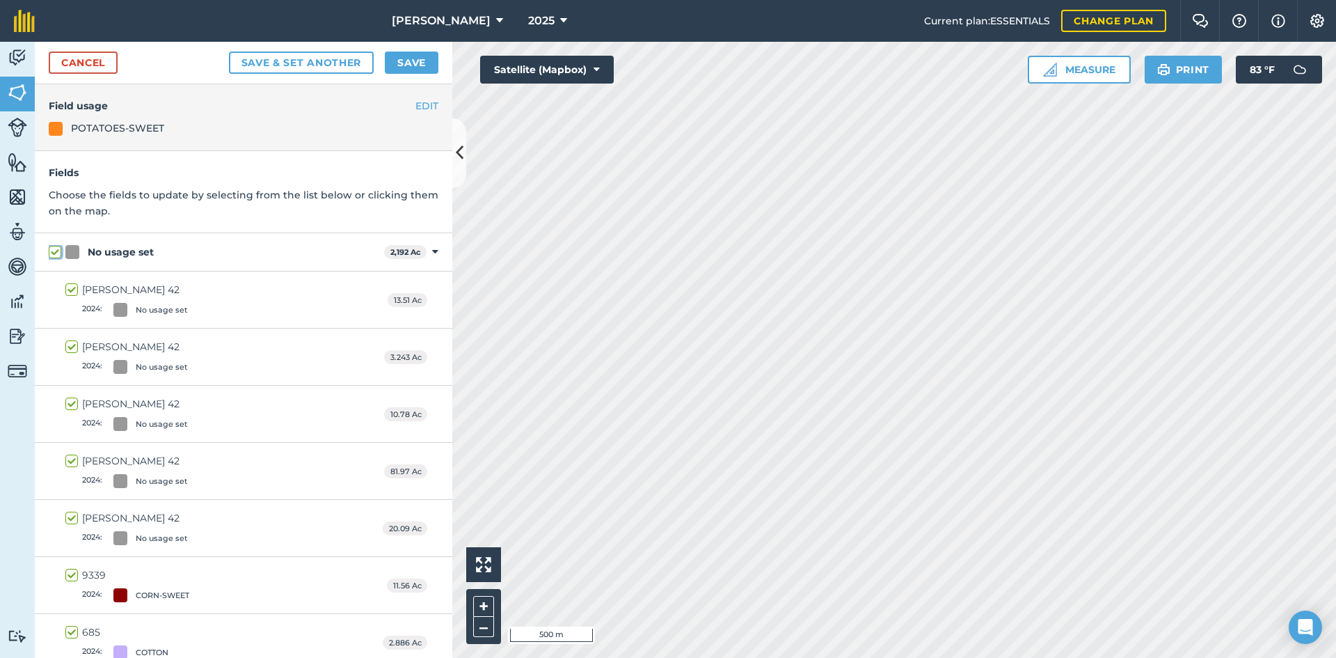
checkbox input "true"
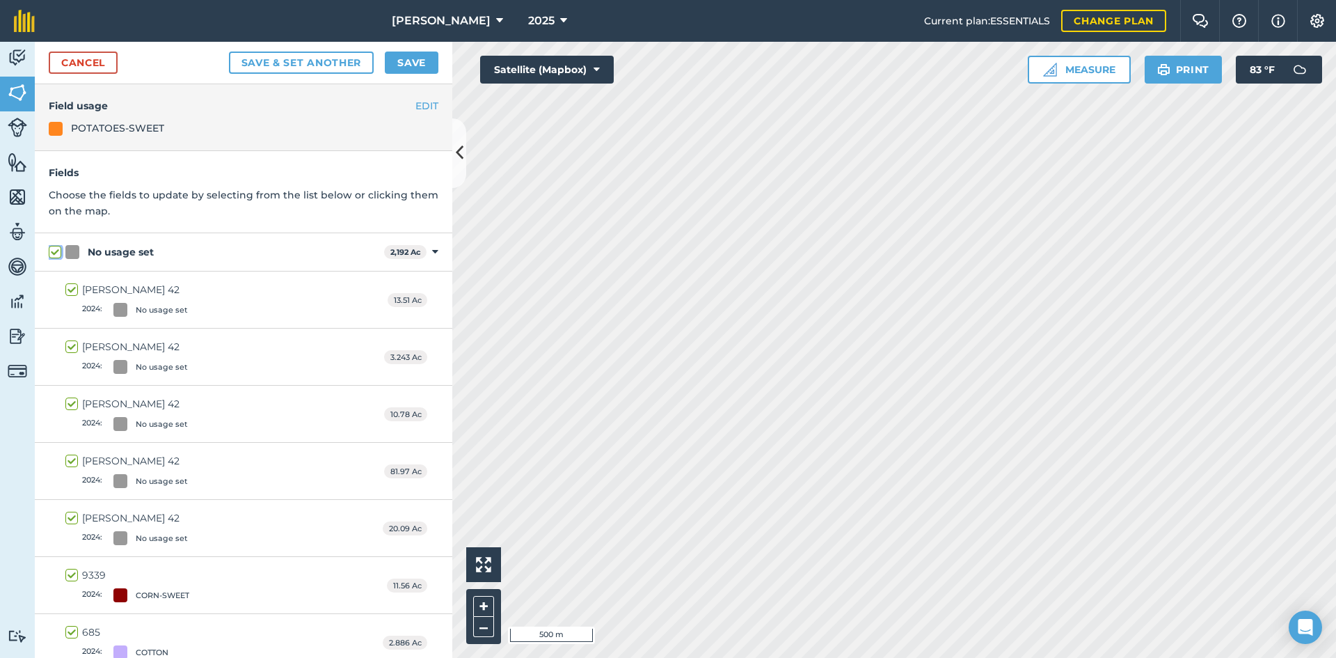
checkbox input "true"
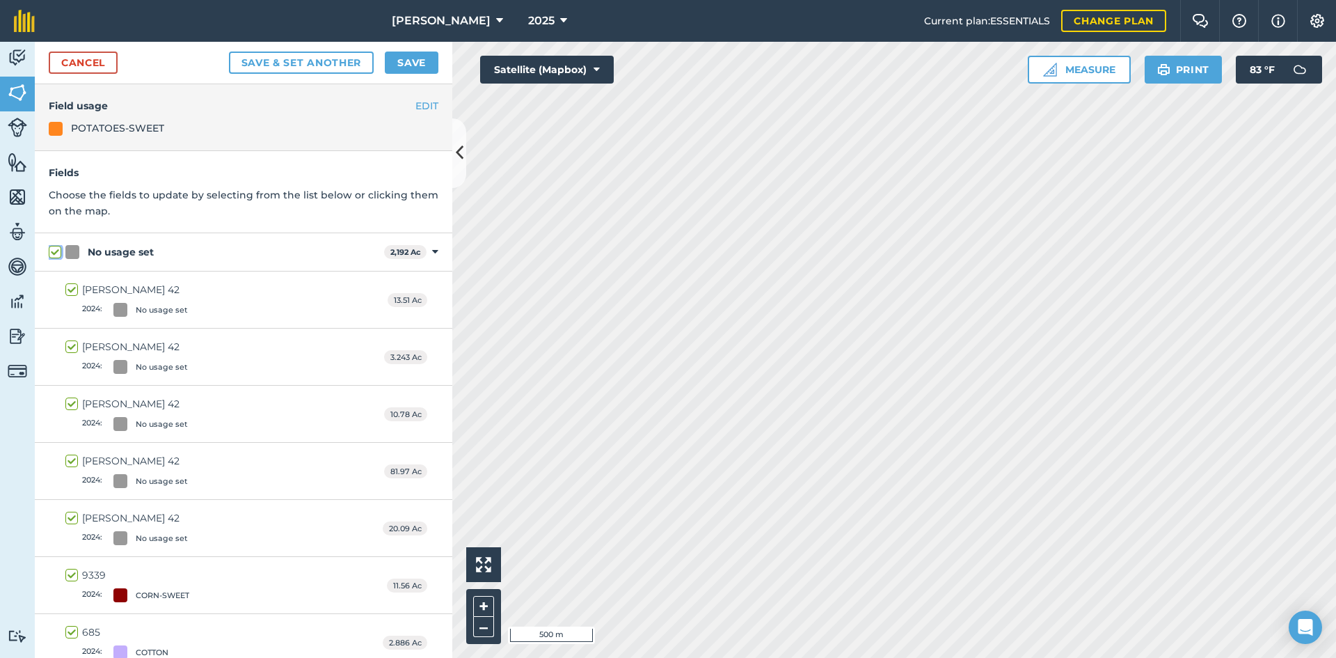
checkbox input "true"
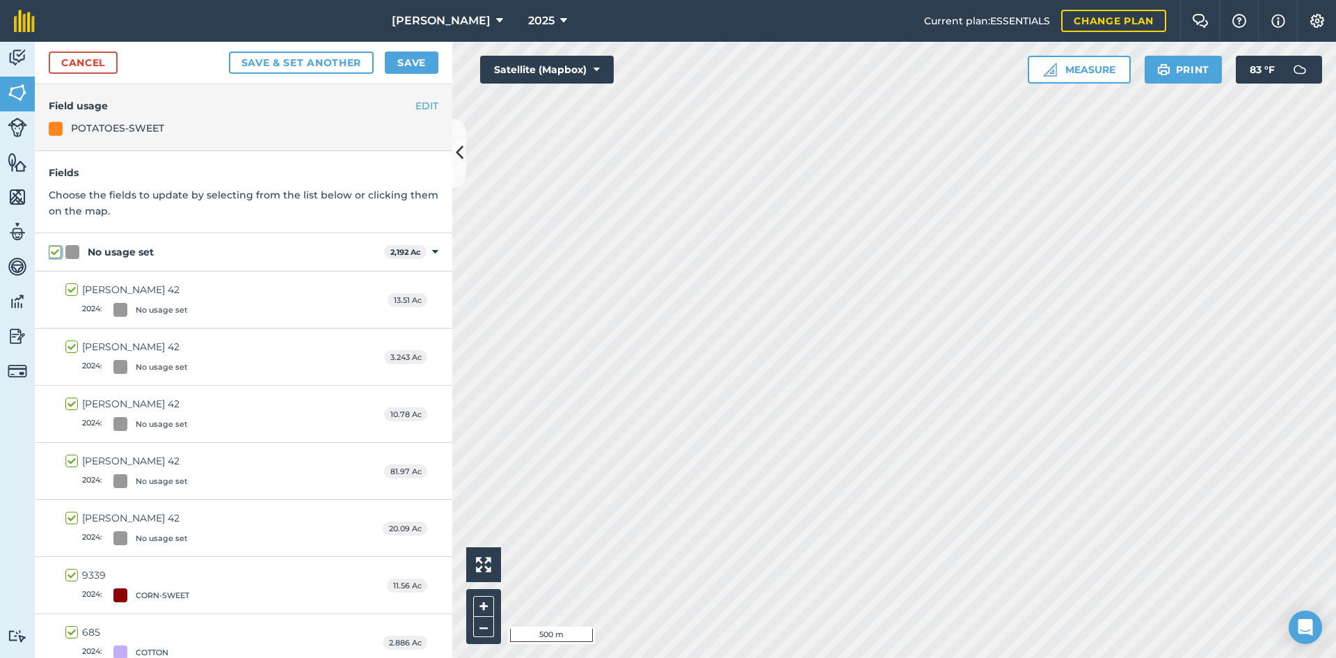
checkbox input "true"
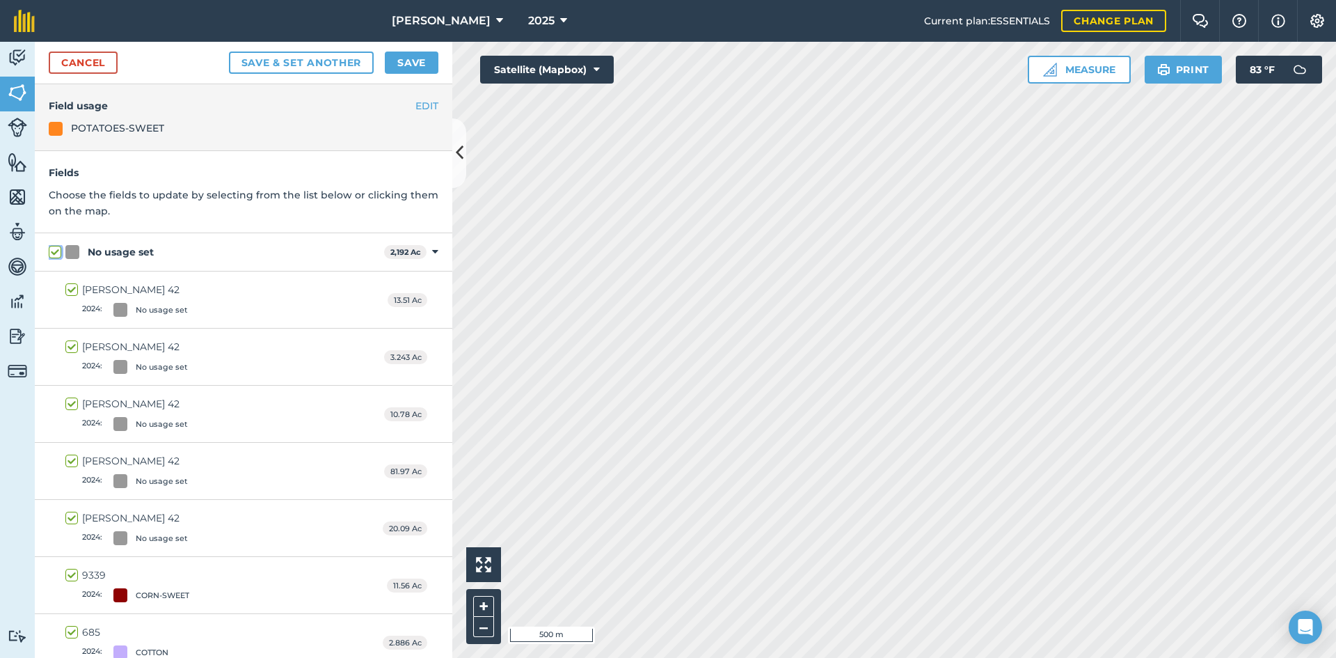
checkbox input "true"
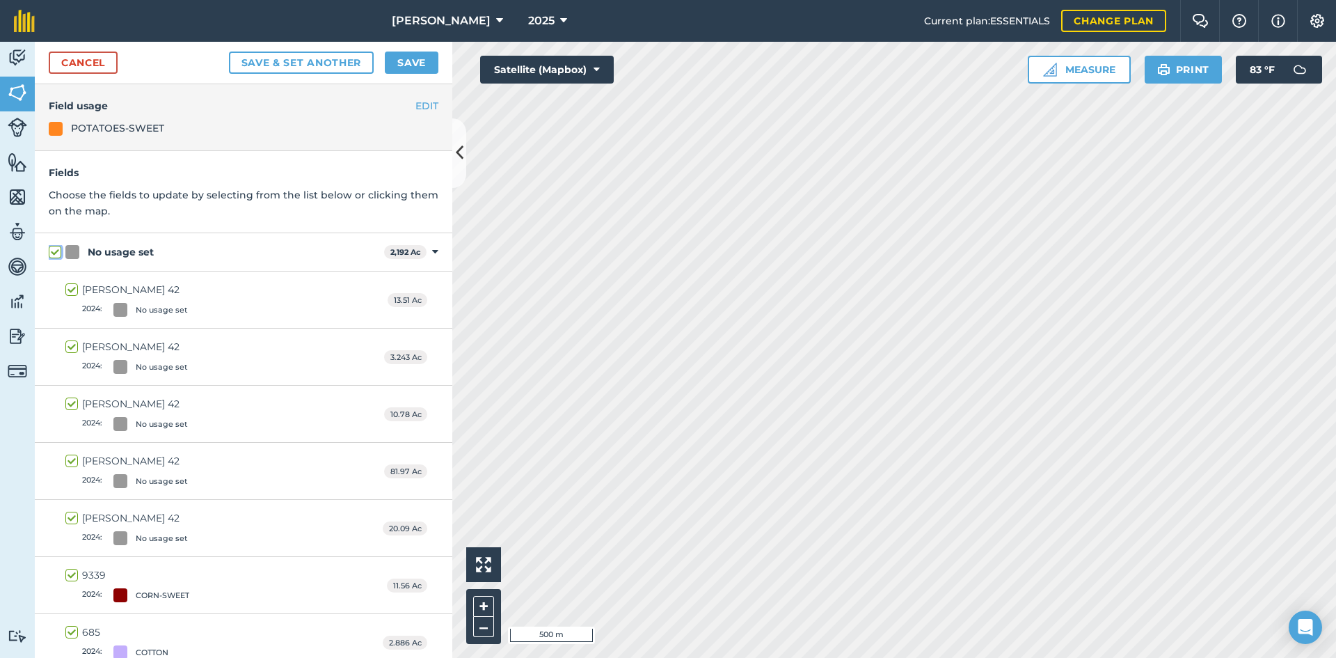
checkbox input "true"
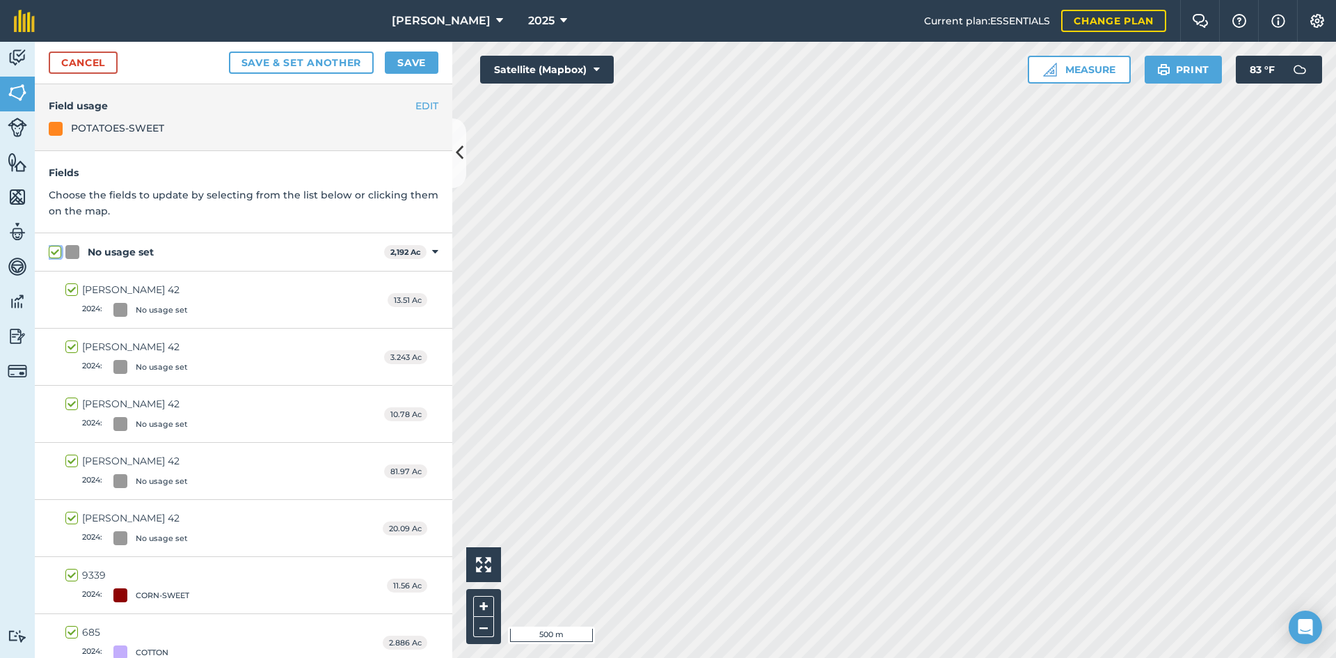
checkbox input "true"
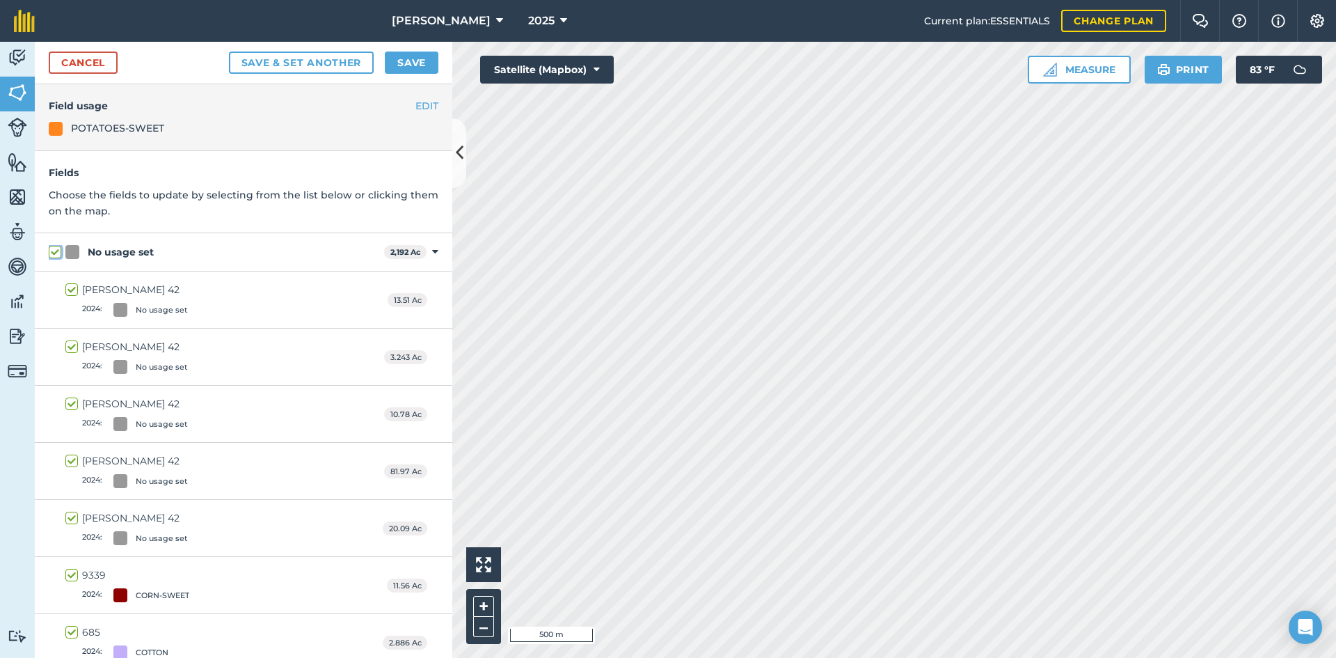
checkbox input "true"
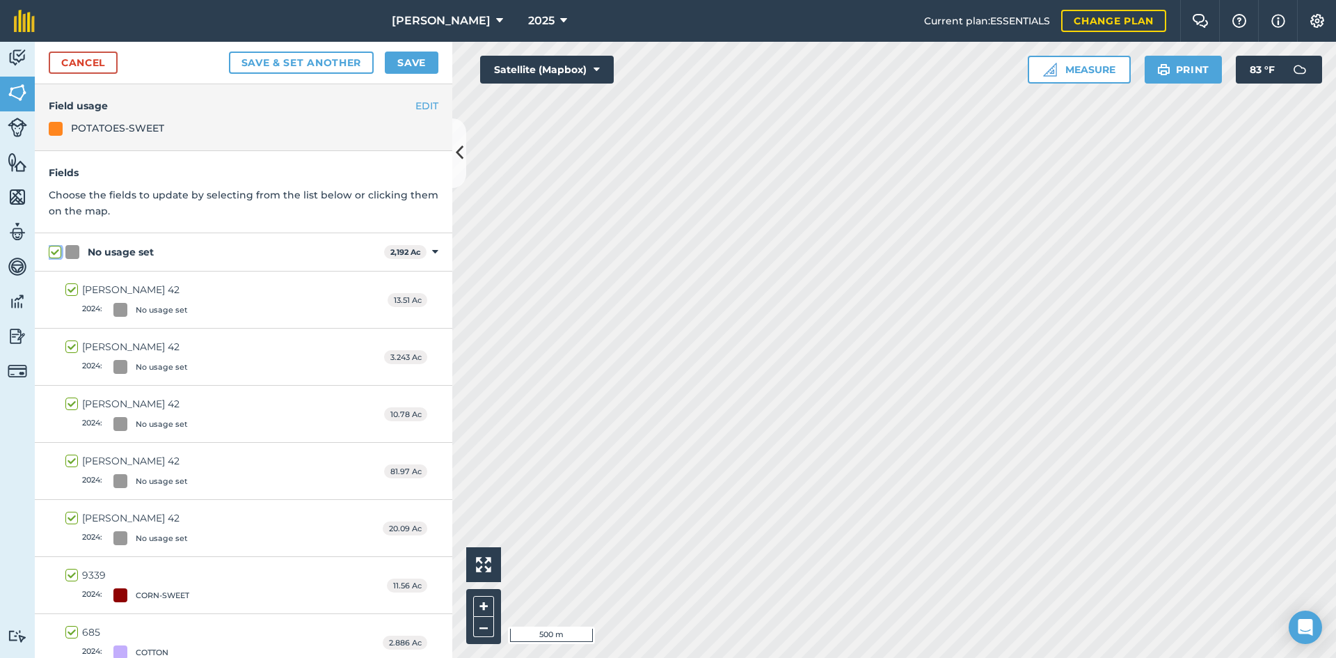
checkbox input "true"
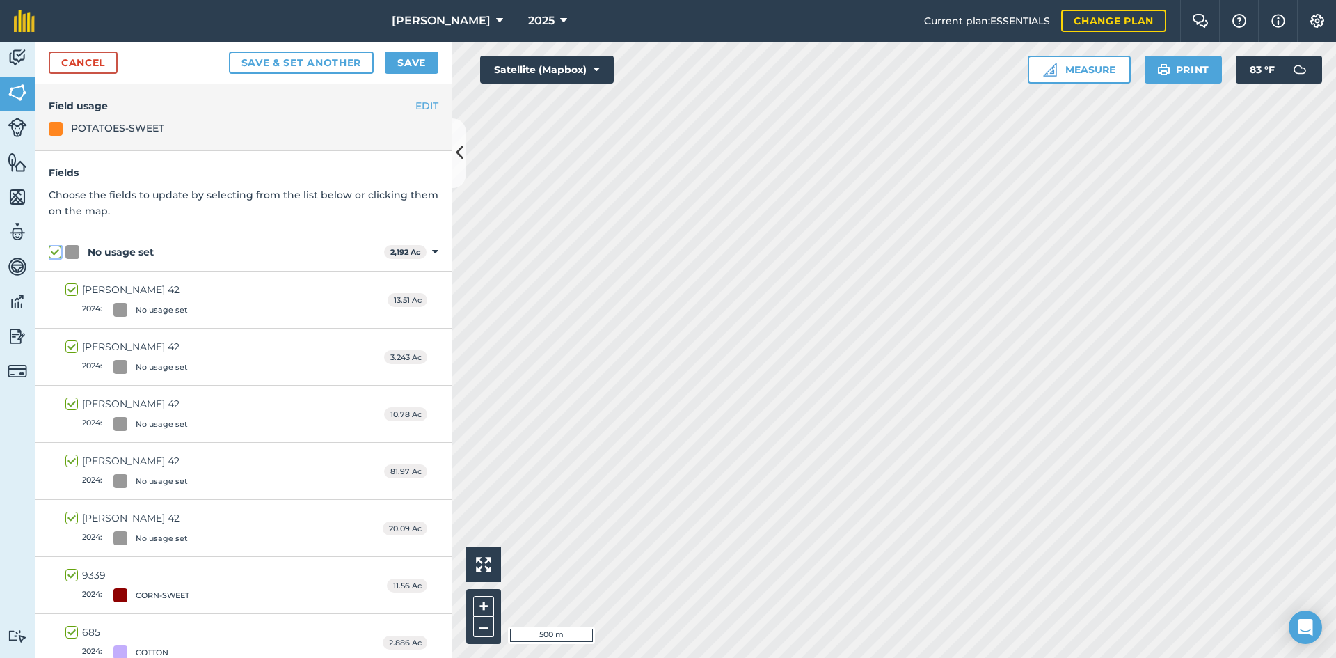
checkbox input "true"
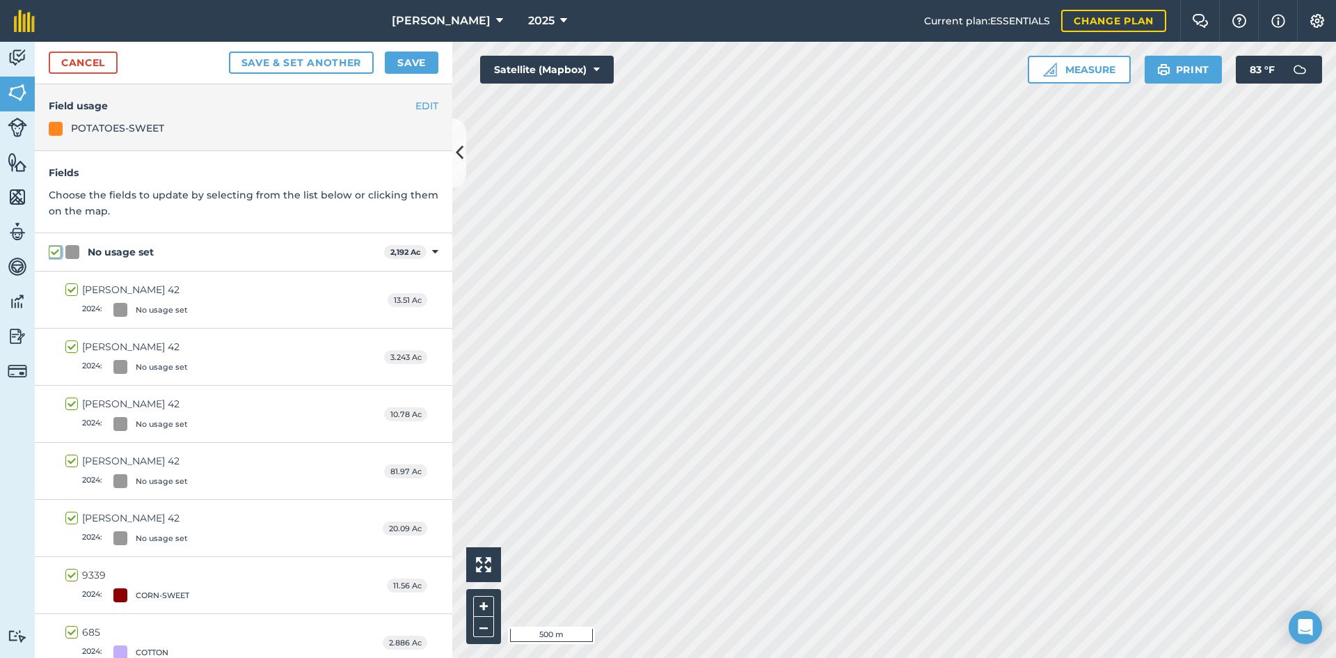
checkbox input "true"
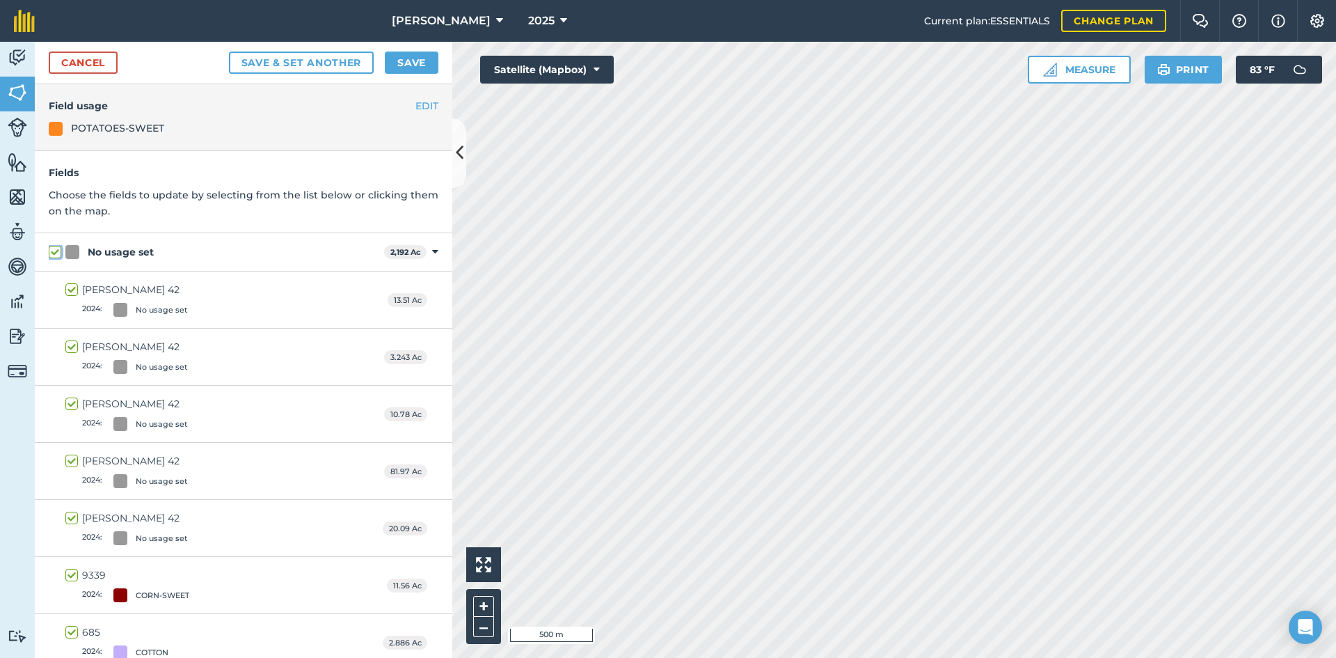
checkbox input "true"
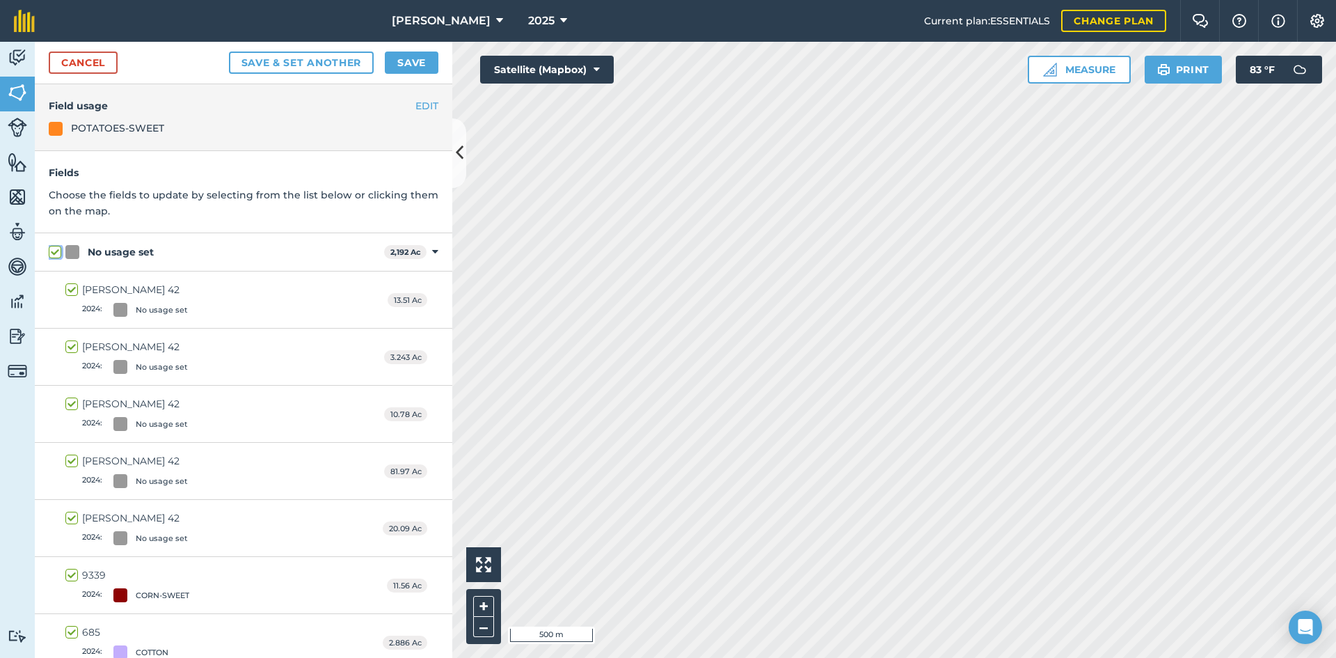
checkbox input "true"
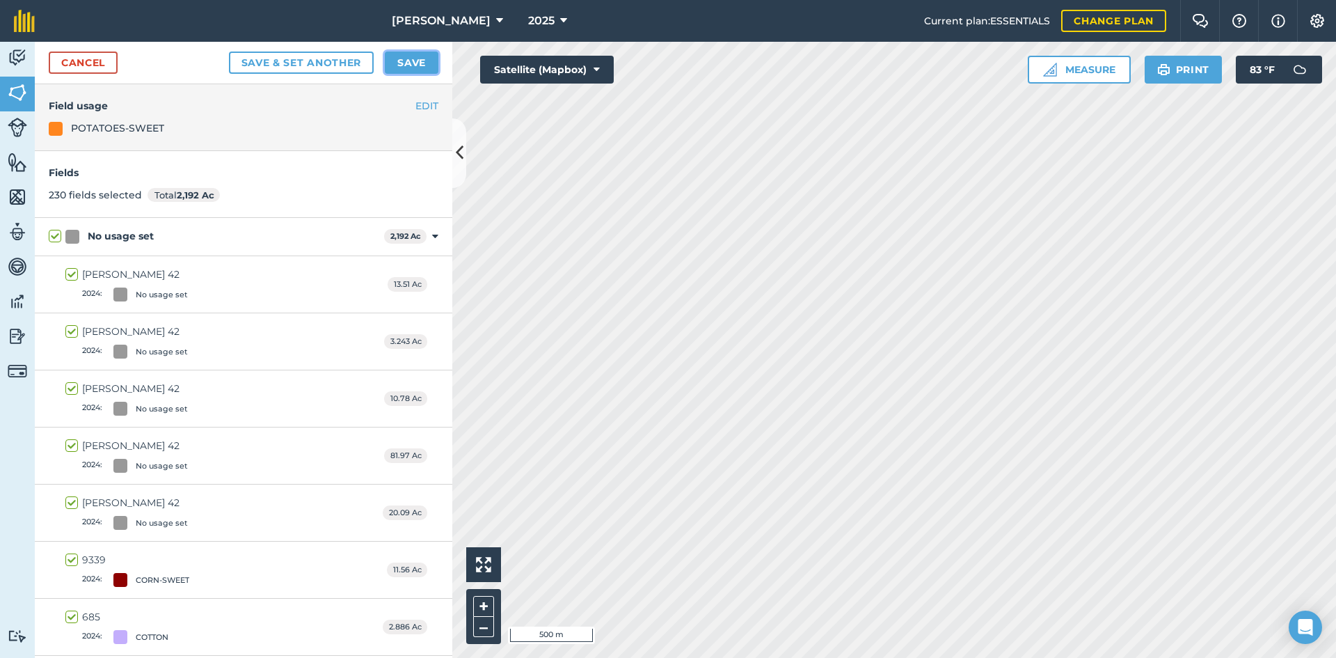
click at [407, 53] on button "Save" at bounding box center [412, 62] width 54 height 22
click at [50, 239] on label "No usage set" at bounding box center [214, 236] width 330 height 15
click at [50, 238] on input "No usage set" at bounding box center [53, 233] width 9 height 9
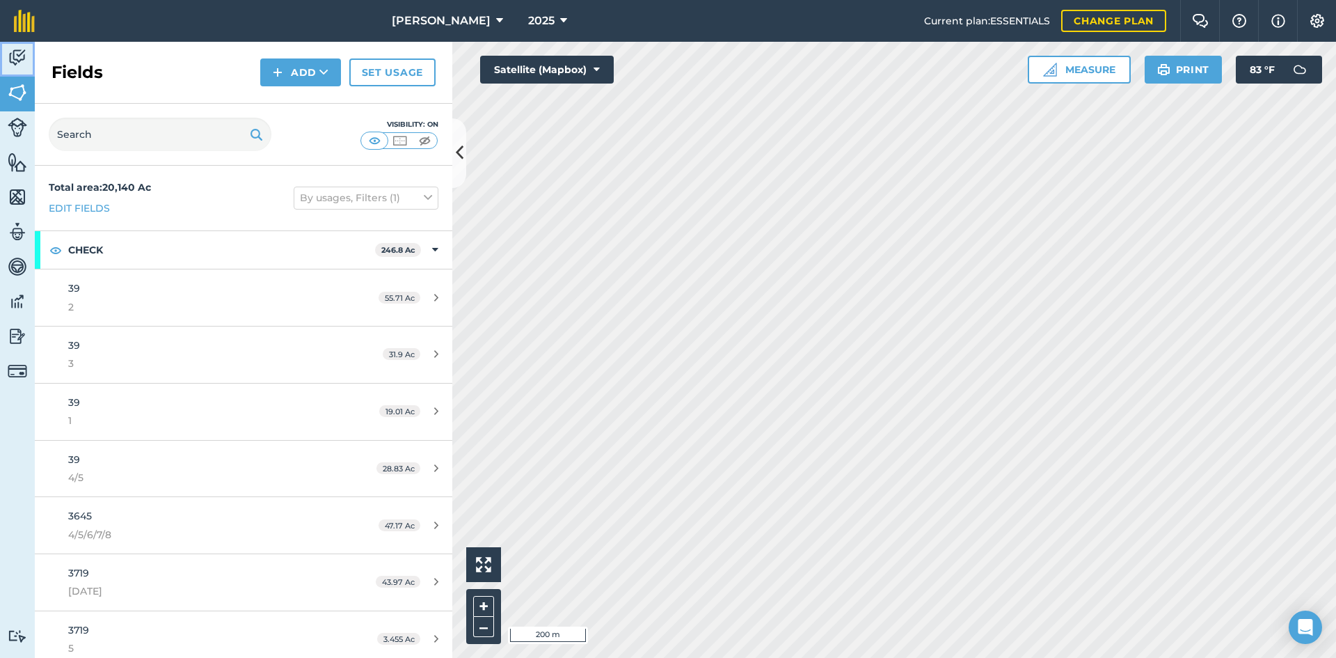
click at [13, 71] on link "Activity" at bounding box center [17, 59] width 35 height 35
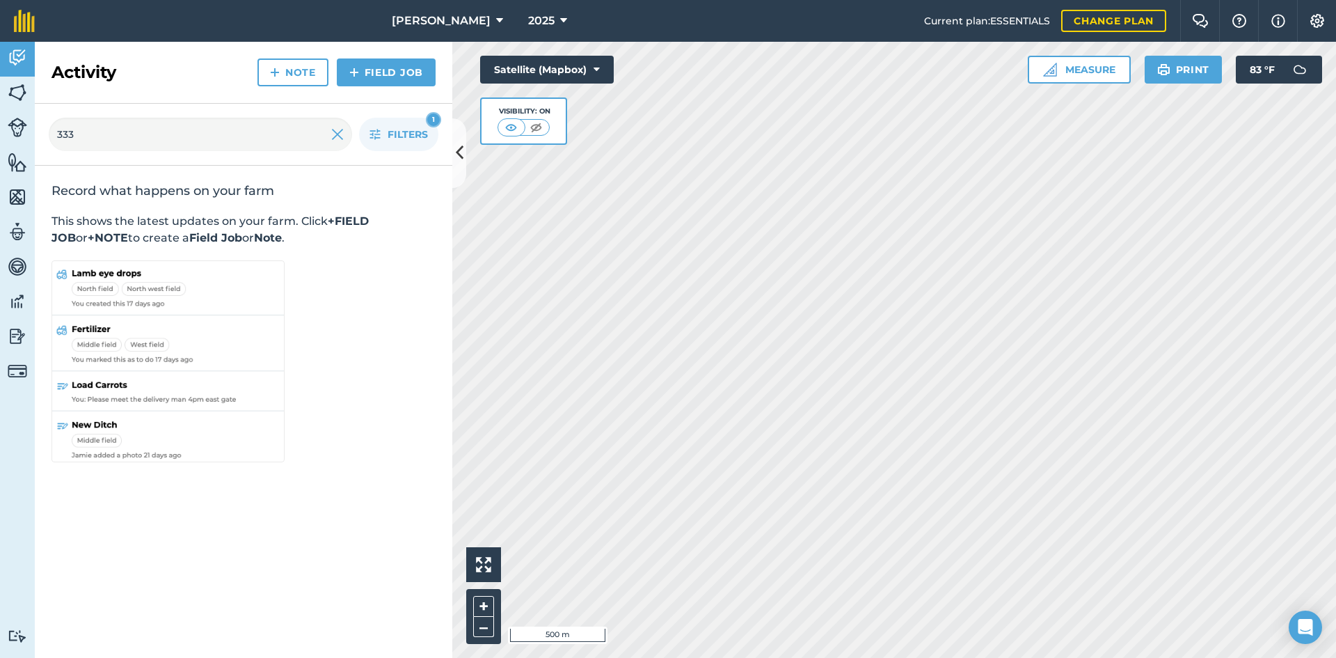
click at [20, 102] on img at bounding box center [17, 92] width 19 height 21
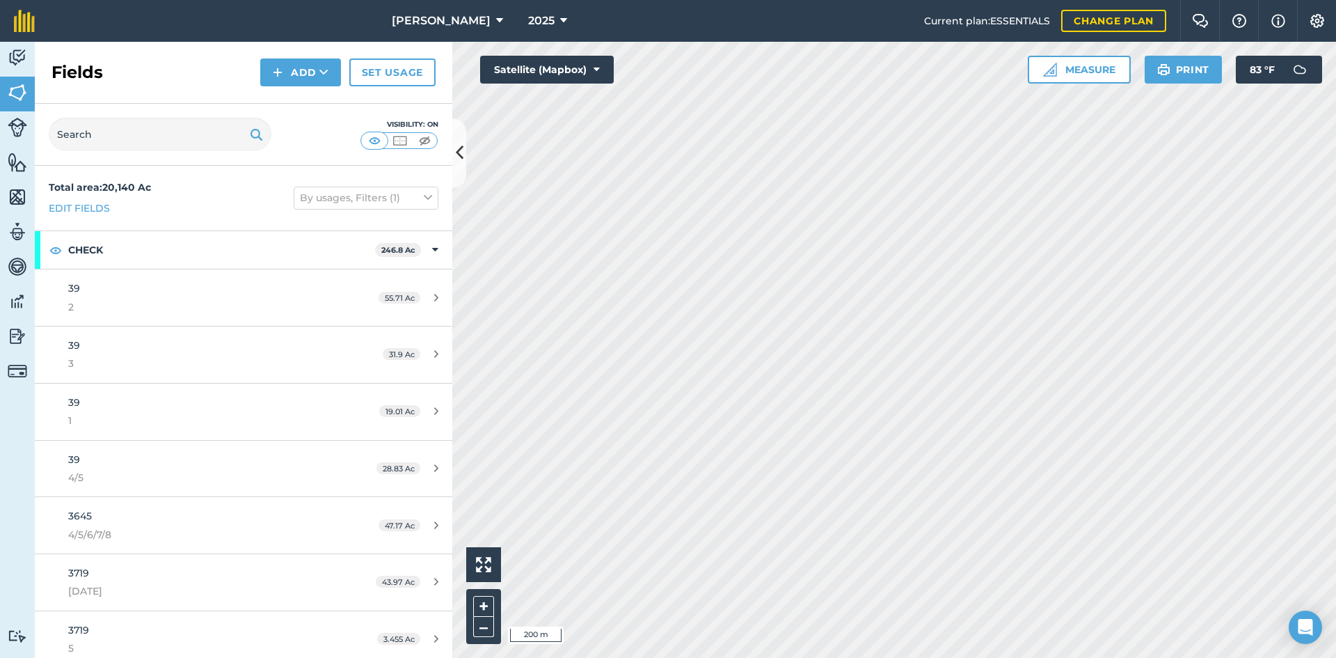
click at [319, 73] on icon at bounding box center [323, 72] width 9 height 14
click at [319, 101] on link "Draw" at bounding box center [300, 103] width 77 height 31
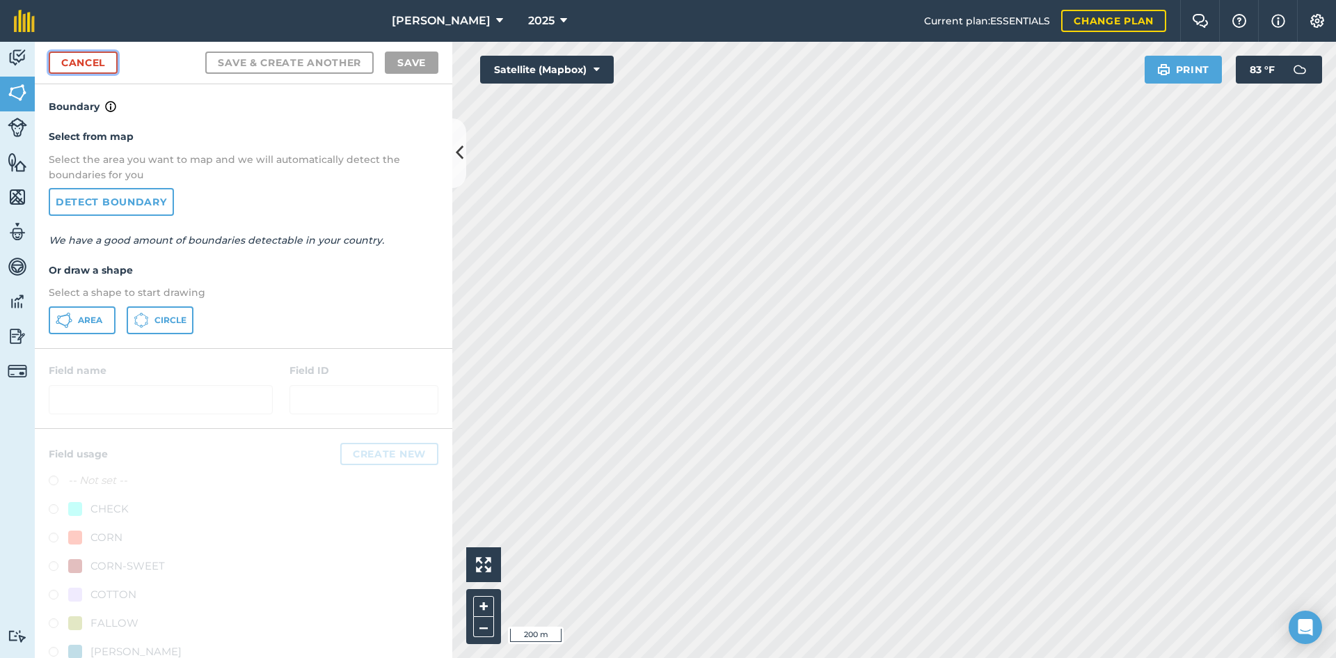
click at [80, 67] on link "Cancel" at bounding box center [83, 62] width 69 height 22
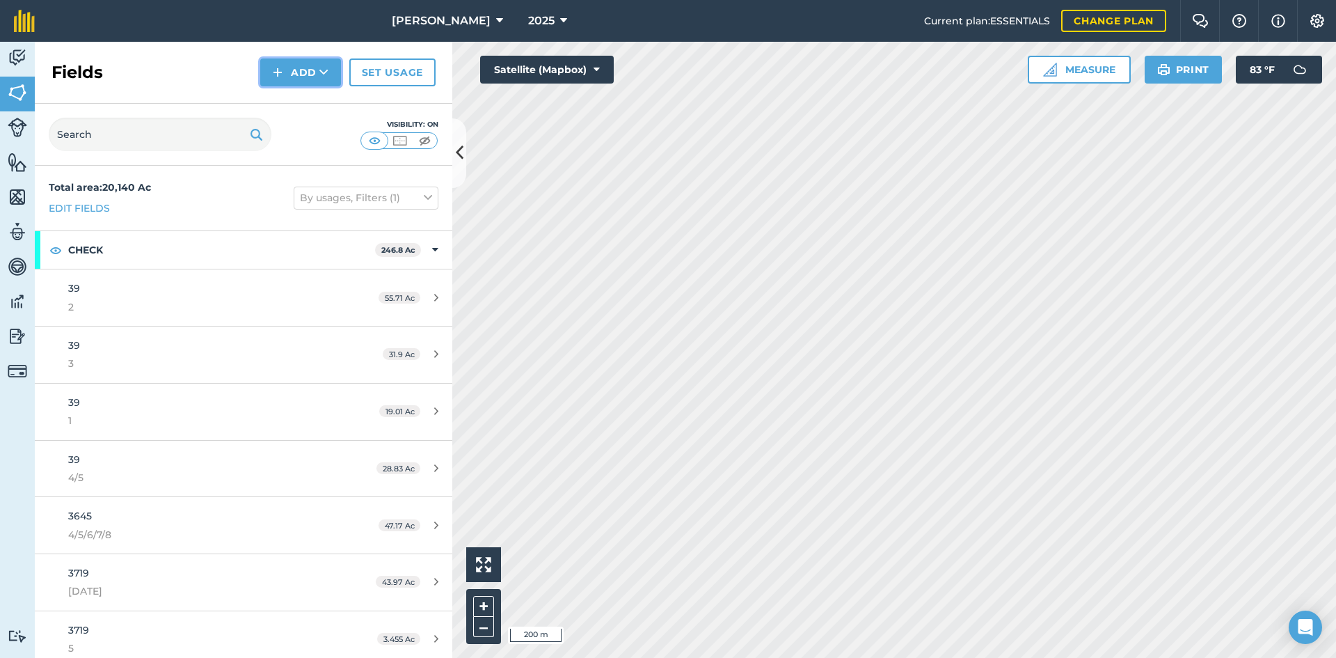
click at [274, 77] on img at bounding box center [278, 72] width 10 height 17
click at [290, 109] on link "Draw" at bounding box center [300, 103] width 77 height 31
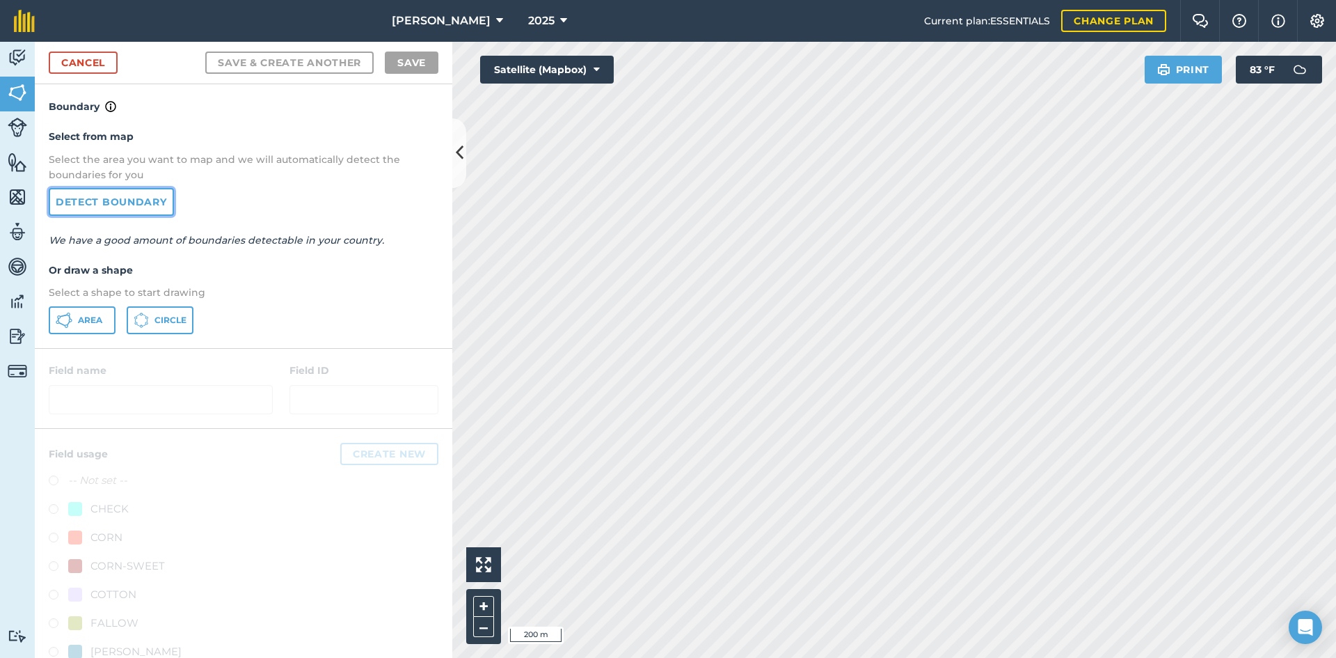
click at [122, 203] on link "Detect boundary" at bounding box center [111, 202] width 125 height 28
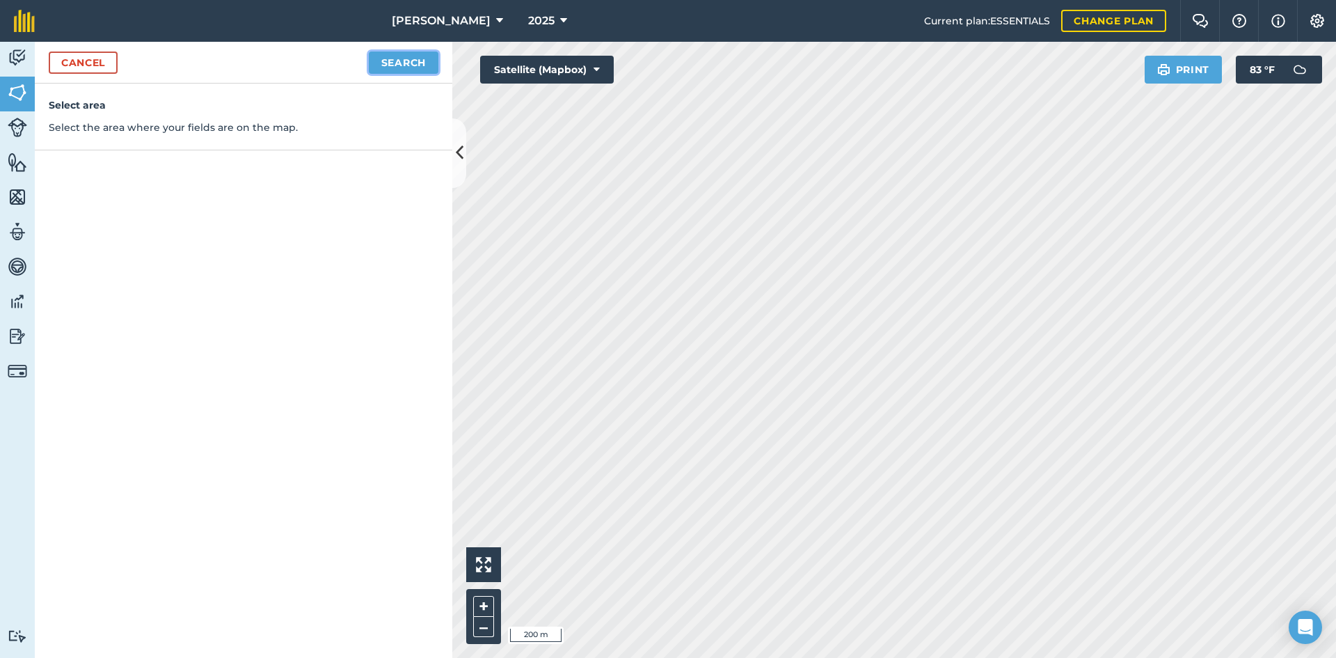
click at [397, 72] on button "Search" at bounding box center [404, 62] width 70 height 22
click at [381, 63] on button "Continue to edit boundaries" at bounding box center [333, 62] width 210 height 22
click at [303, 65] on button "Continue to name fields" at bounding box center [348, 62] width 180 height 22
click at [182, 143] on input "text" at bounding box center [183, 134] width 227 height 29
click at [426, 52] on button "Save" at bounding box center [412, 62] width 54 height 22
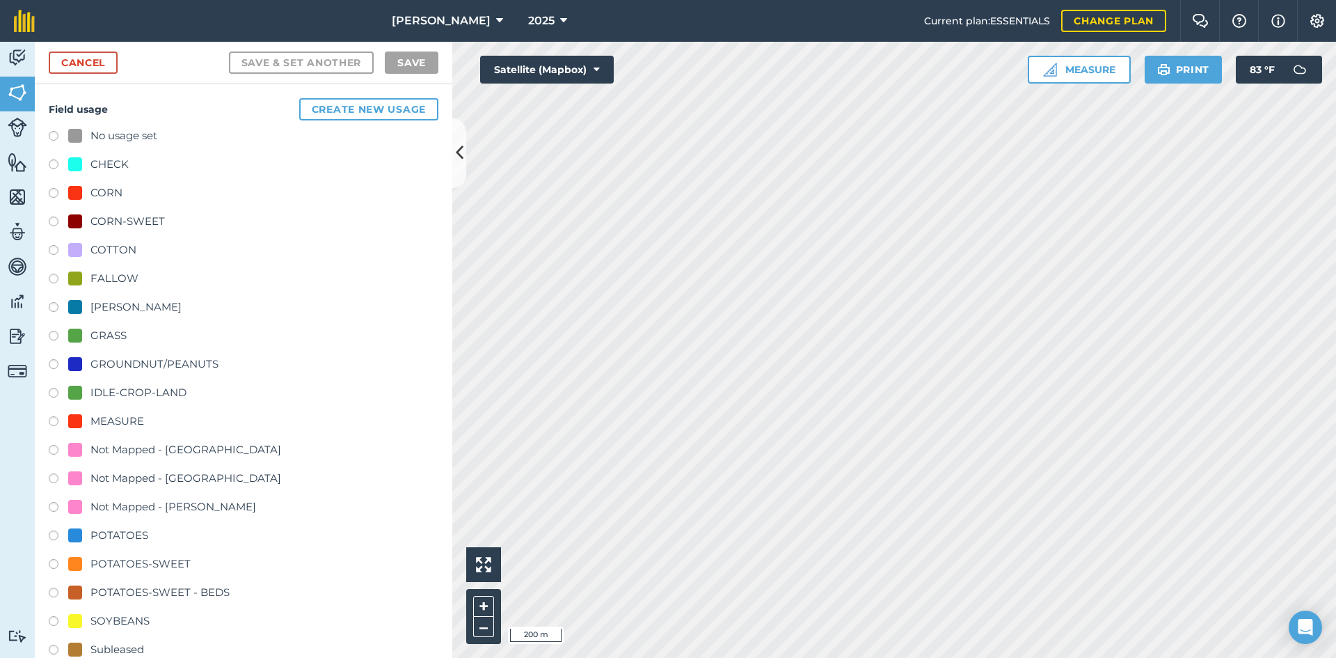
click at [58, 560] on label at bounding box center [58, 566] width 19 height 14
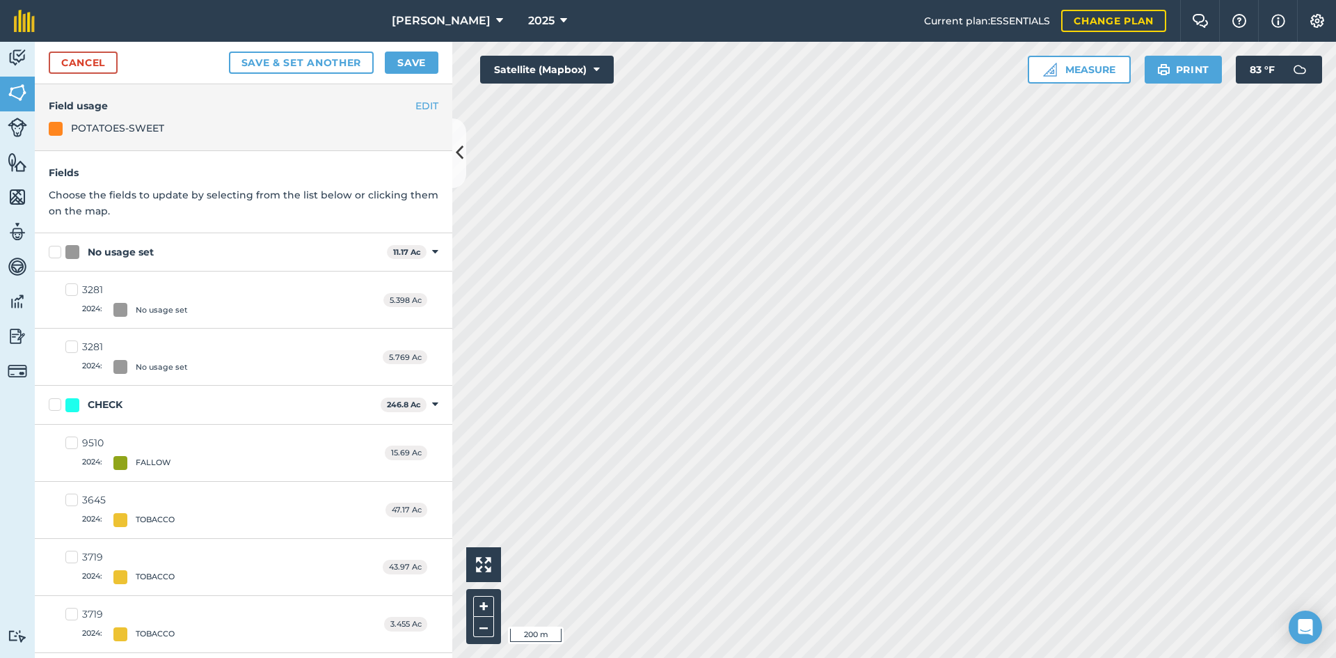
click at [60, 247] on label "No usage set" at bounding box center [215, 252] width 333 height 15
click at [58, 247] on input "No usage set" at bounding box center [53, 249] width 9 height 9
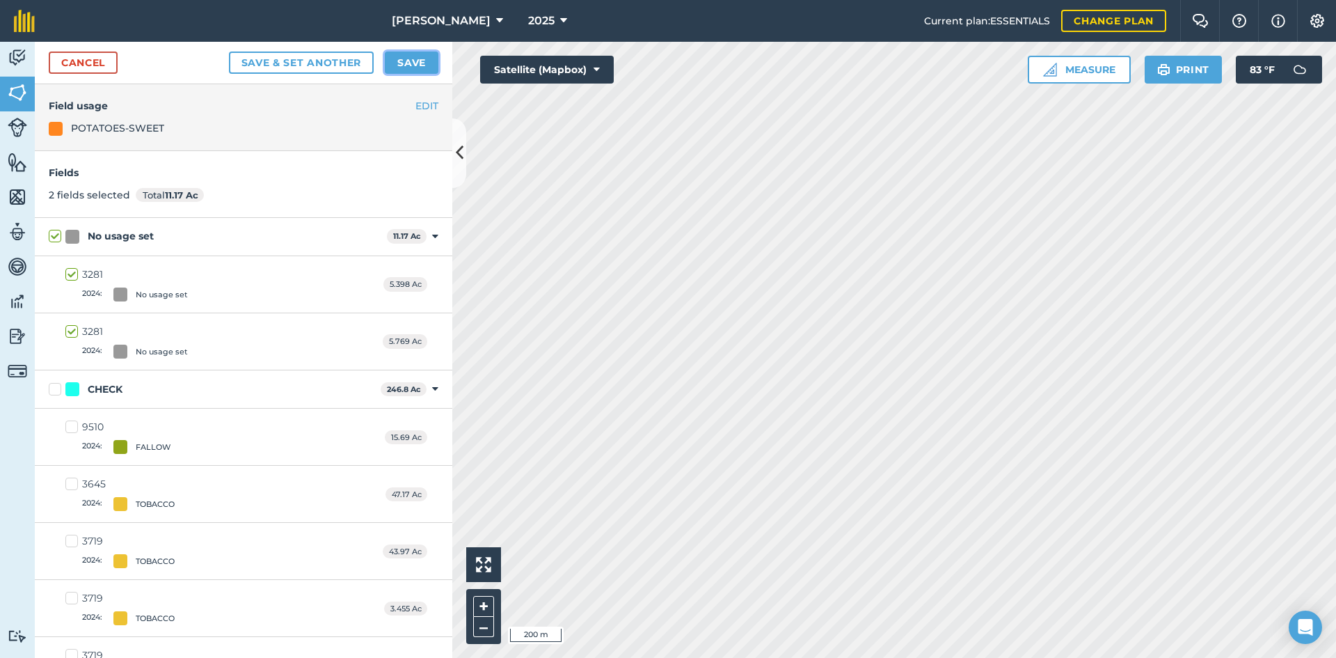
click at [428, 56] on button "Save" at bounding box center [412, 62] width 54 height 22
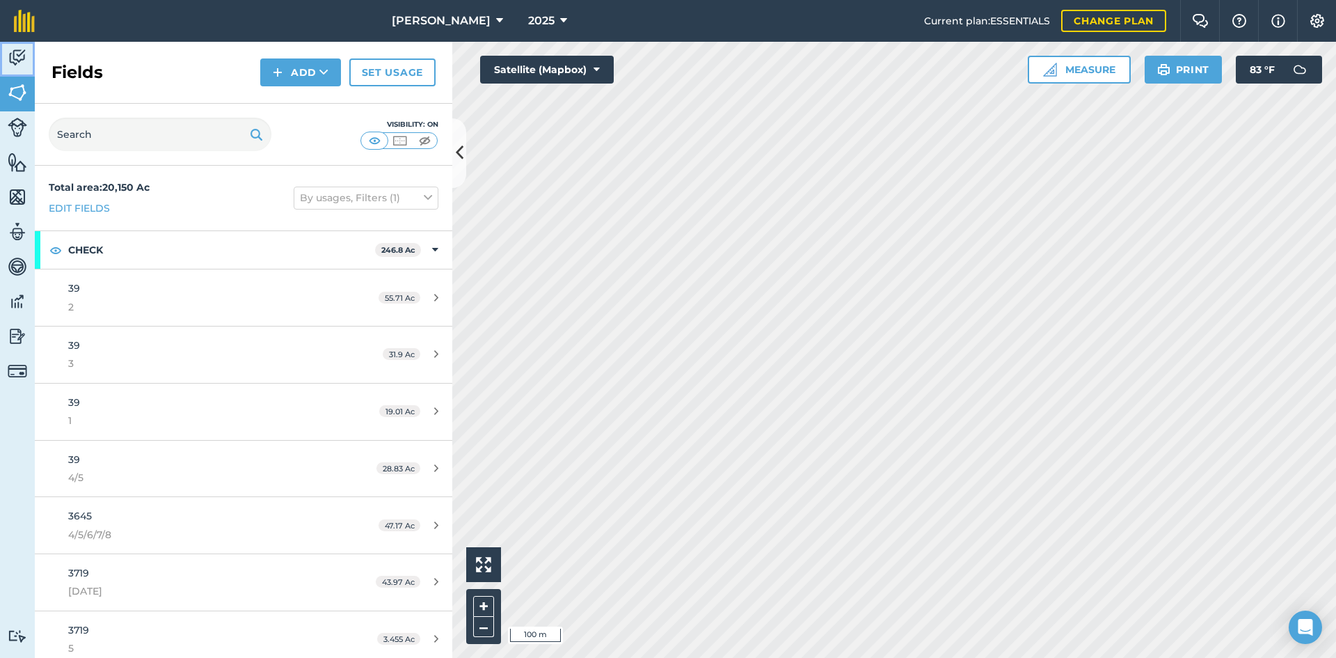
click at [29, 57] on link "Activity" at bounding box center [17, 59] width 35 height 35
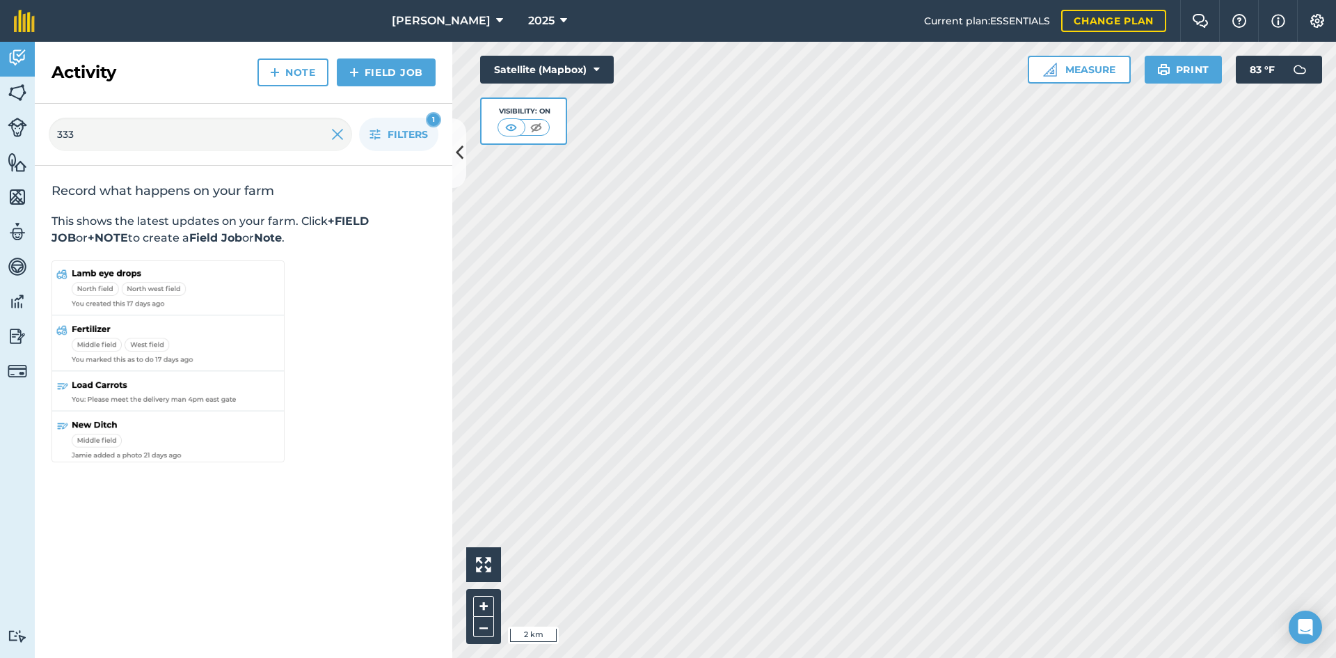
click at [606, 111] on div "Click to start drawing i 2 km + – Satellite (Mapbox) Visibility: On Measure Pri…" at bounding box center [894, 350] width 884 height 616
click at [17, 91] on img at bounding box center [17, 92] width 19 height 21
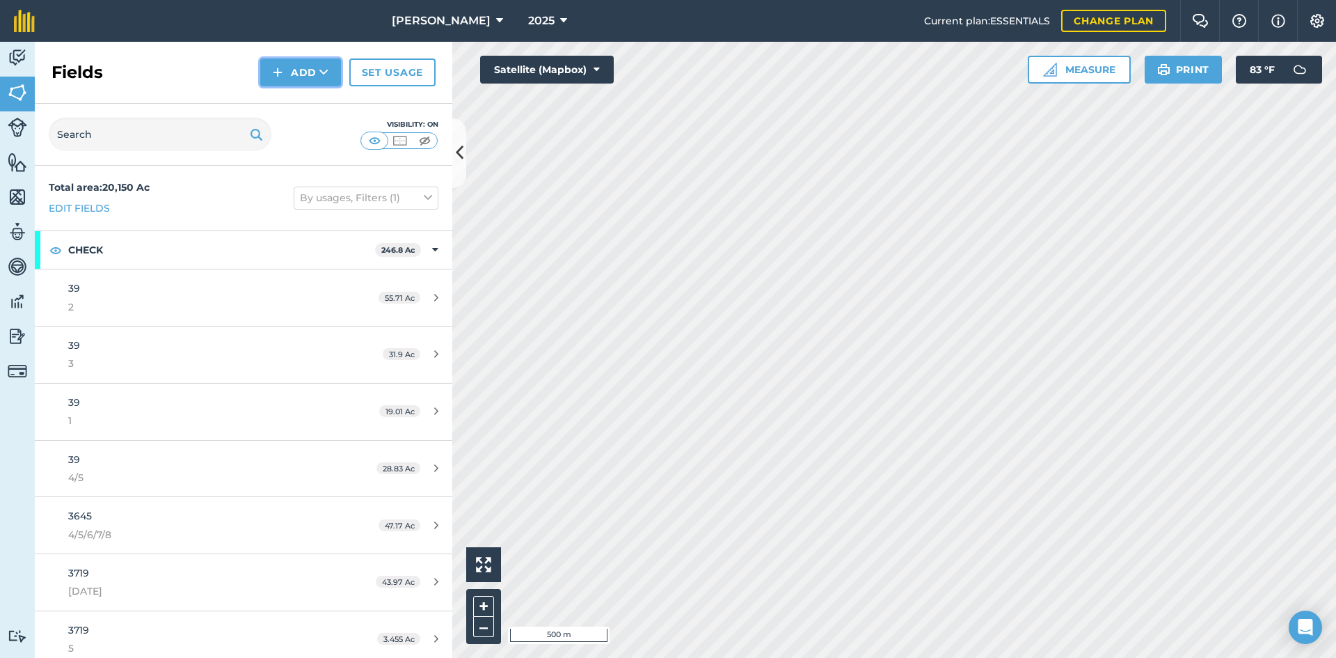
click at [307, 77] on button "Add" at bounding box center [300, 72] width 81 height 28
click at [311, 105] on link "Draw" at bounding box center [300, 103] width 77 height 31
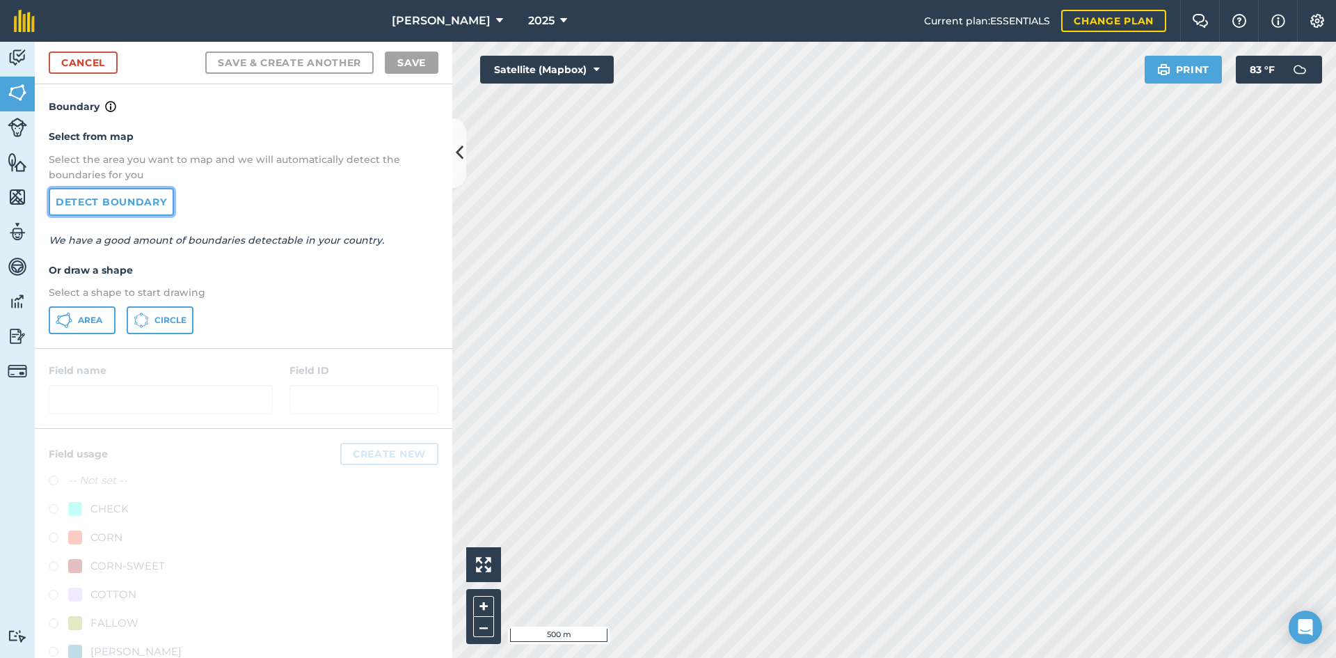
click at [102, 204] on link "Detect boundary" at bounding box center [111, 202] width 125 height 28
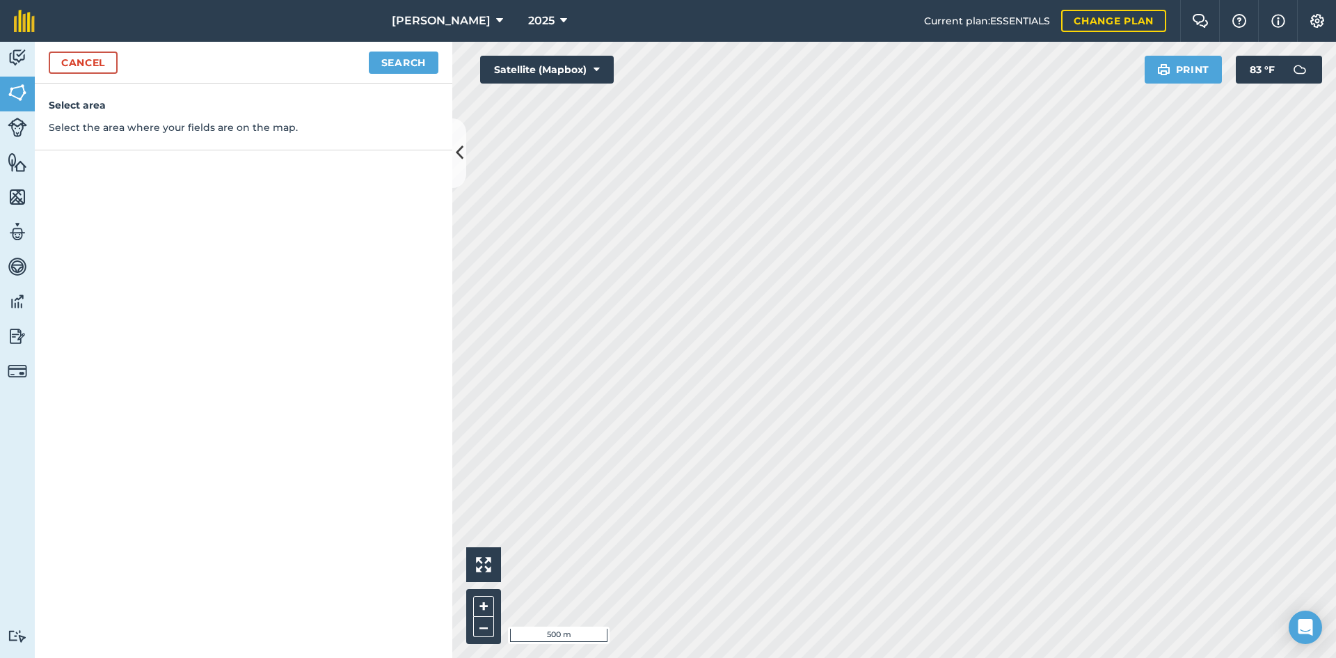
click at [402, 50] on div "Cancel Search" at bounding box center [244, 63] width 418 height 42
click at [408, 63] on button "Search" at bounding box center [404, 62] width 70 height 22
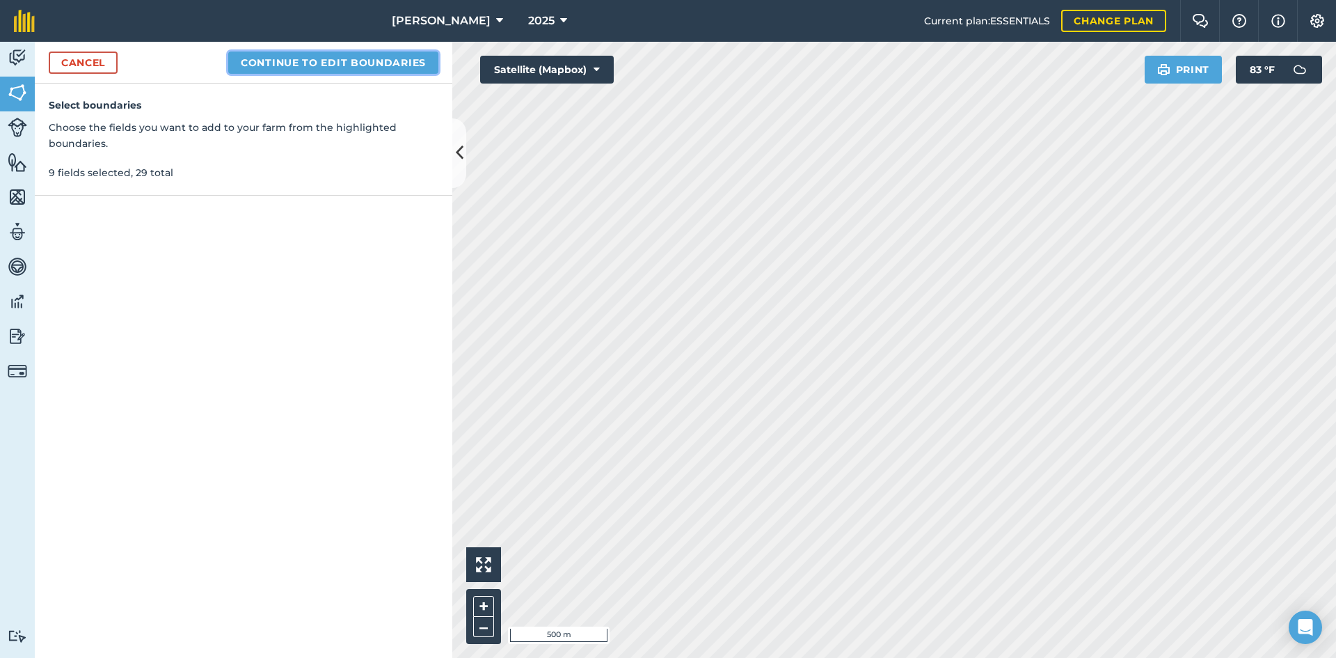
click at [379, 60] on button "Continue to edit boundaries" at bounding box center [333, 62] width 210 height 22
click at [387, 58] on button "Continue to name fields" at bounding box center [348, 62] width 180 height 22
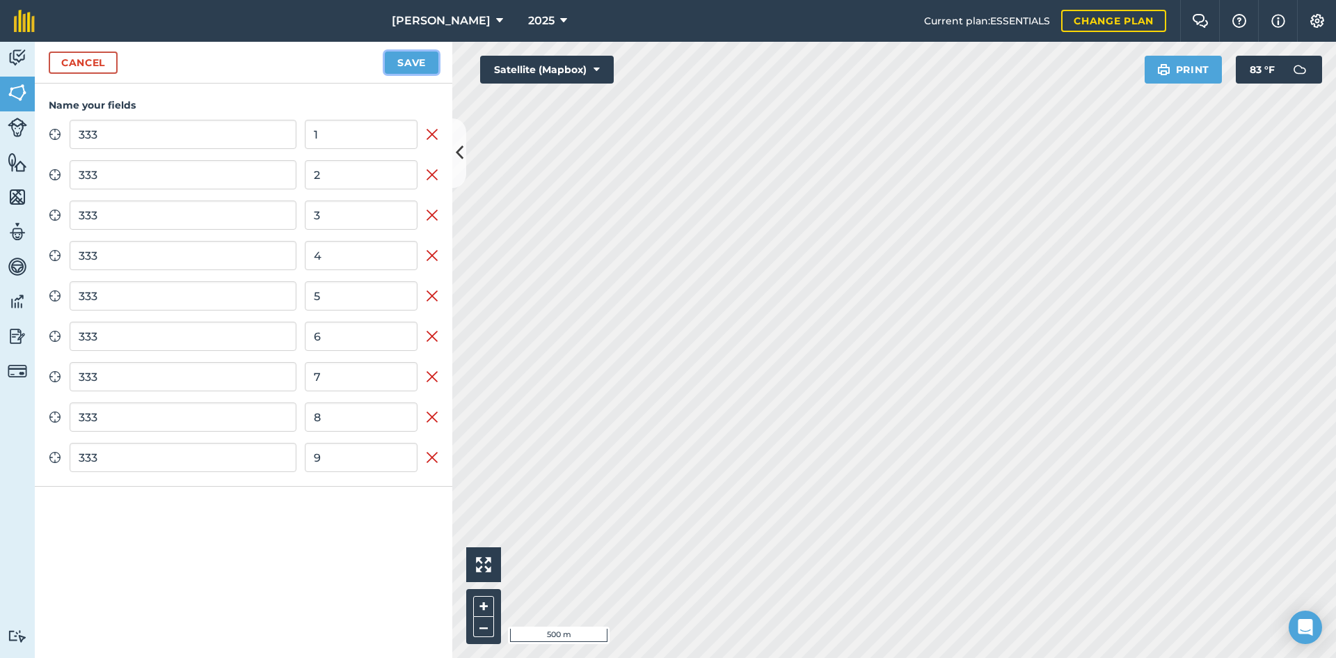
click at [404, 56] on button "Save" at bounding box center [412, 62] width 54 height 22
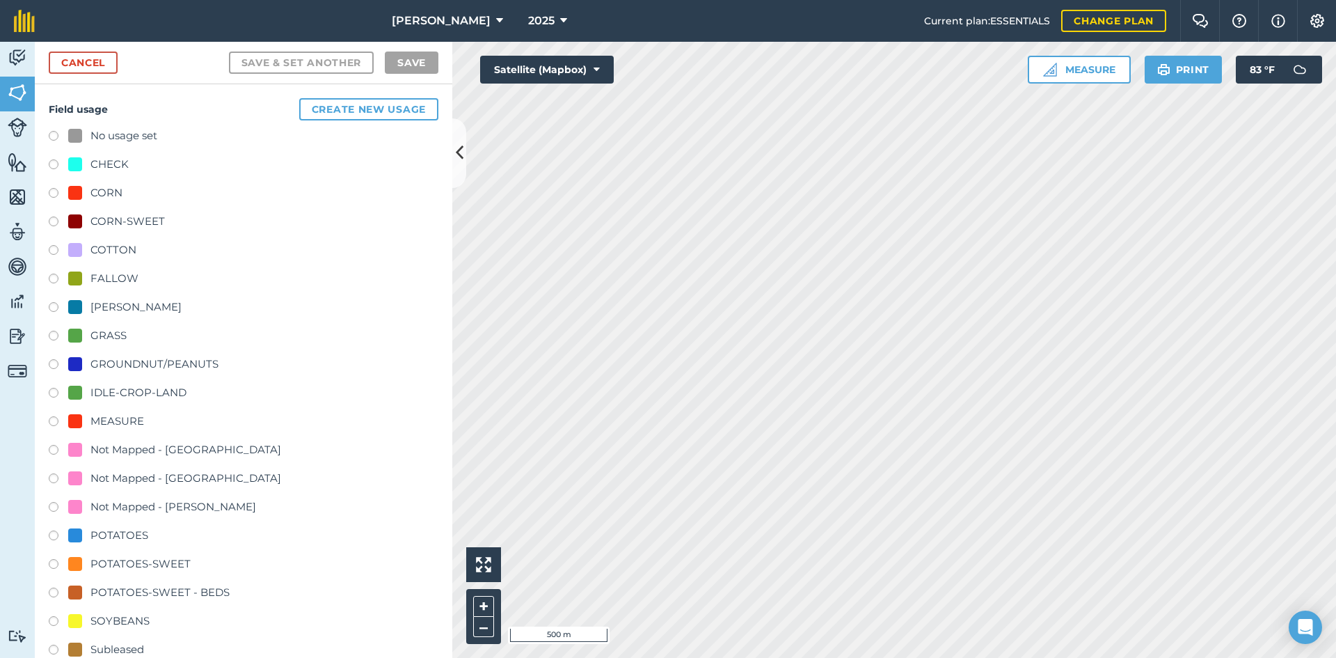
click at [139, 569] on div "POTATOES-SWEET" at bounding box center [140, 563] width 100 height 17
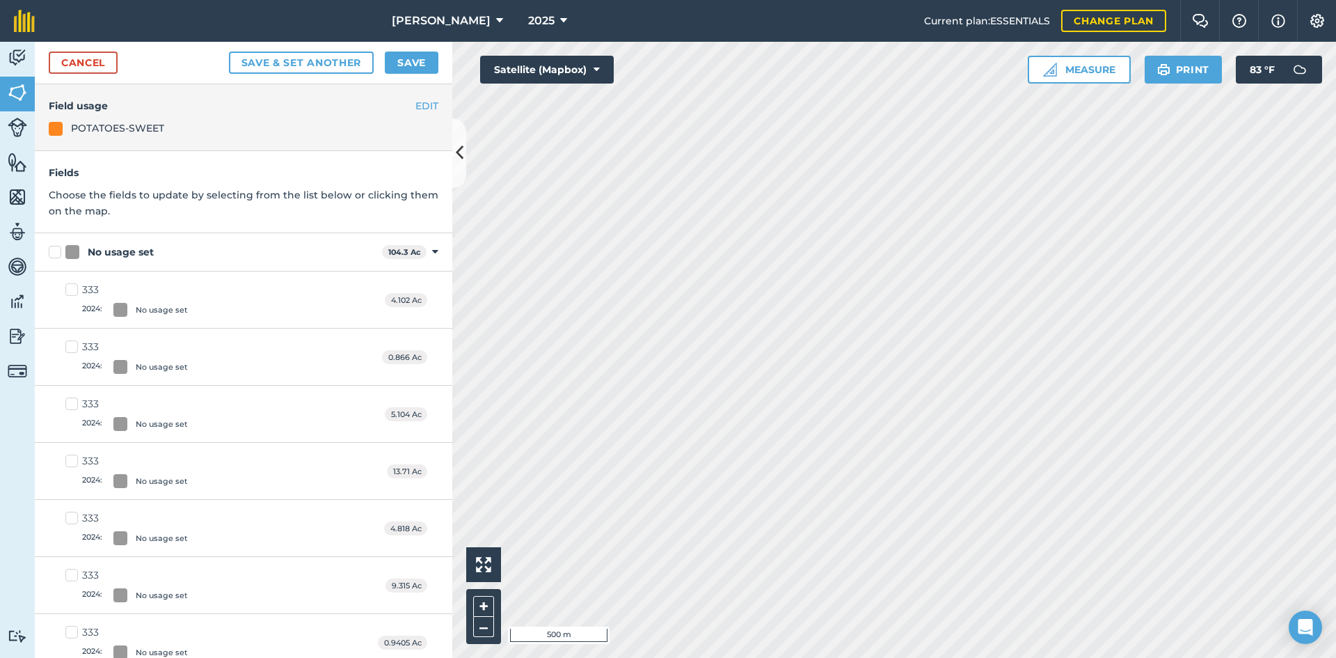
click at [47, 255] on div "No usage set 104.3 Ac Toggle showing No usage set fields" at bounding box center [244, 252] width 418 height 38
click at [54, 251] on label "No usage set" at bounding box center [213, 252] width 328 height 15
click at [54, 251] on input "No usage set" at bounding box center [53, 249] width 9 height 9
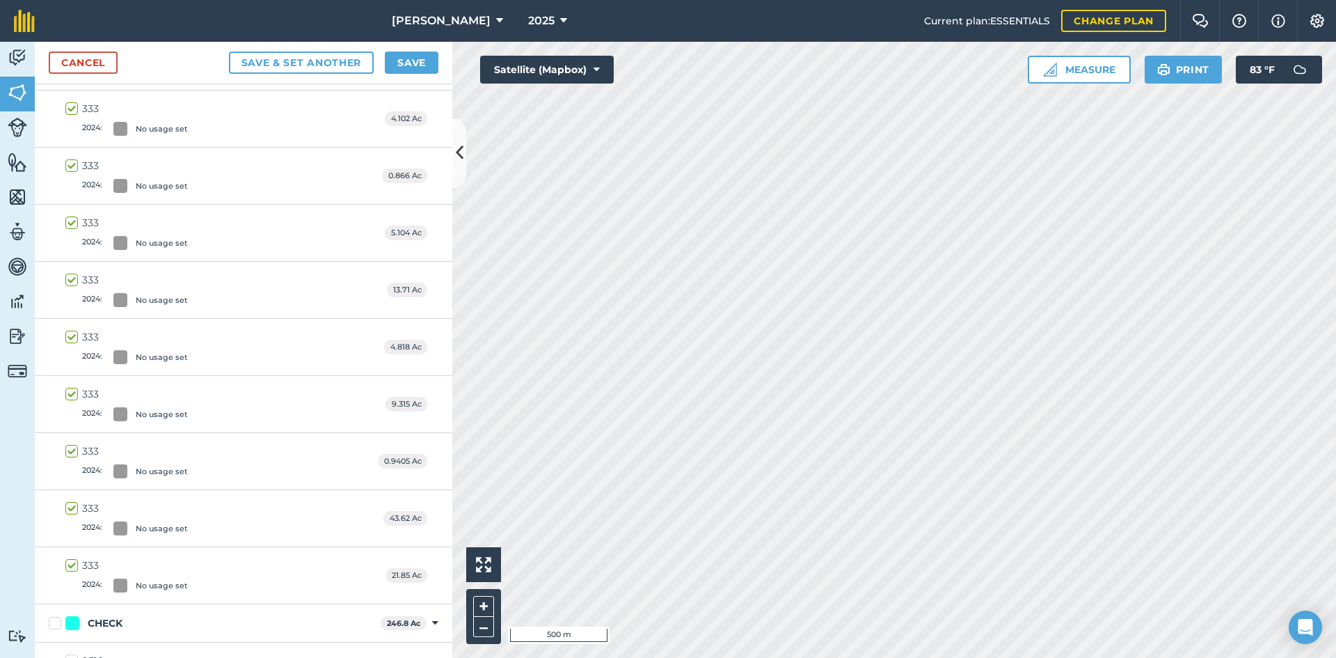
scroll to position [278, 0]
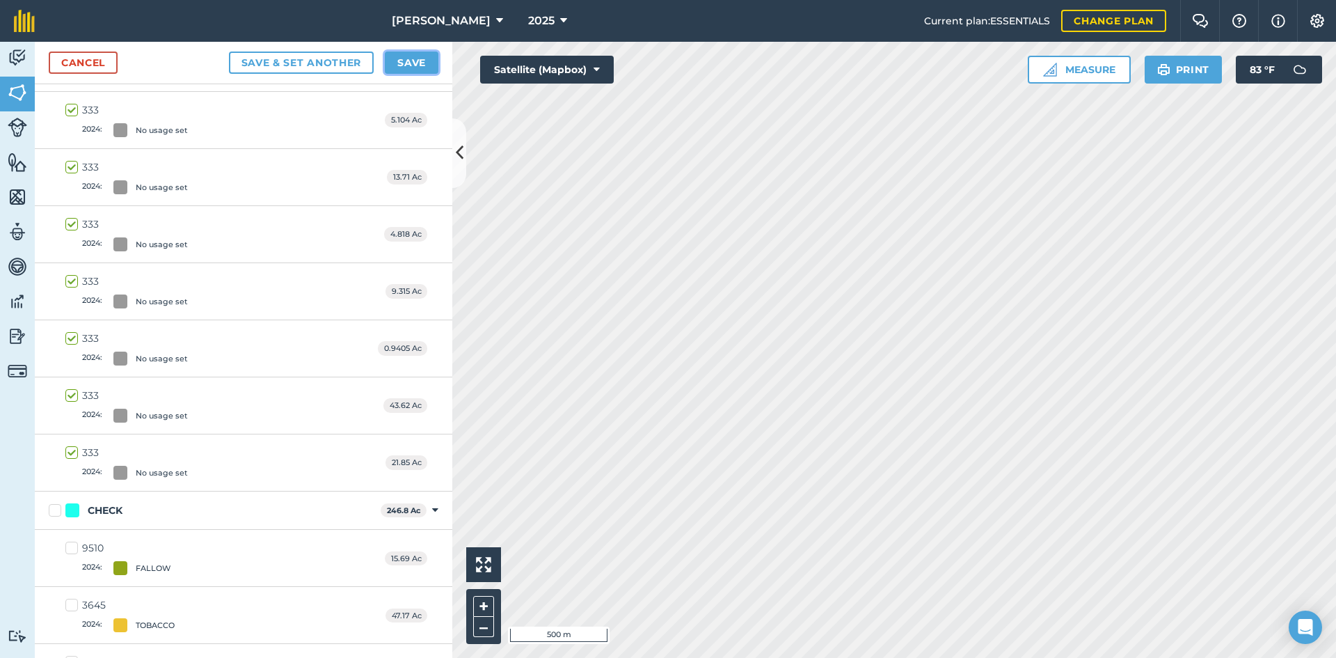
click at [415, 68] on button "Save" at bounding box center [412, 62] width 54 height 22
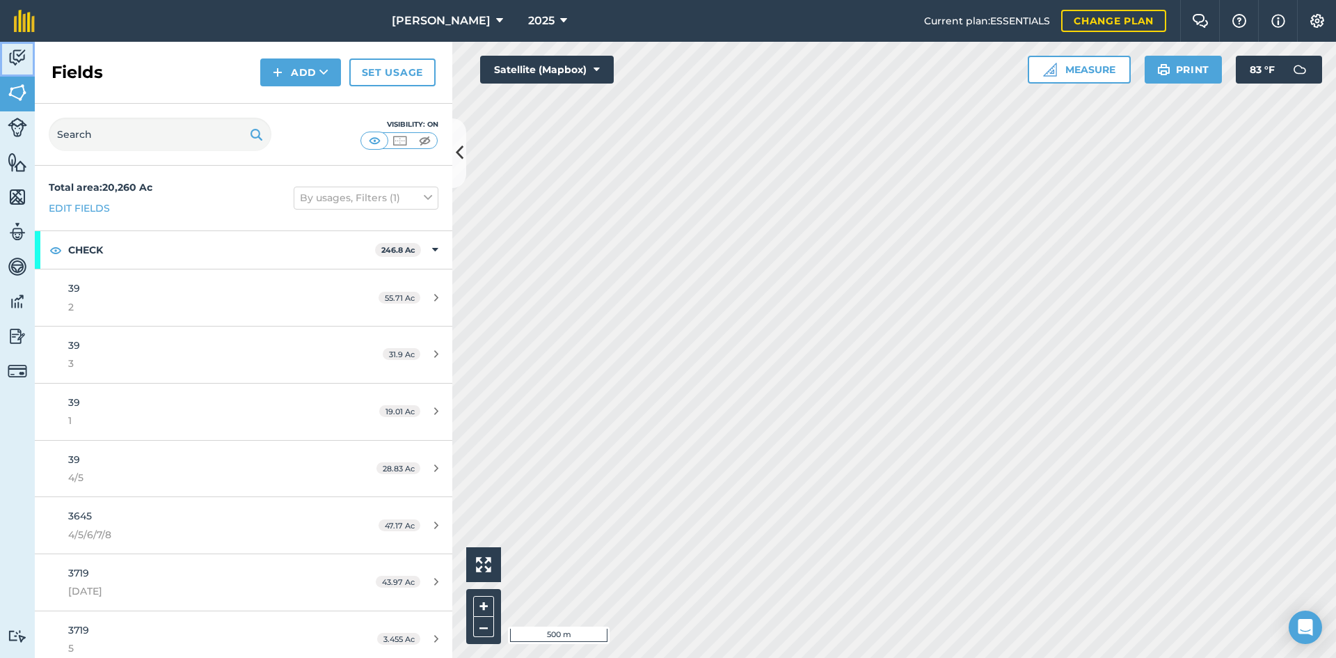
click at [17, 58] on img at bounding box center [17, 57] width 19 height 21
